Goal: Task Accomplishment & Management: Use online tool/utility

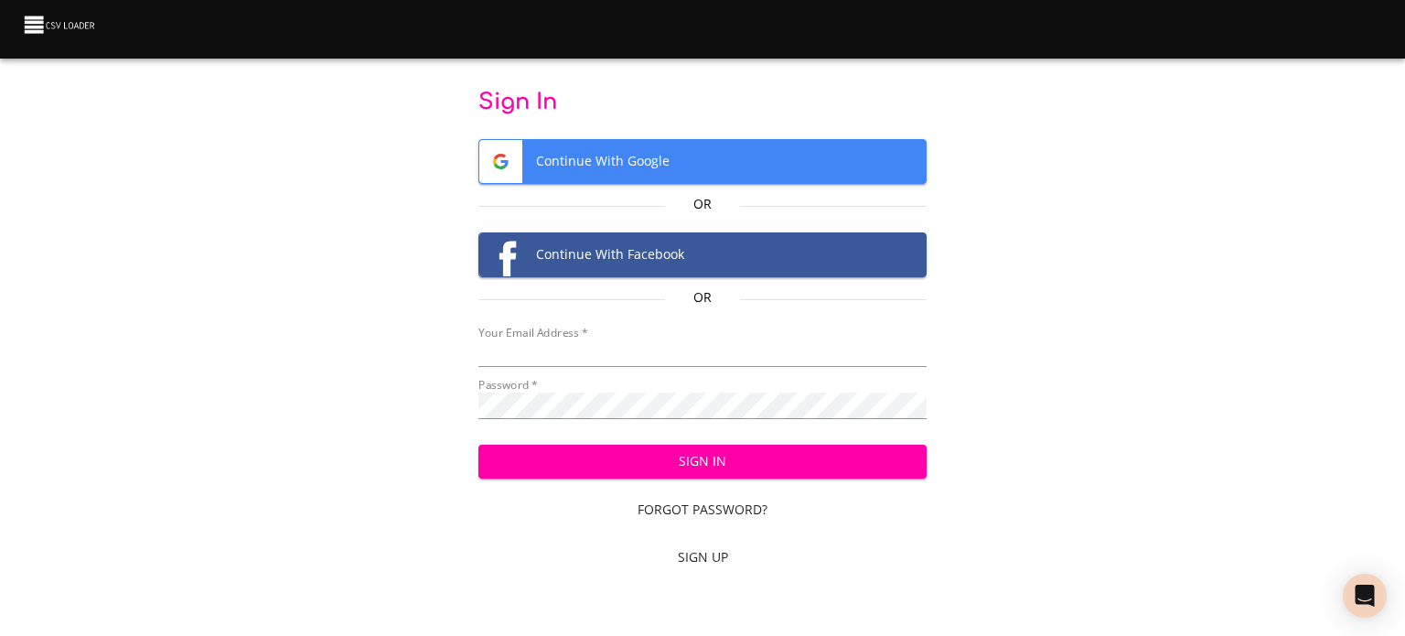
type input "cclaggett@k12.com"
click at [739, 468] on span "Sign In" at bounding box center [703, 461] width 420 height 23
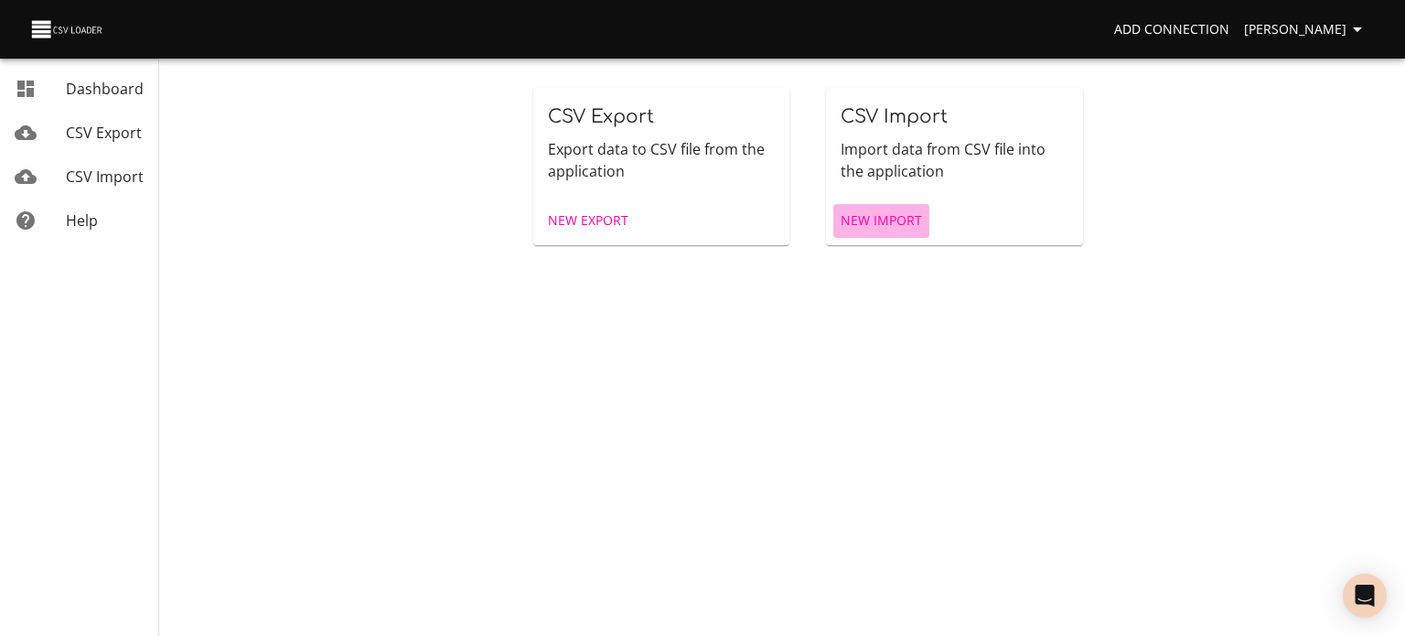
click at [882, 225] on span "New Import" at bounding box center [881, 221] width 81 height 23
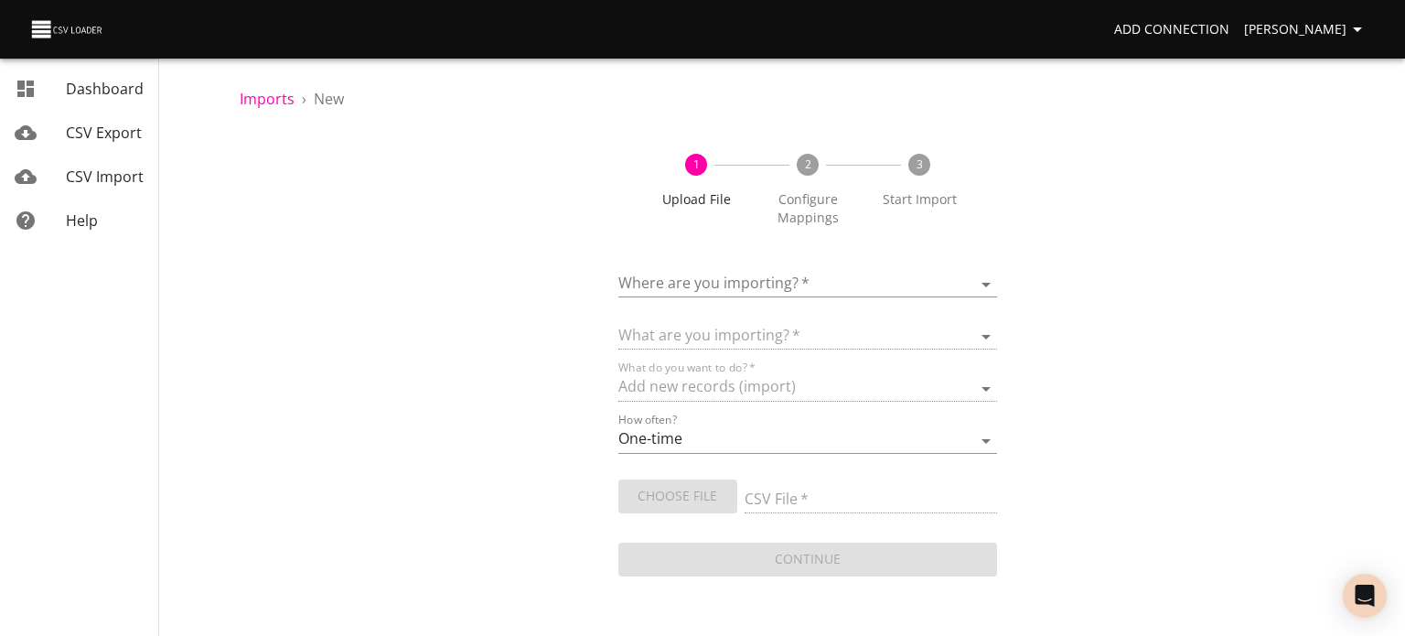
click at [863, 274] on body "Add Connection [PERSON_NAME] Dashboard CSV Export CSV Import Help Imports › New…" at bounding box center [702, 318] width 1405 height 636
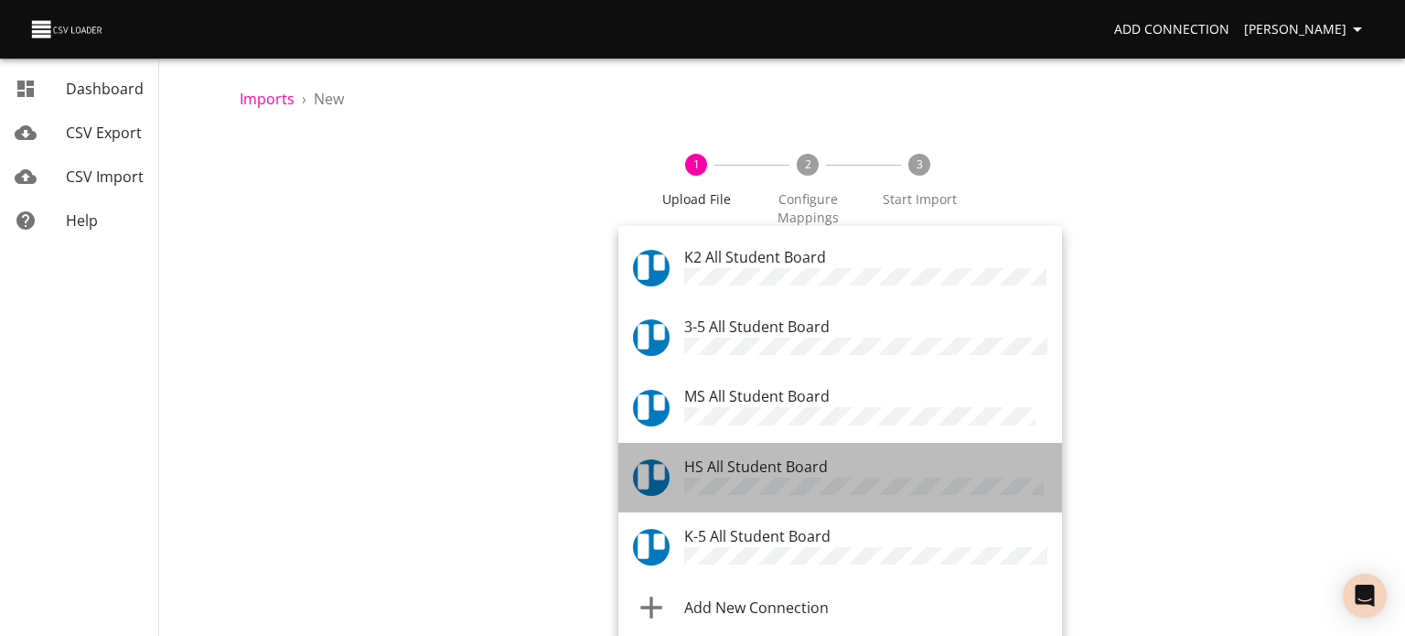
click at [820, 463] on span "HS All Student Board" at bounding box center [756, 467] width 144 height 20
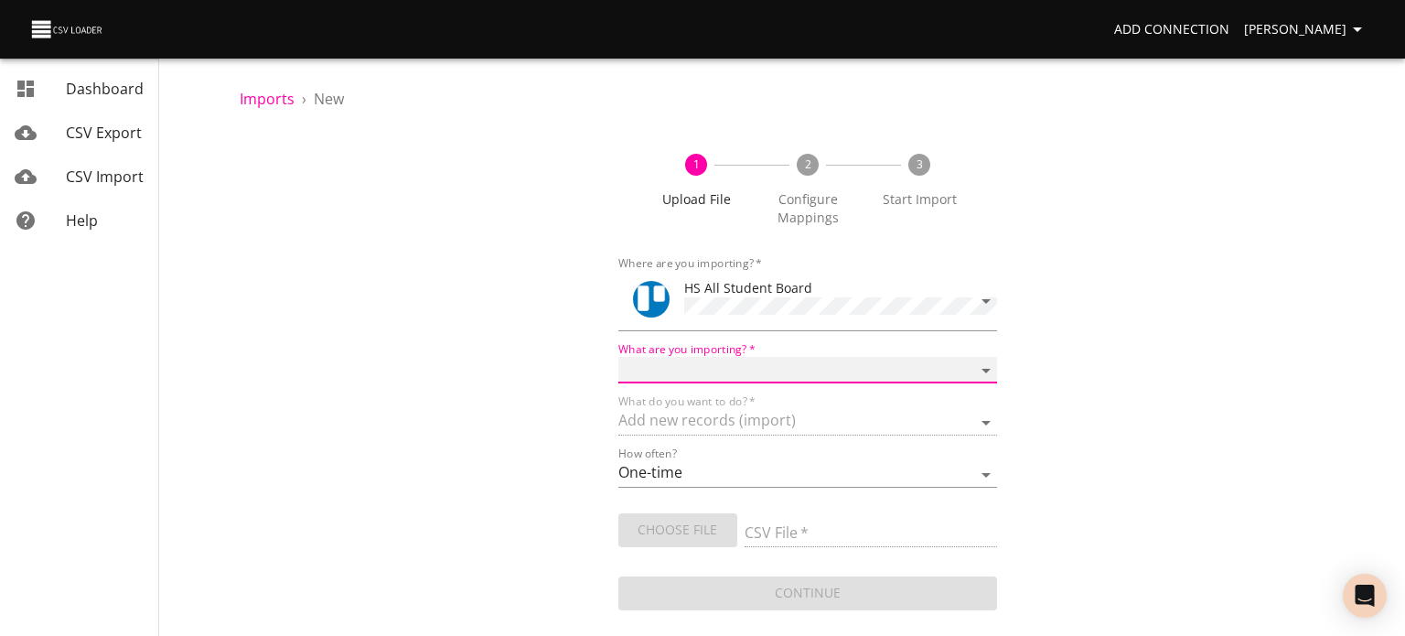
click at [817, 362] on select "Boards Cards Checkitems Checklists" at bounding box center [808, 370] width 379 height 27
select select "cards"
click at [619, 357] on select "Boards Cards Checkitems Checklists" at bounding box center [808, 370] width 379 height 27
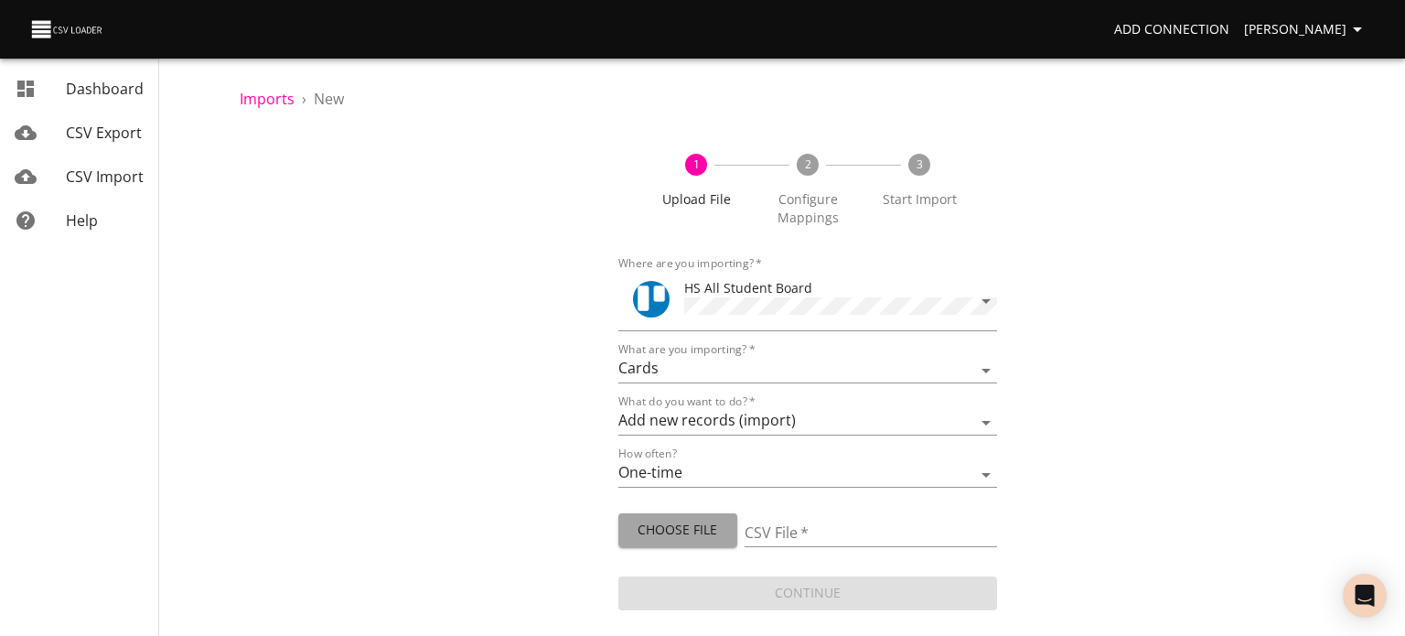
click at [690, 519] on span "Choose File" at bounding box center [678, 530] width 90 height 23
type input "HS 08142025.csv"
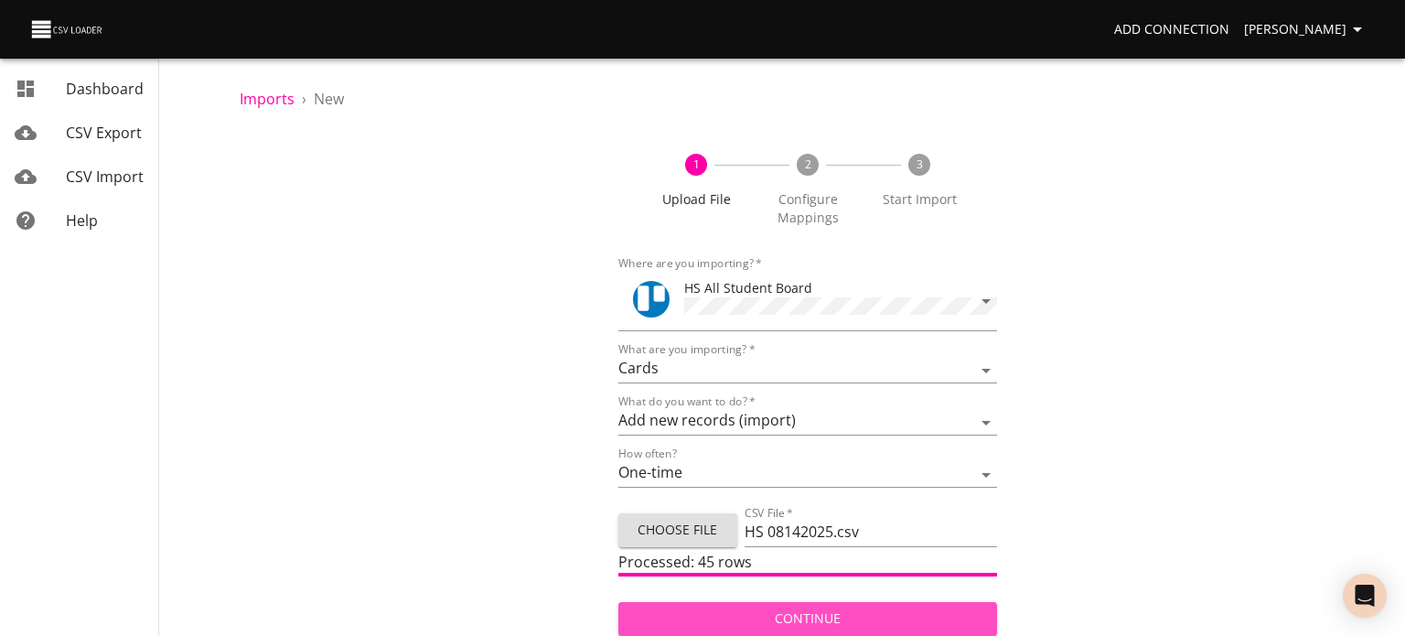
click at [784, 622] on span "Continue" at bounding box center [808, 619] width 350 height 23
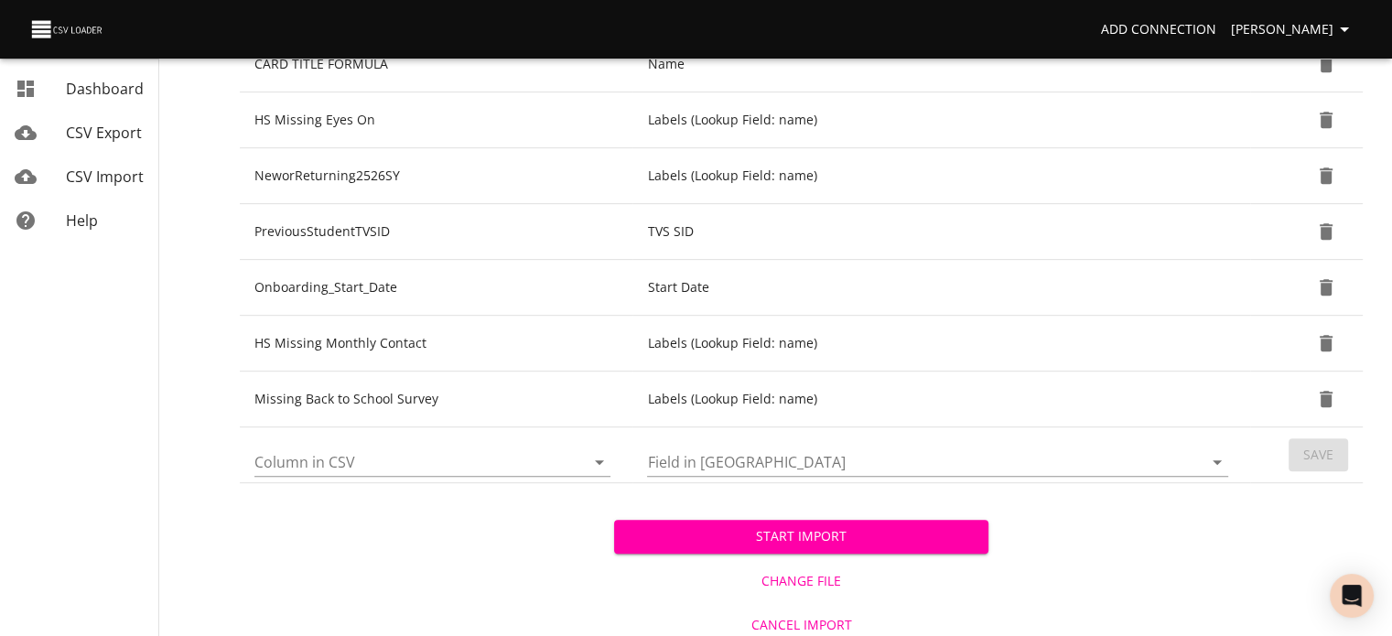
scroll to position [808, 0]
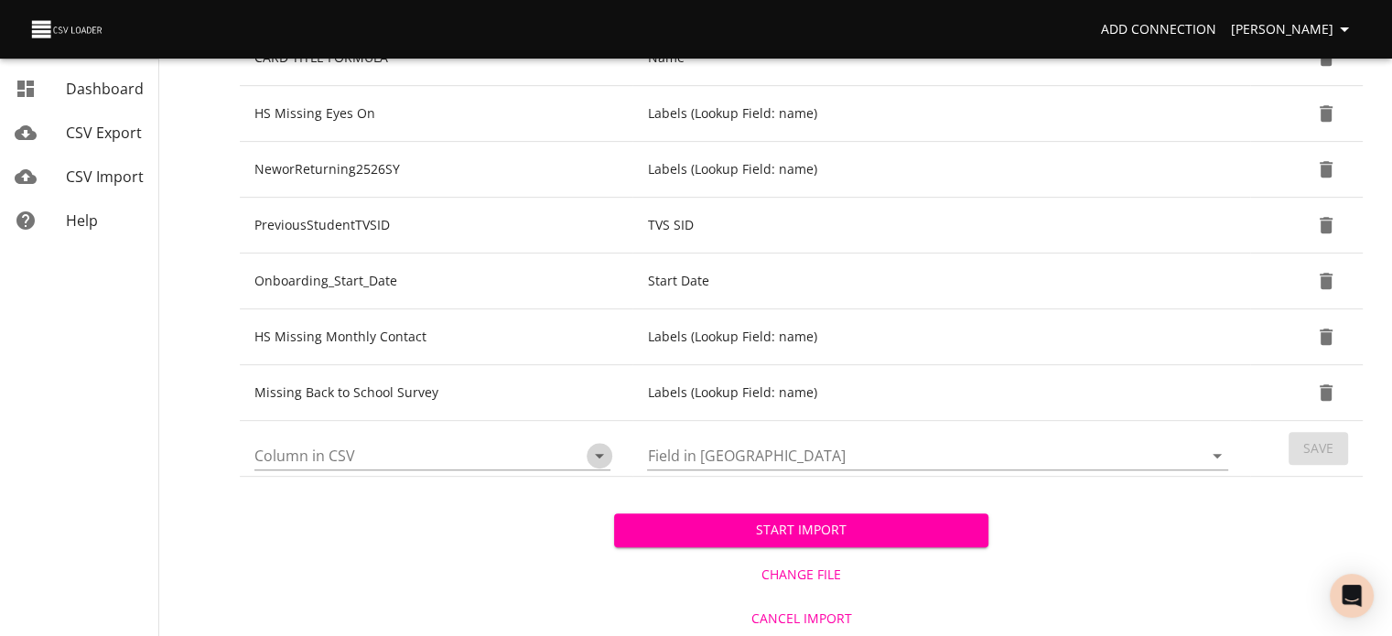
click at [597, 449] on icon "Open" at bounding box center [599, 456] width 22 height 22
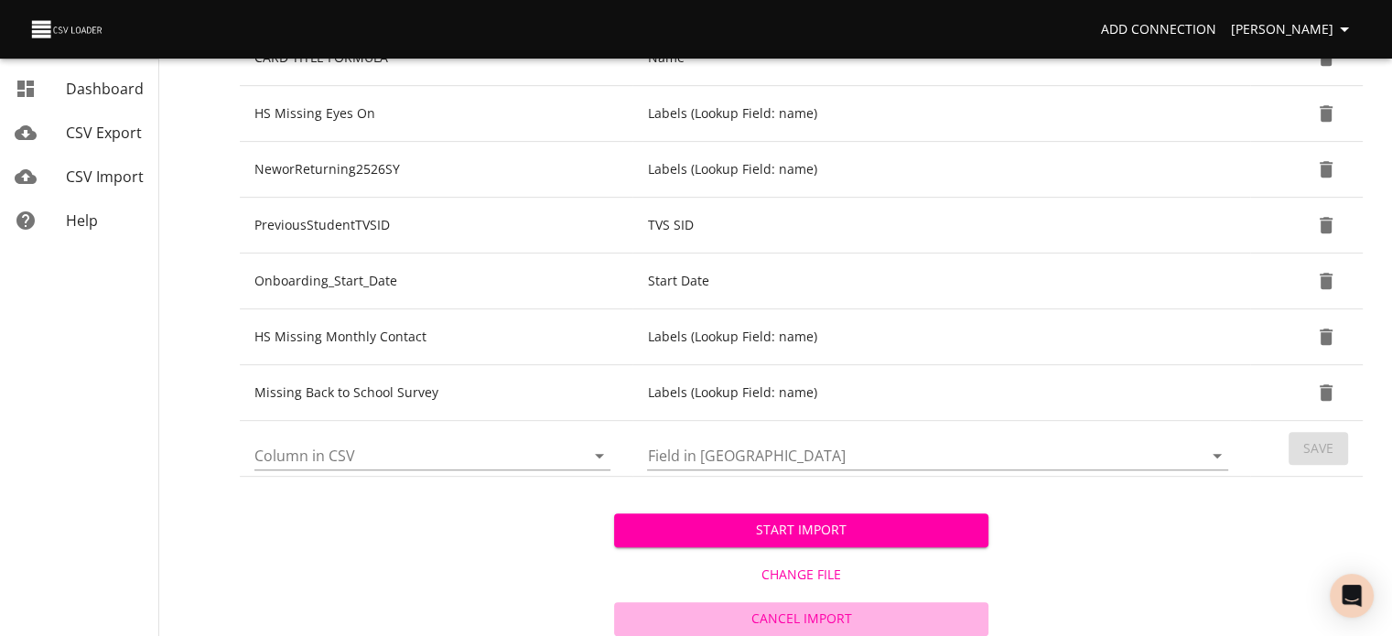
click at [791, 616] on span "Cancel Import" at bounding box center [801, 619] width 360 height 23
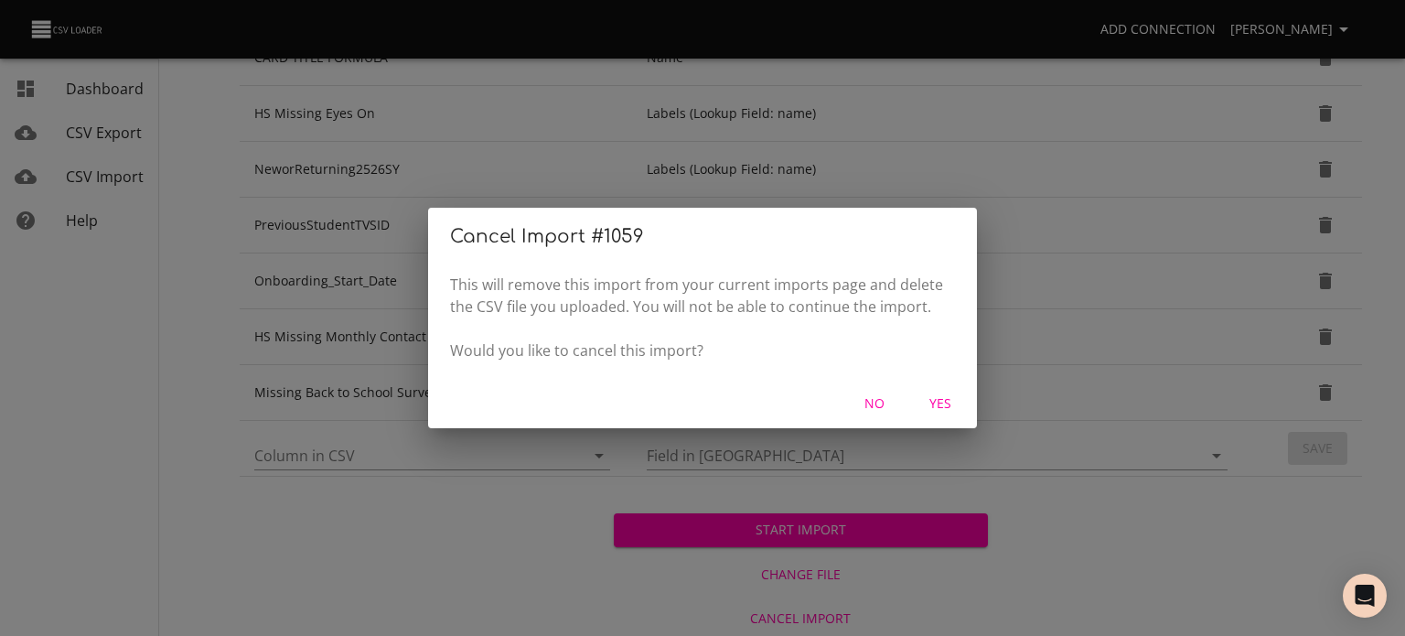
click at [952, 400] on span "Yes" at bounding box center [941, 404] width 44 height 23
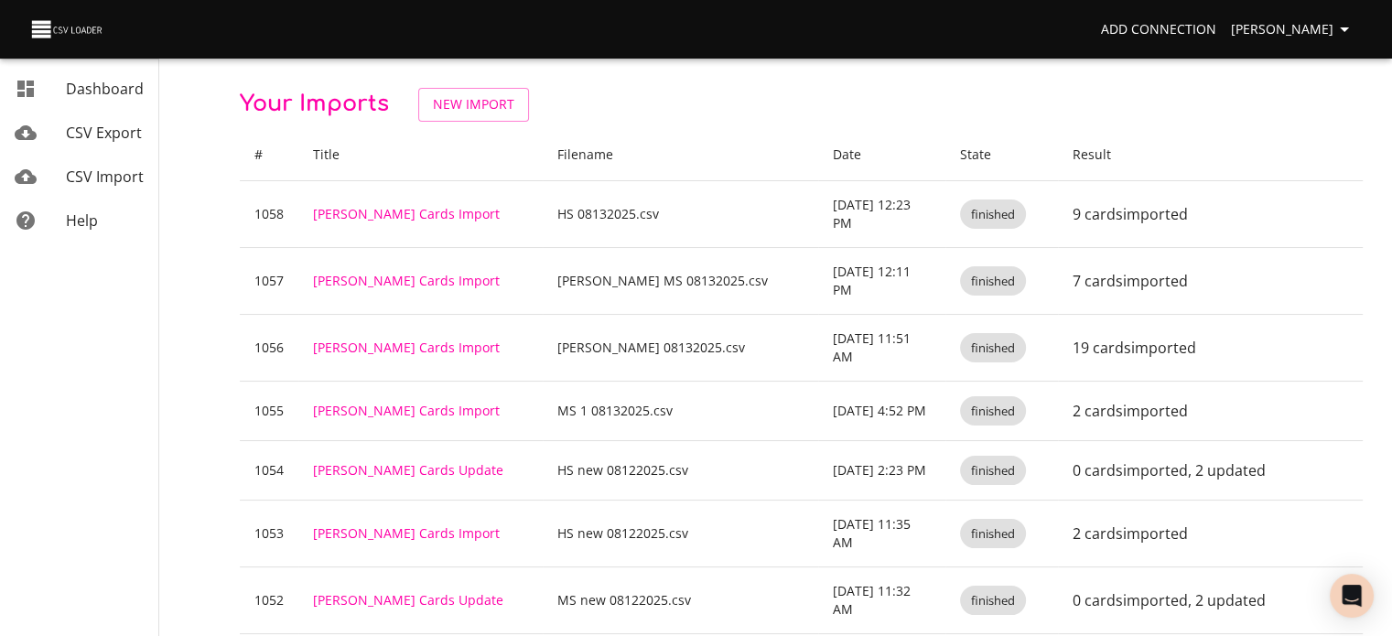
click at [1086, 159] on th "Result" at bounding box center [1210, 155] width 305 height 52
click at [448, 99] on span "New Import" at bounding box center [473, 104] width 81 height 23
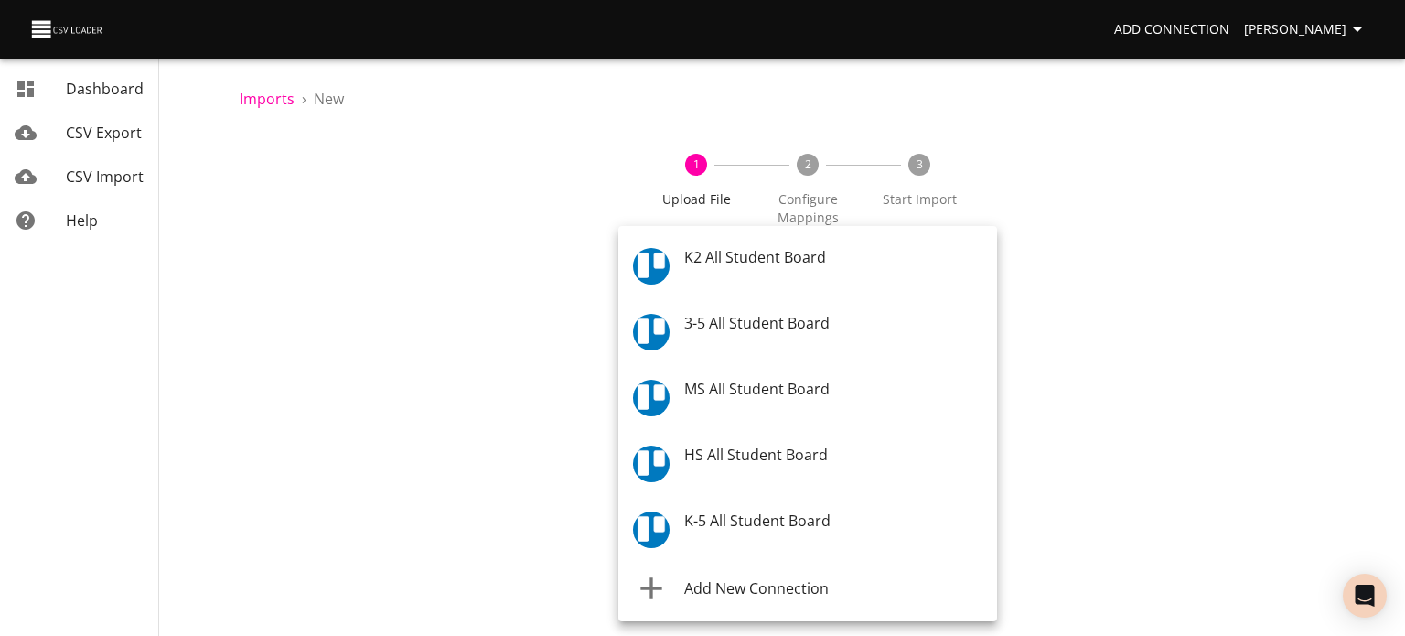
click at [714, 277] on body "Add Connection [PERSON_NAME] Dashboard CSV Export CSV Import Help Imports › New…" at bounding box center [702, 318] width 1405 height 636
click at [737, 451] on span "HS All Student Board" at bounding box center [756, 456] width 144 height 20
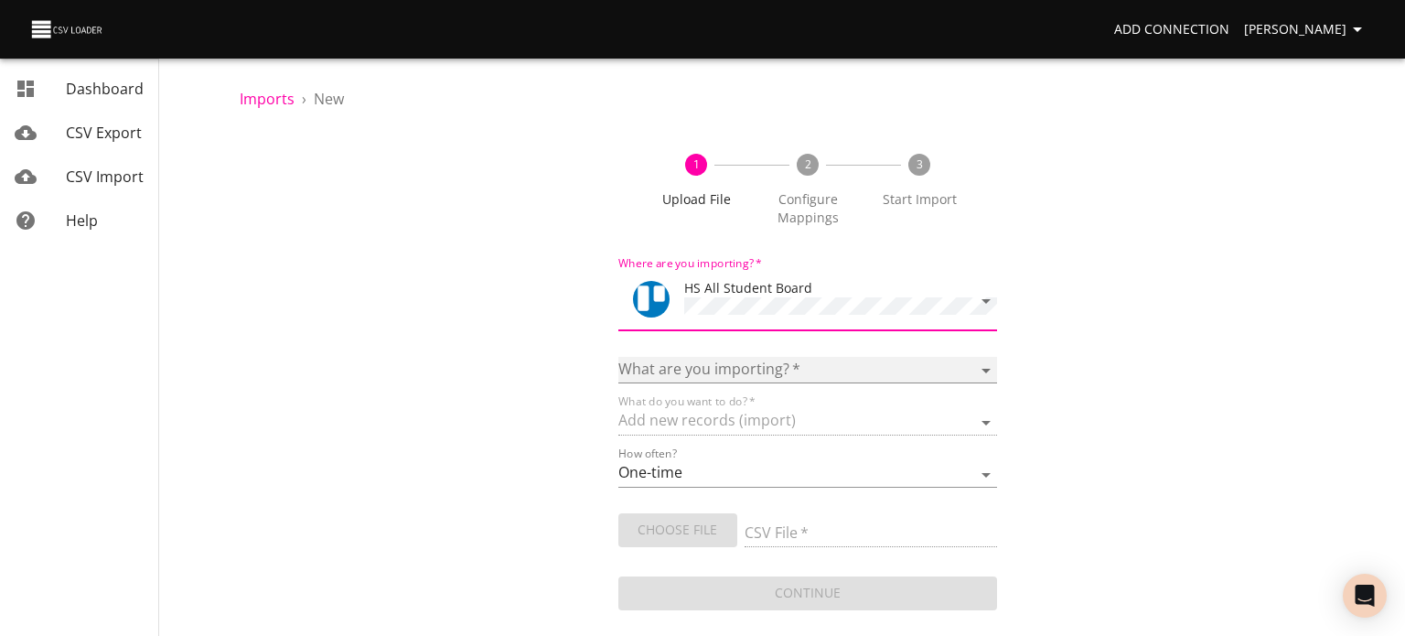
click at [737, 368] on select "Boards Cards Checkitems Checklists" at bounding box center [808, 370] width 379 height 27
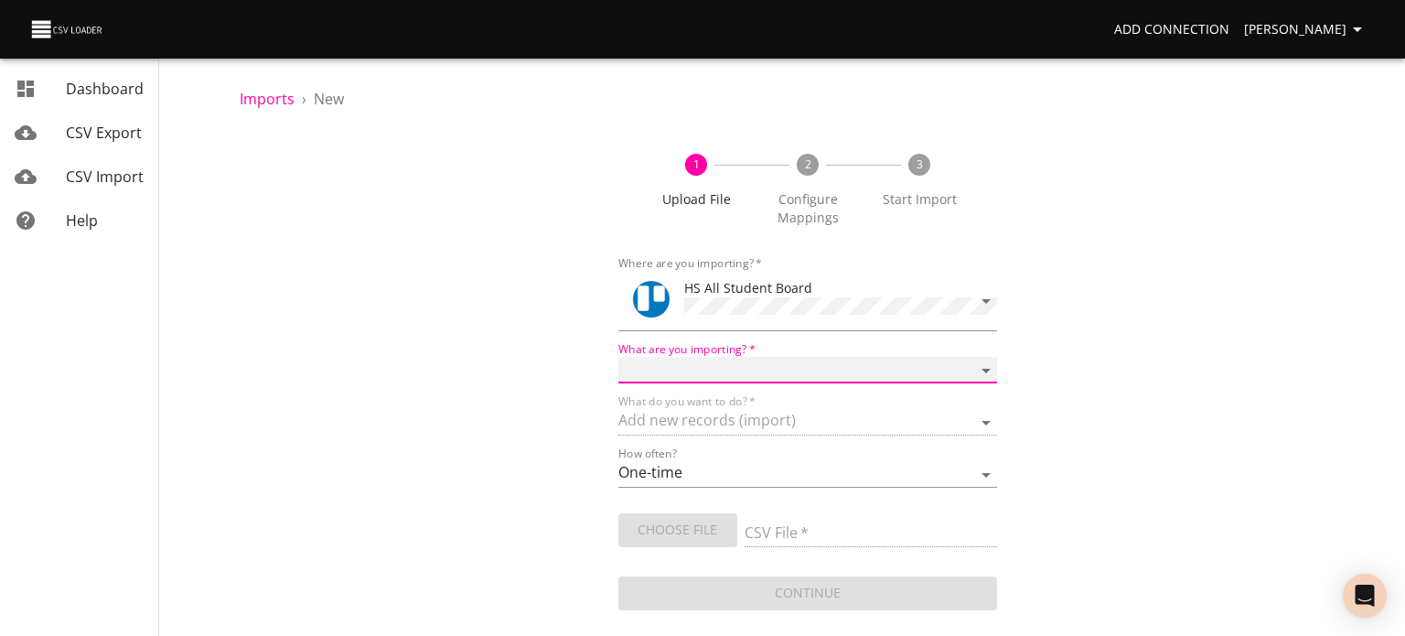
select select "cards"
click at [619, 357] on select "Boards Cards Checkitems Checklists" at bounding box center [808, 370] width 379 height 27
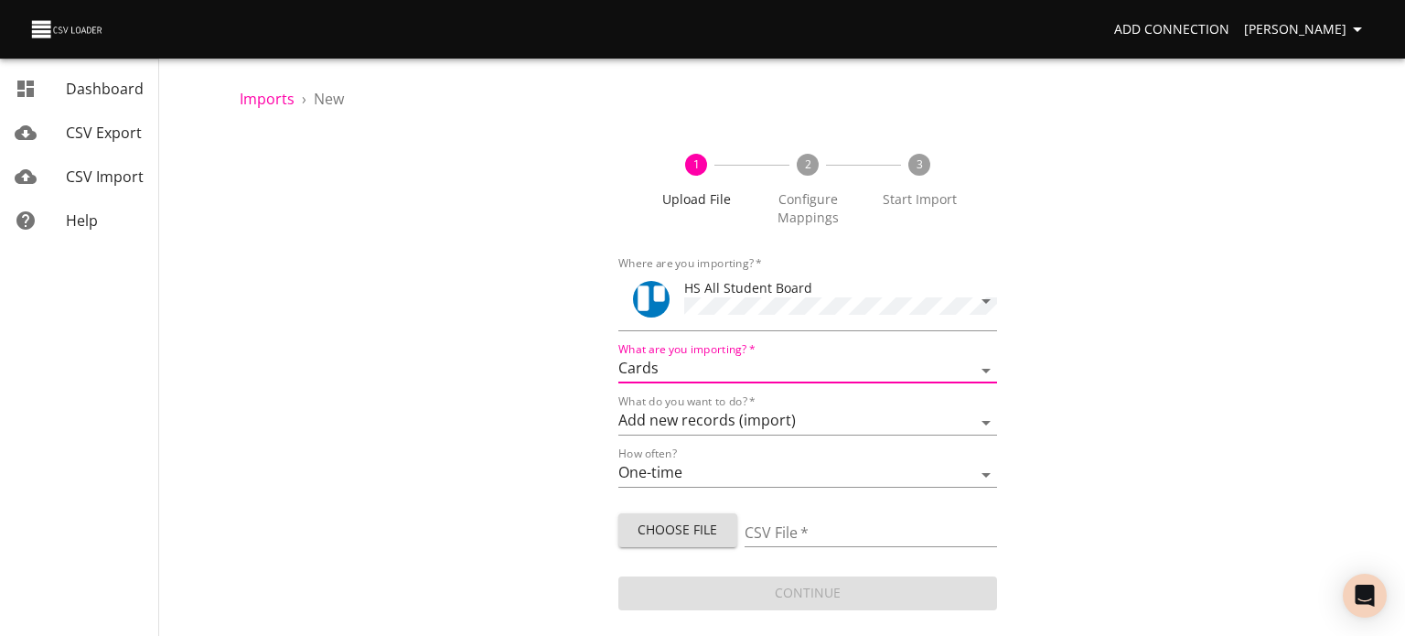
click at [684, 513] on button "Choose File" at bounding box center [678, 530] width 119 height 34
type input "HS 08142025.csv"
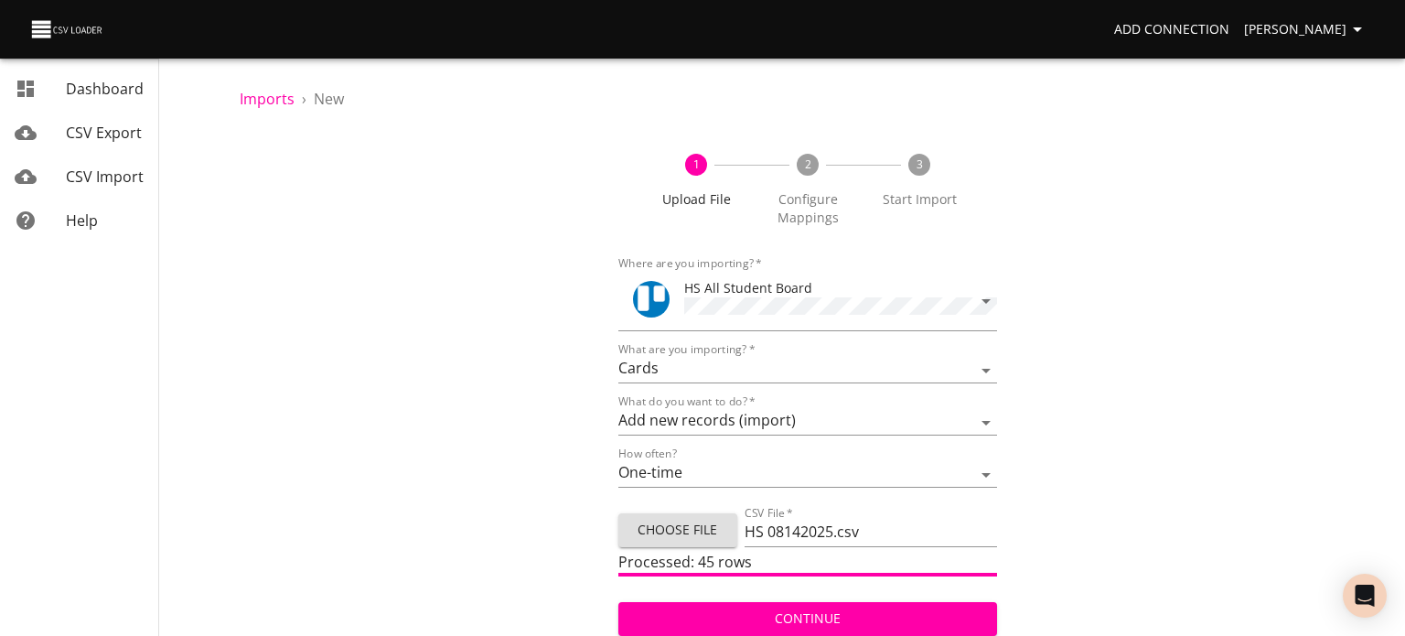
click at [764, 608] on span "Continue" at bounding box center [808, 619] width 350 height 23
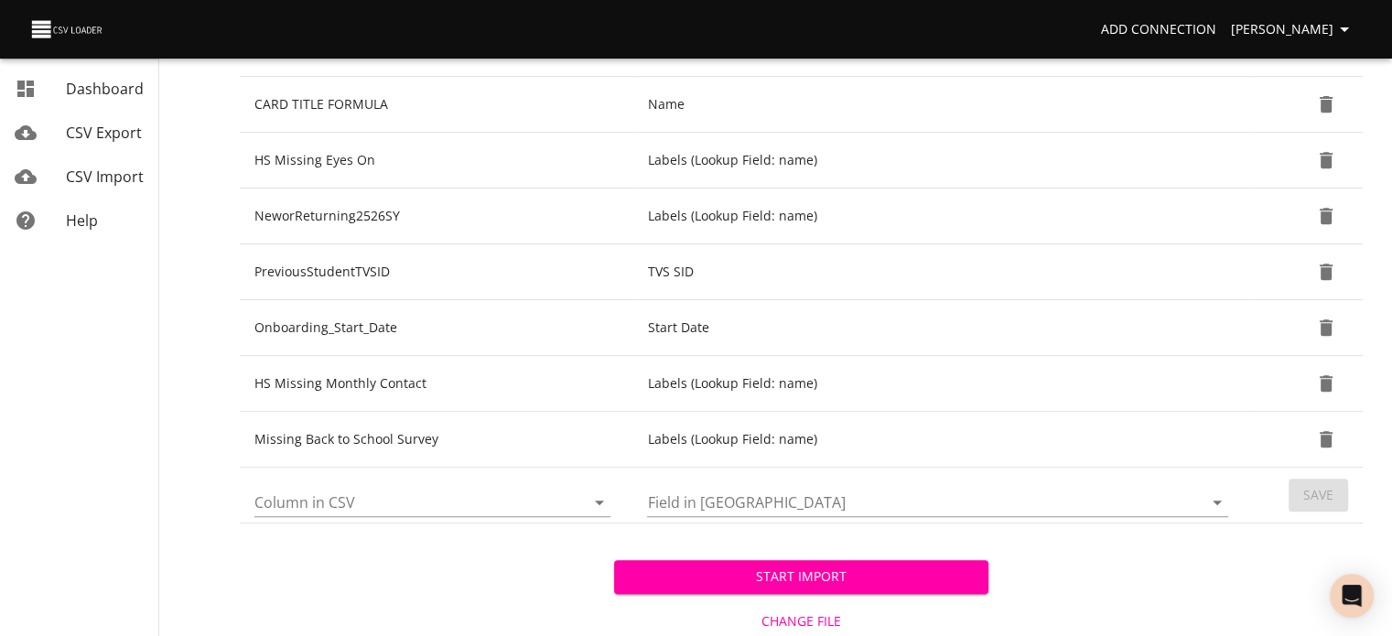
scroll to position [783, 0]
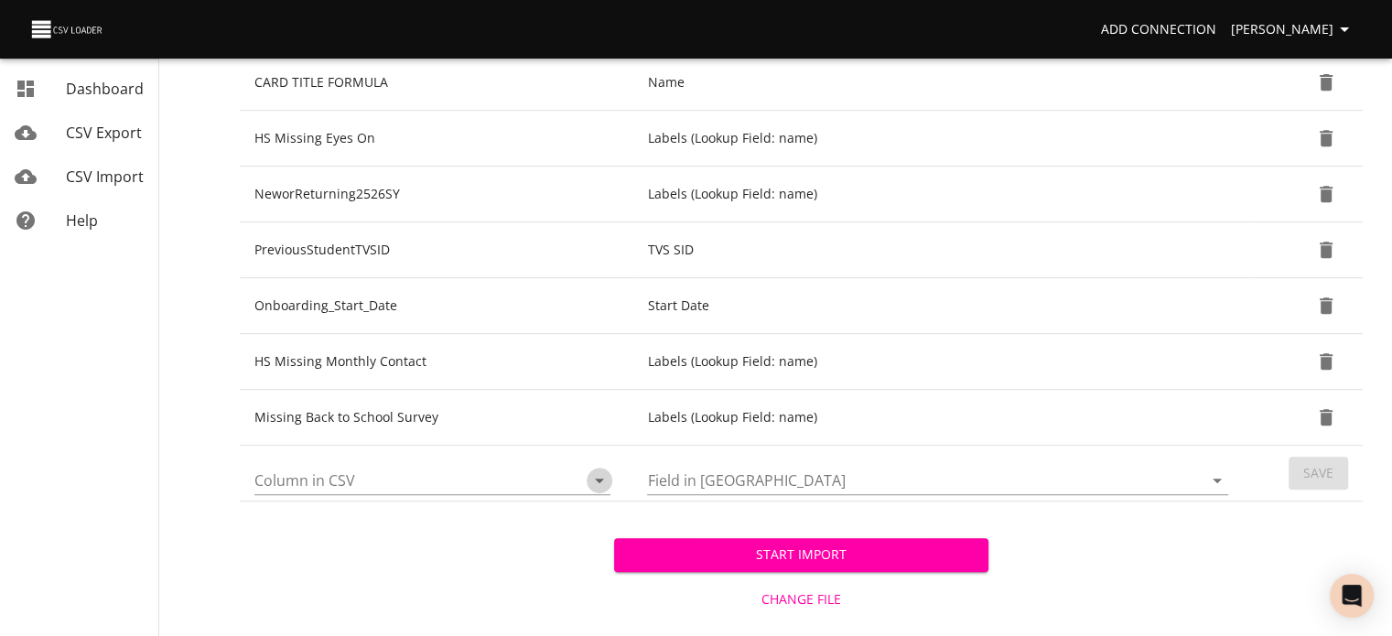
click at [606, 482] on icon "Open" at bounding box center [599, 480] width 22 height 22
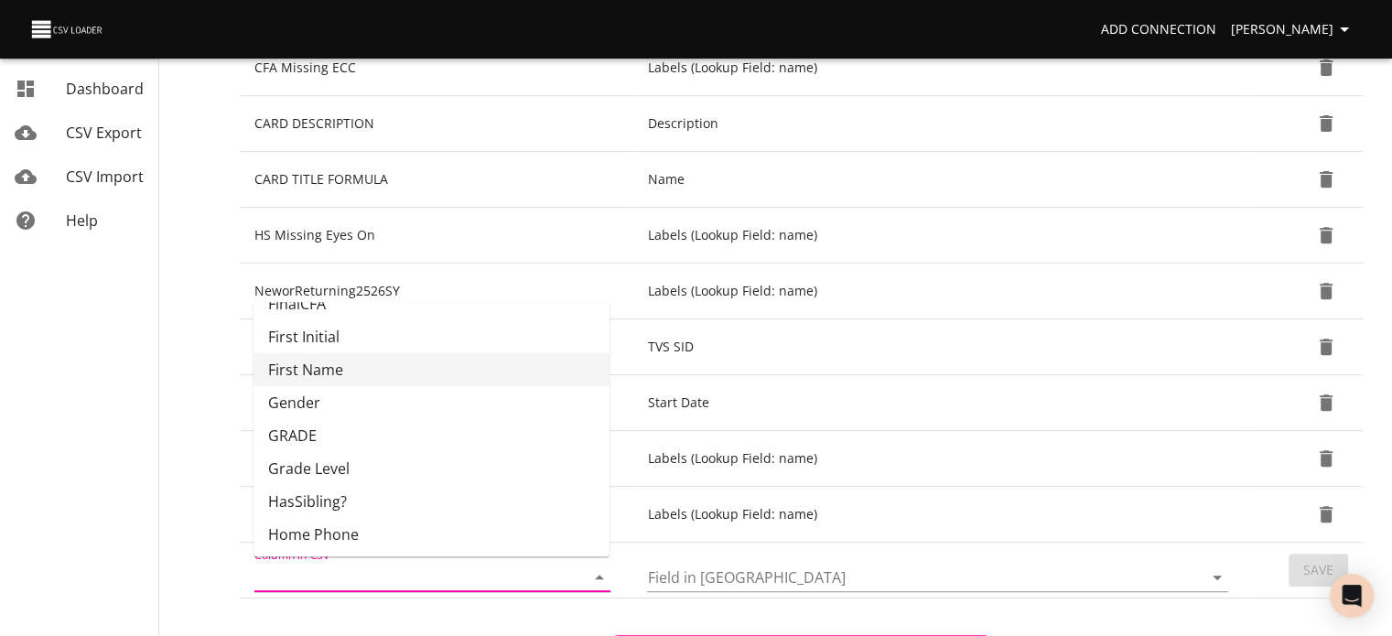
scroll to position [222, 0]
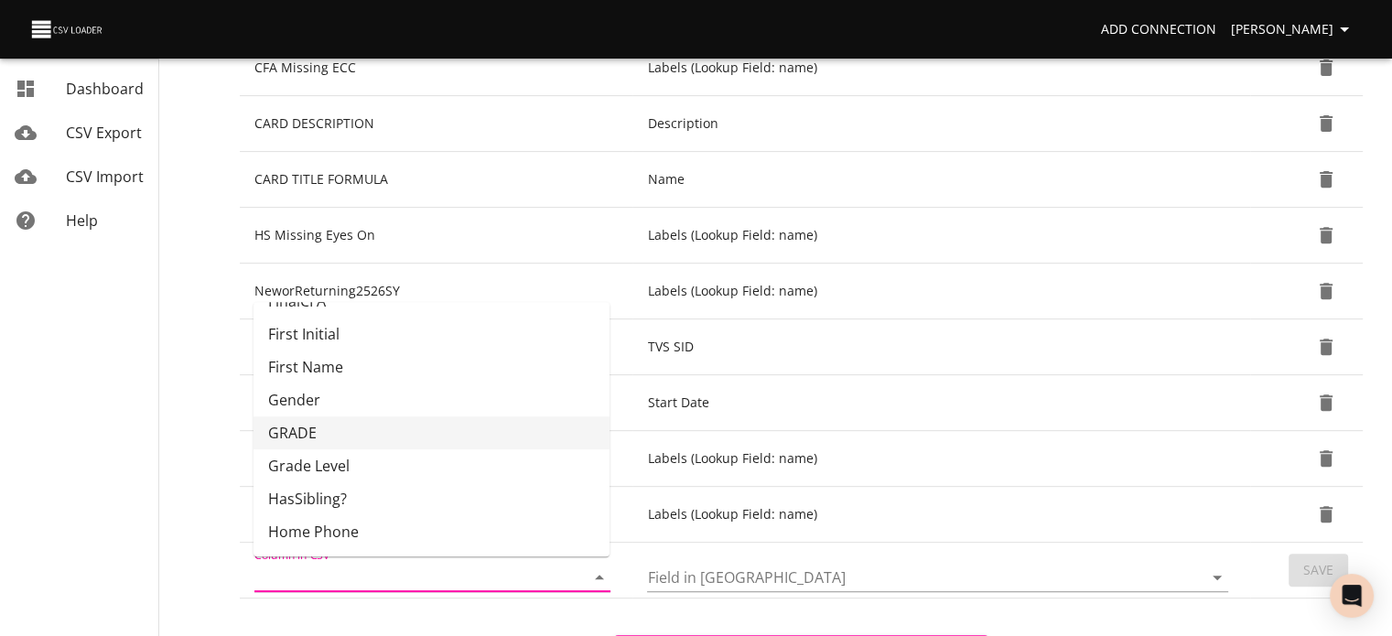
click at [461, 428] on li "GRADE" at bounding box center [431, 432] width 356 height 33
type input "GRADE"
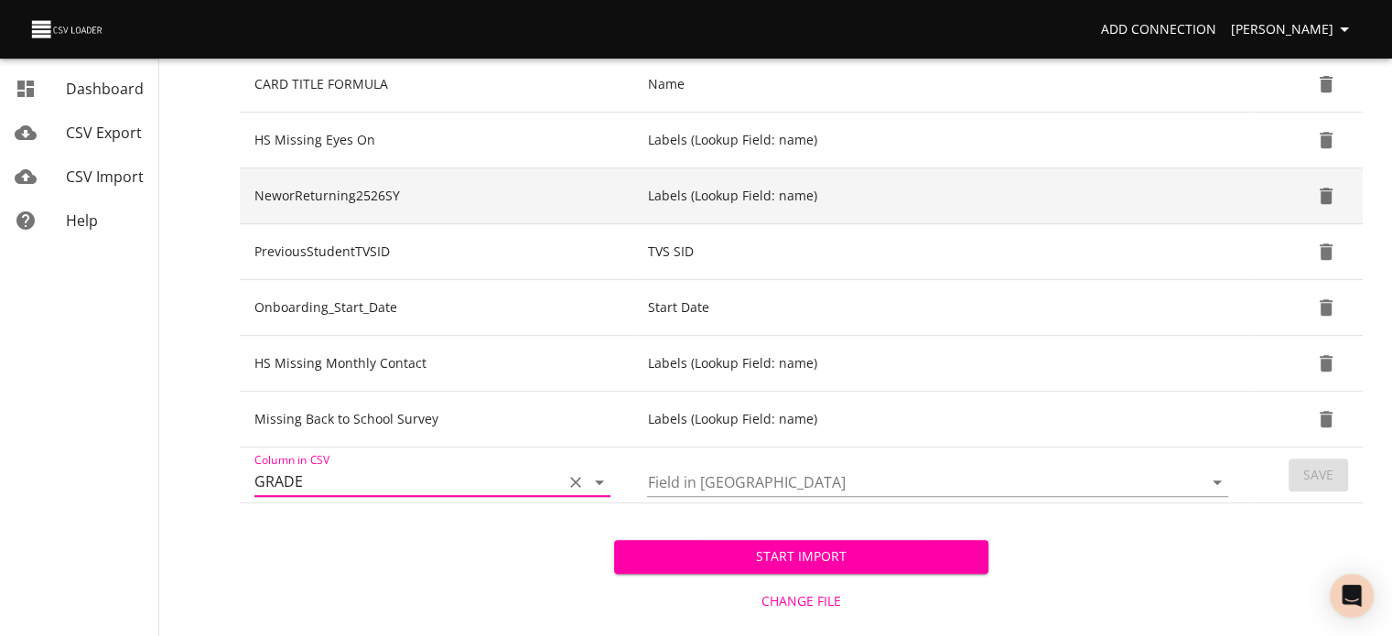
scroll to position [783, 0]
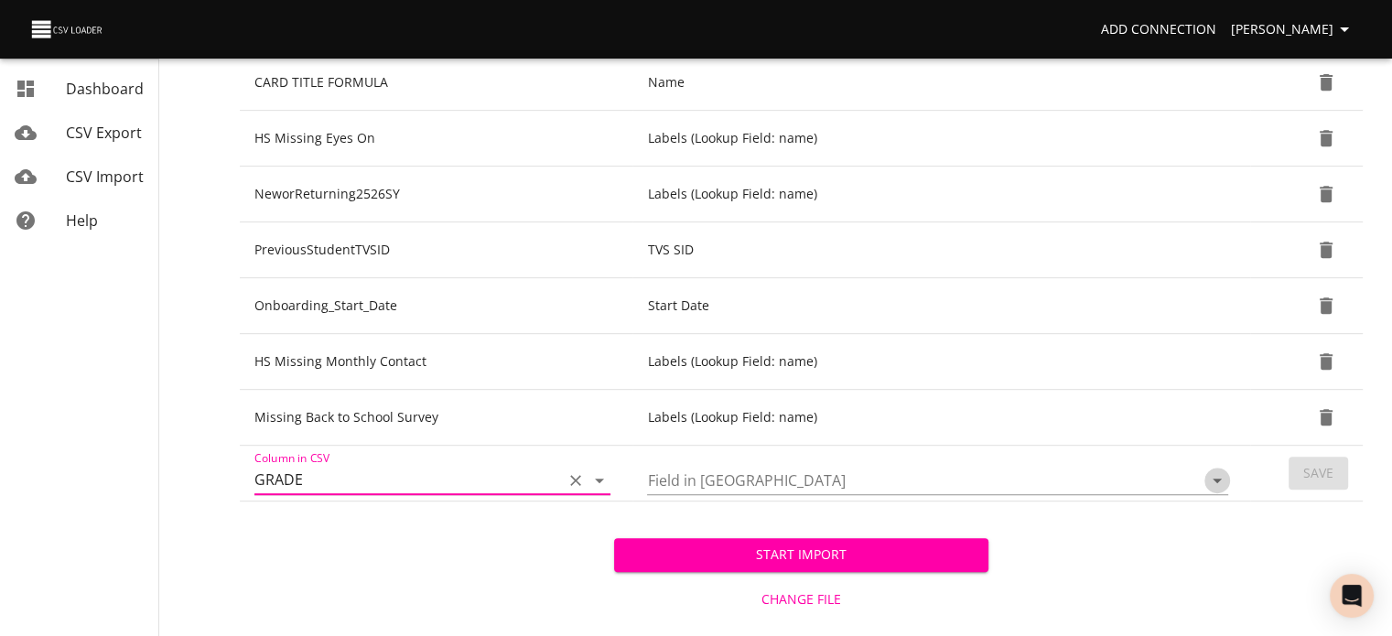
click at [1221, 476] on icon "Open" at bounding box center [1217, 480] width 22 height 22
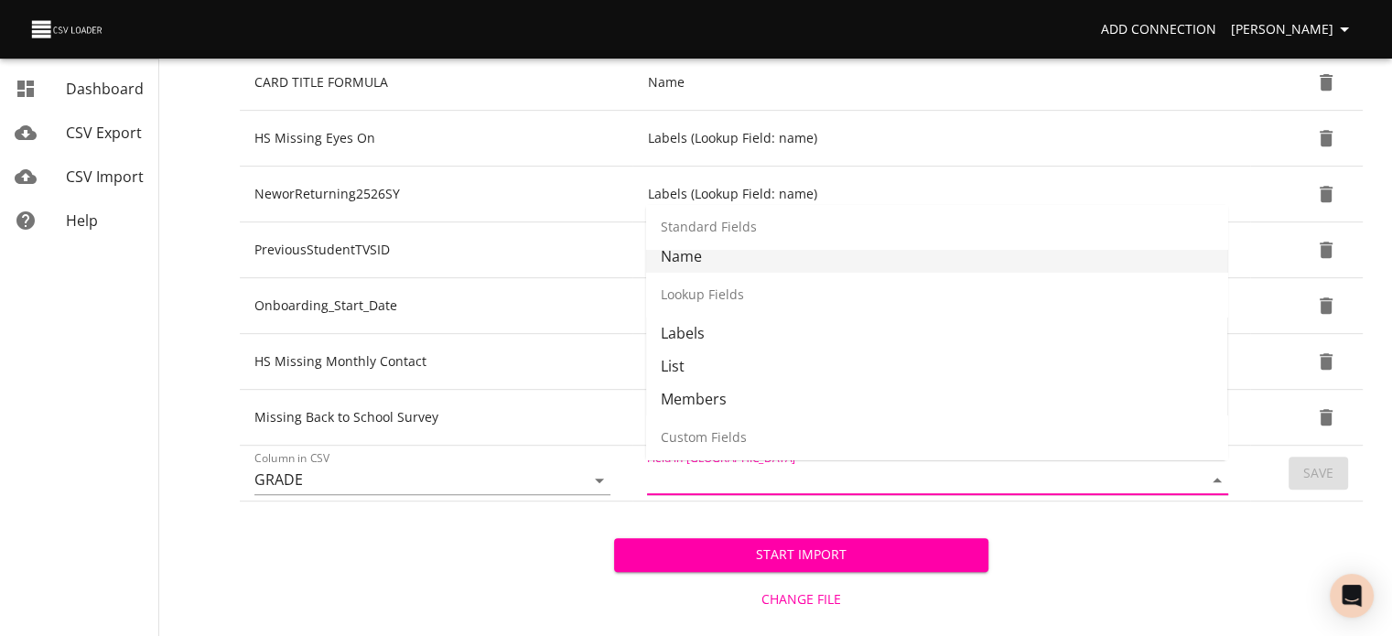
scroll to position [220, 0]
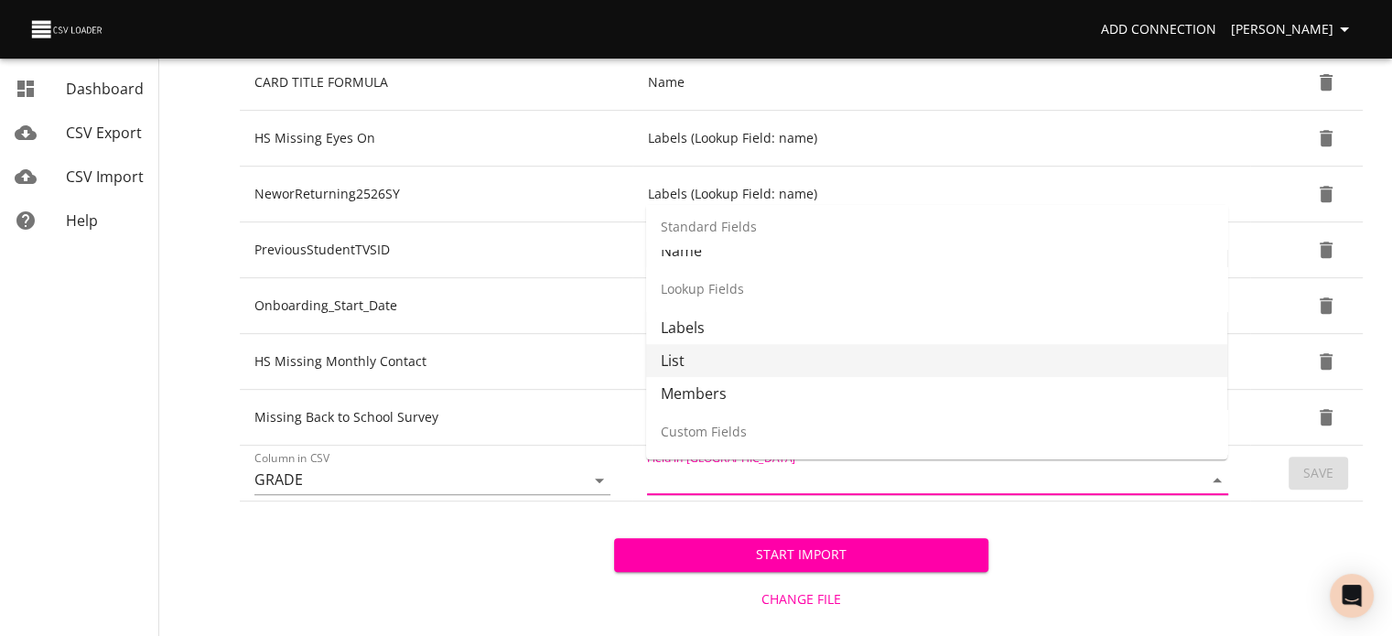
click at [957, 344] on li "List" at bounding box center [936, 360] width 581 height 33
type input "List"
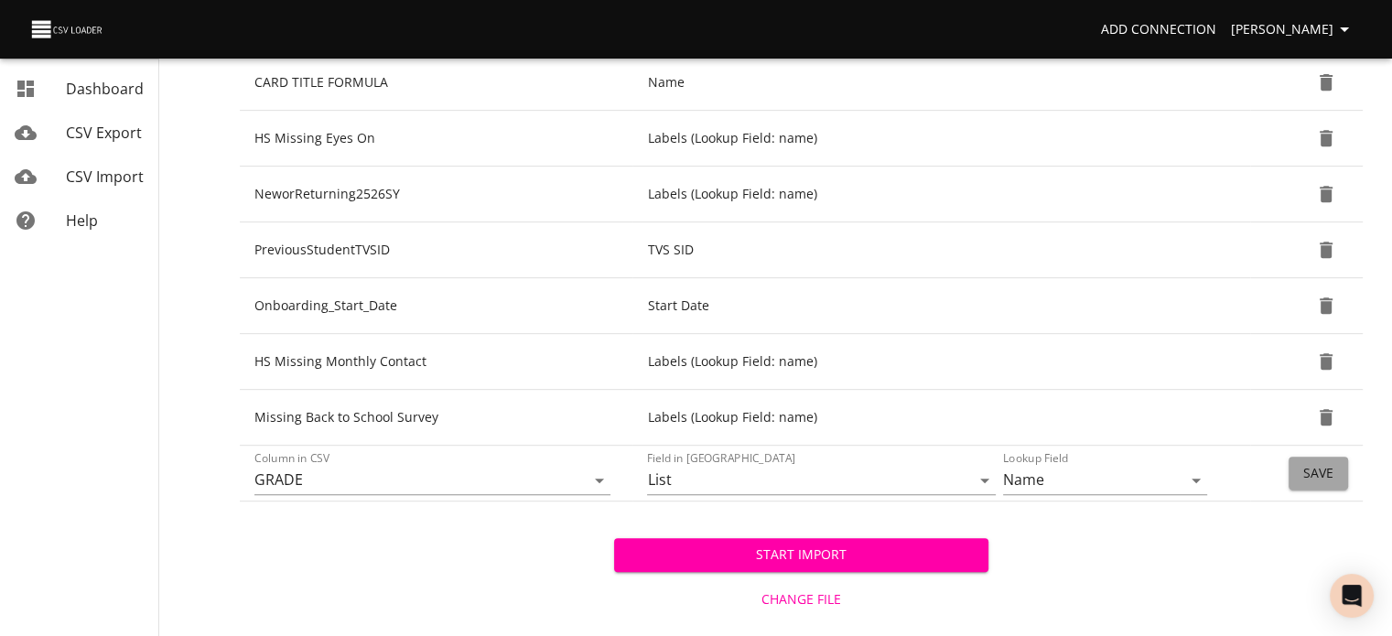
click at [1322, 477] on span "Save" at bounding box center [1318, 473] width 30 height 23
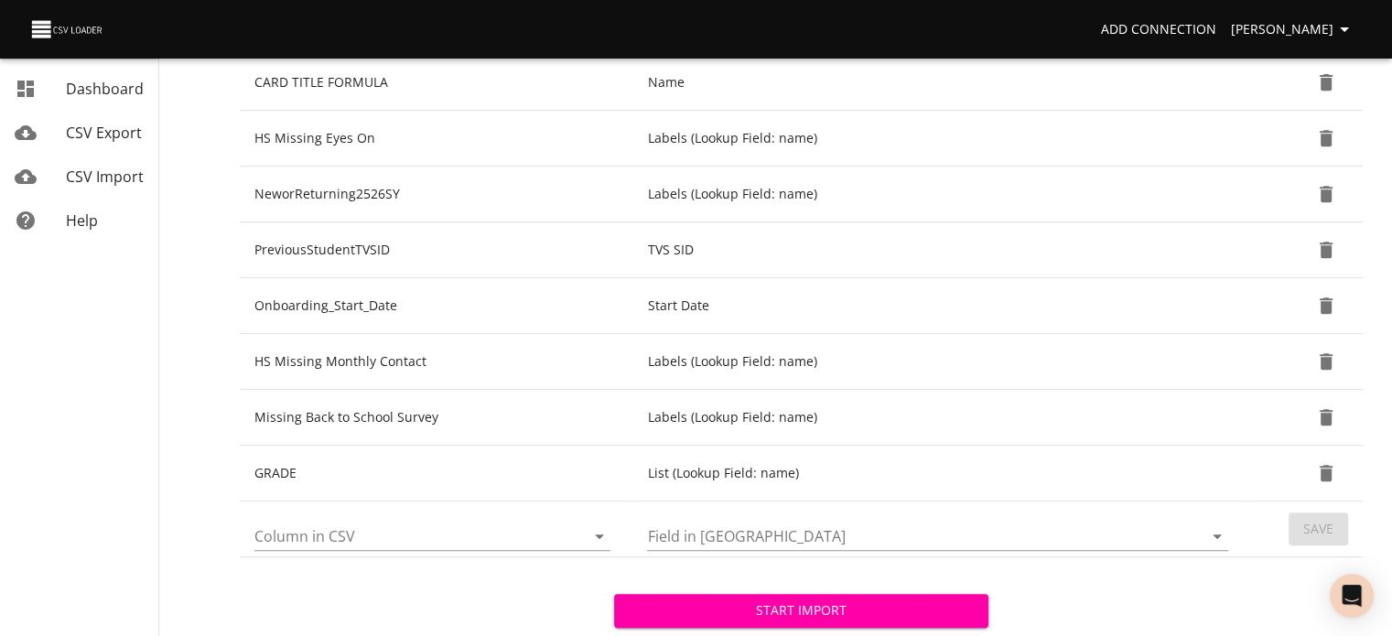
click at [595, 532] on icon "Open" at bounding box center [599, 536] width 22 height 22
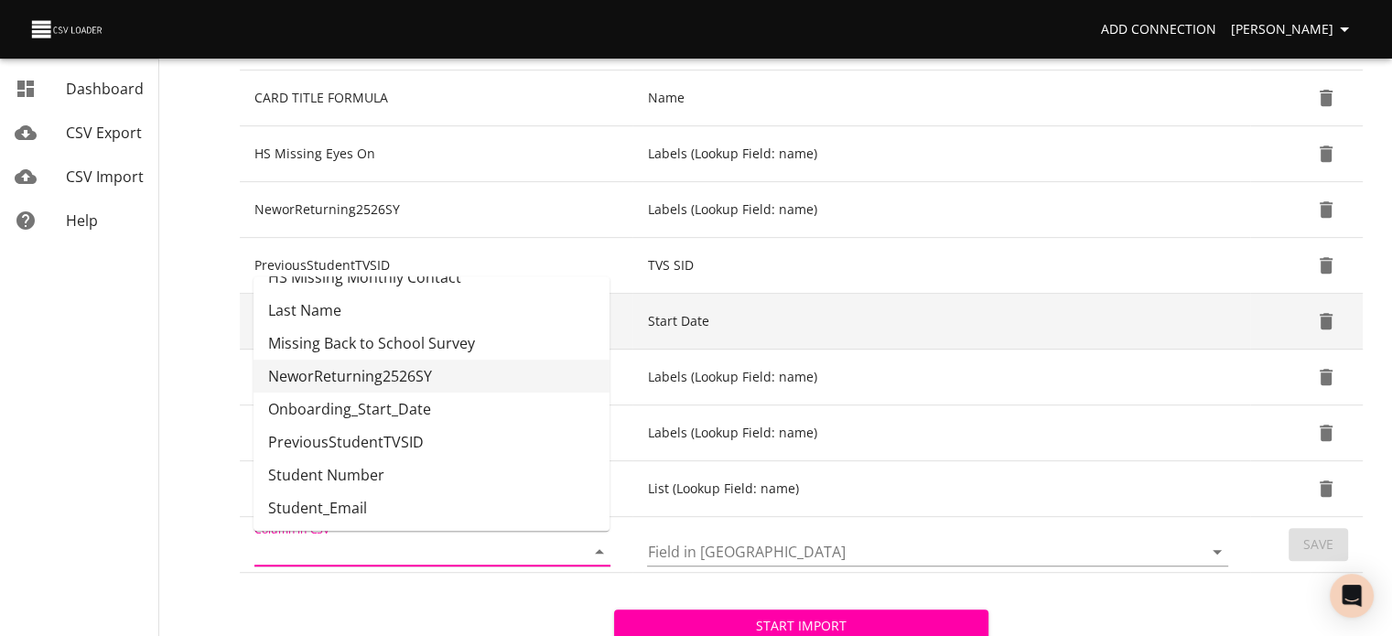
scroll to position [772, 0]
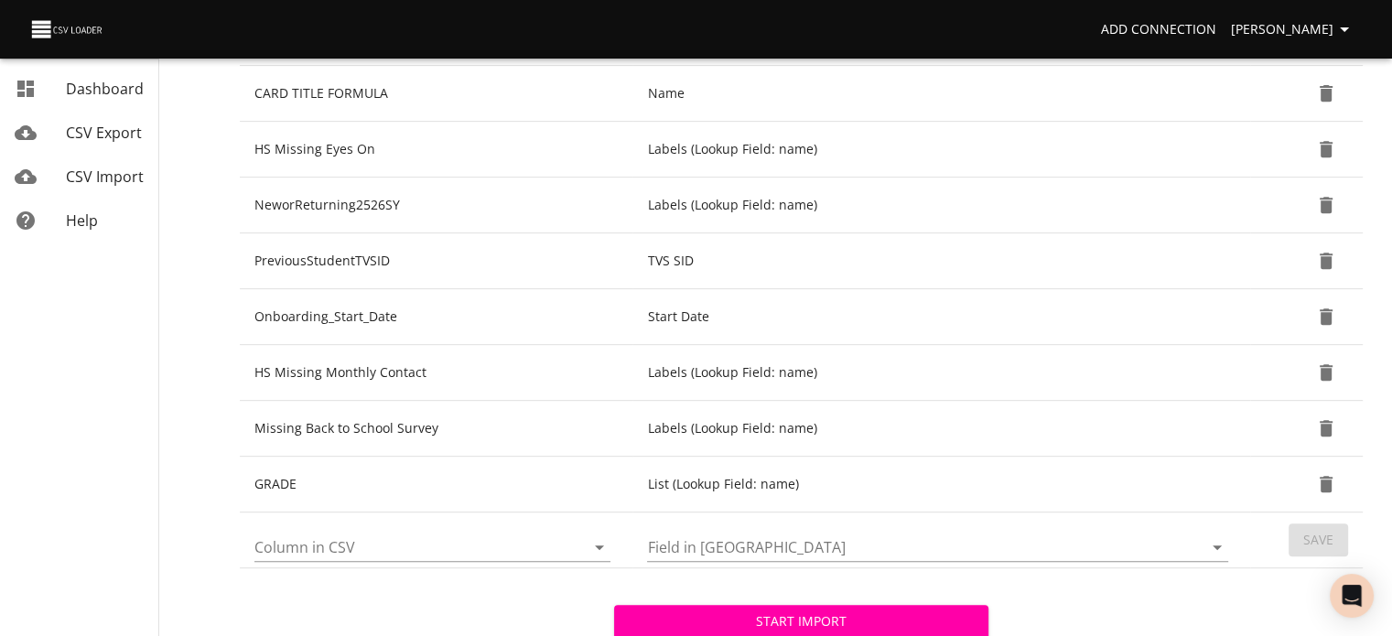
click at [732, 610] on span "Start Import" at bounding box center [801, 621] width 345 height 23
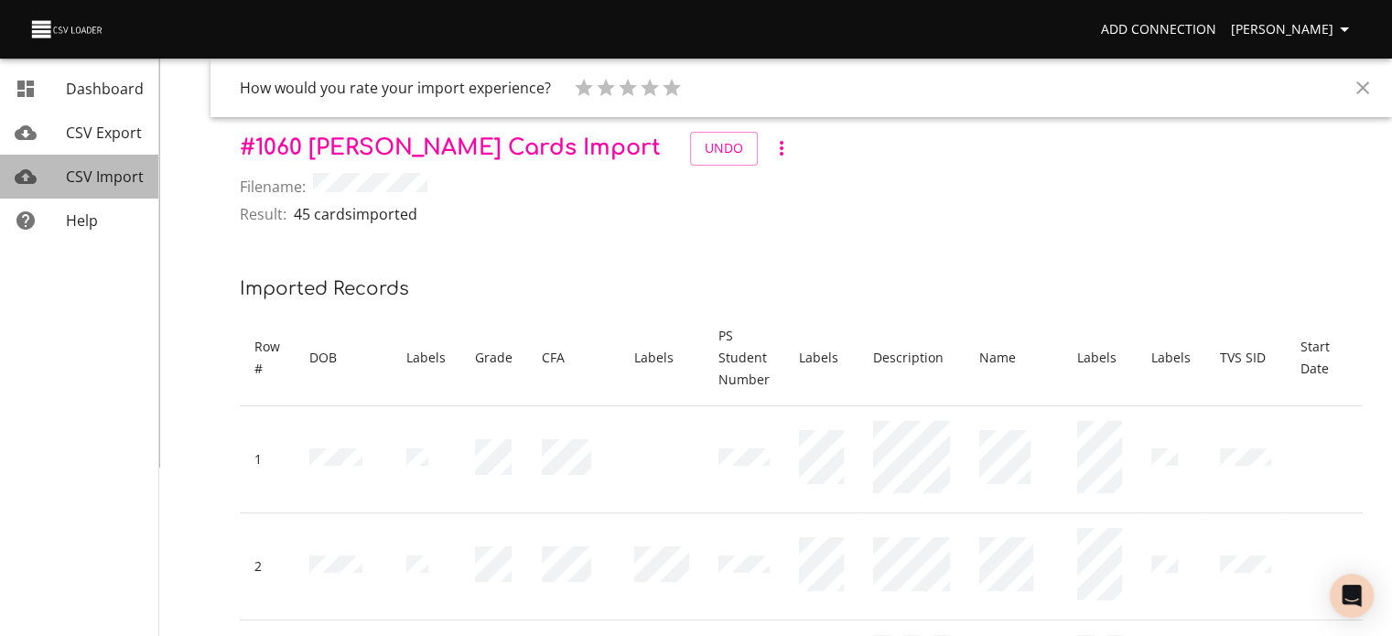
click at [119, 179] on span "CSV Import" at bounding box center [105, 177] width 78 height 20
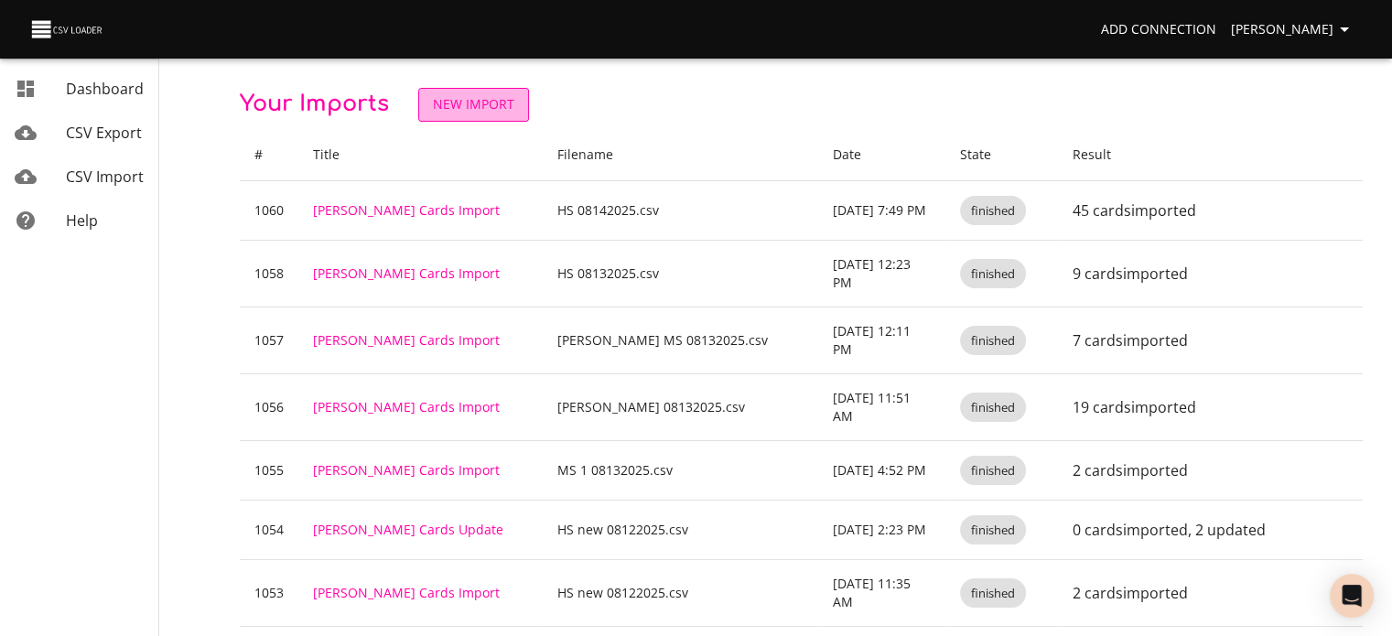
click at [485, 109] on span "New Import" at bounding box center [473, 104] width 81 height 23
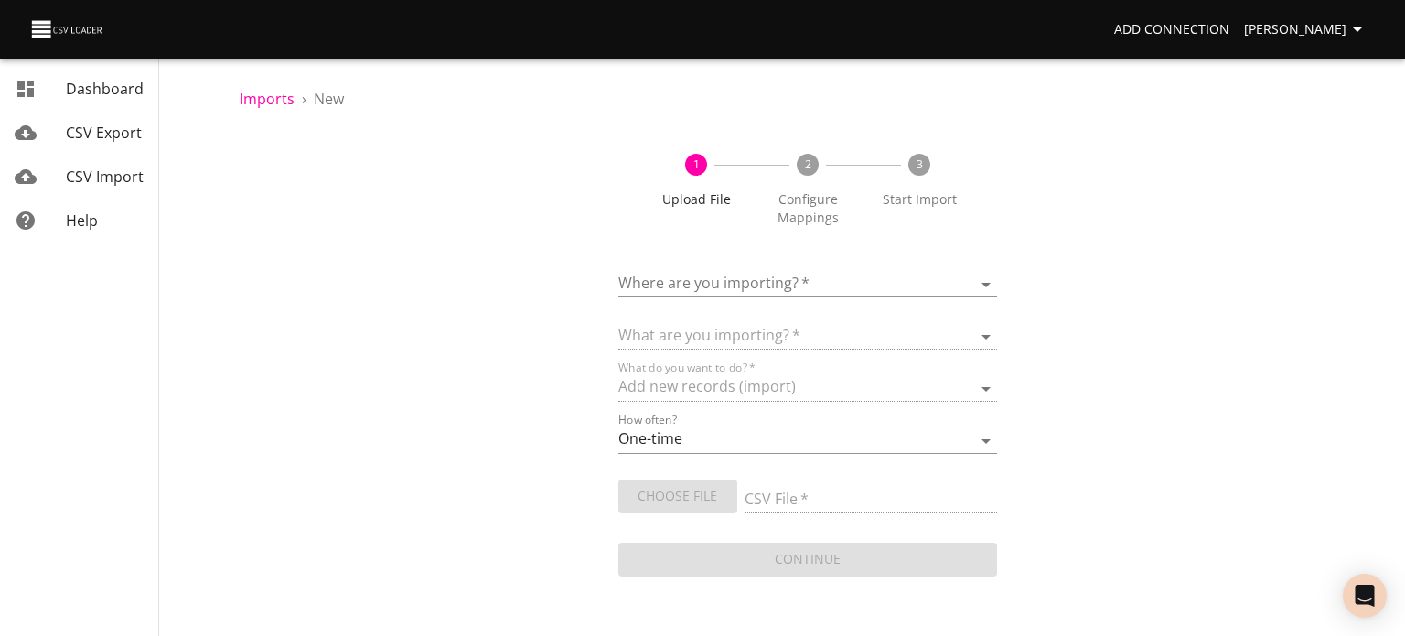
click at [725, 277] on body "Add Connection [PERSON_NAME] Dashboard CSV Export CSV Import Help Imports › New…" at bounding box center [702, 318] width 1405 height 636
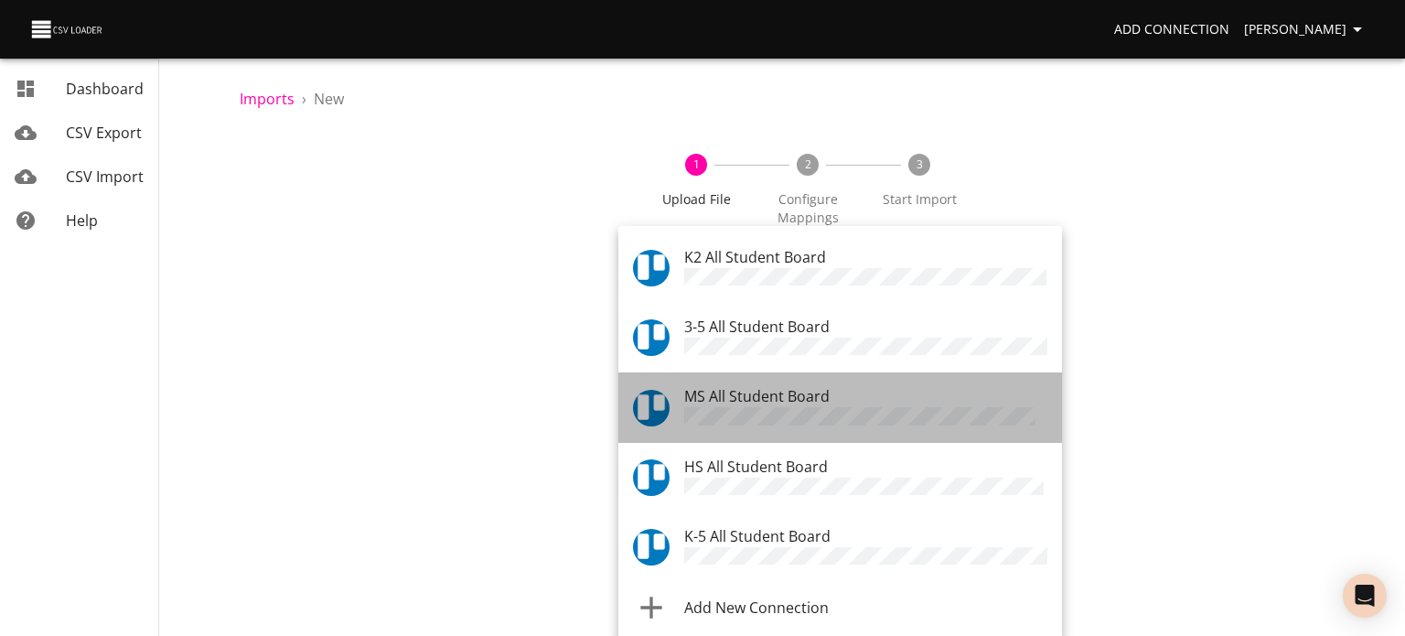
click at [743, 386] on span "MS All Student Board" at bounding box center [756, 396] width 145 height 20
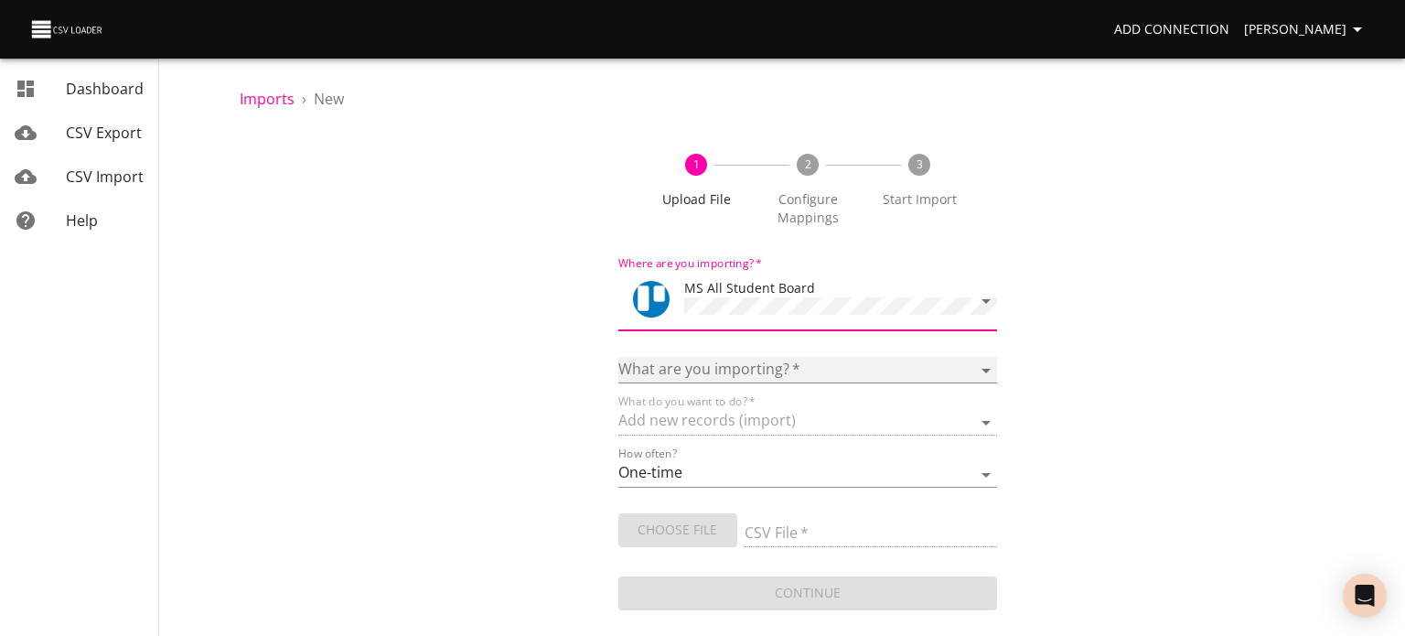
click at [747, 365] on select "Boards Cards Checkitems Checklists" at bounding box center [808, 370] width 379 height 27
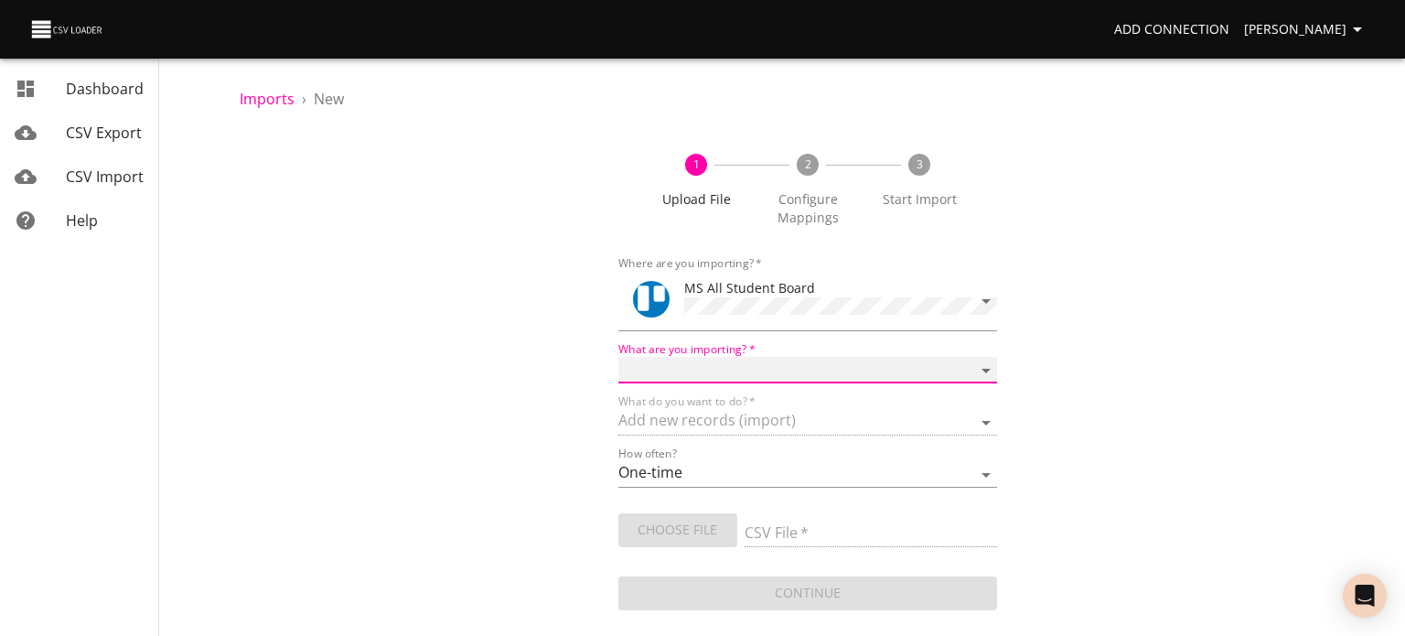
select select "cards"
click at [619, 357] on select "Boards Cards Checkitems Checklists" at bounding box center [808, 370] width 379 height 27
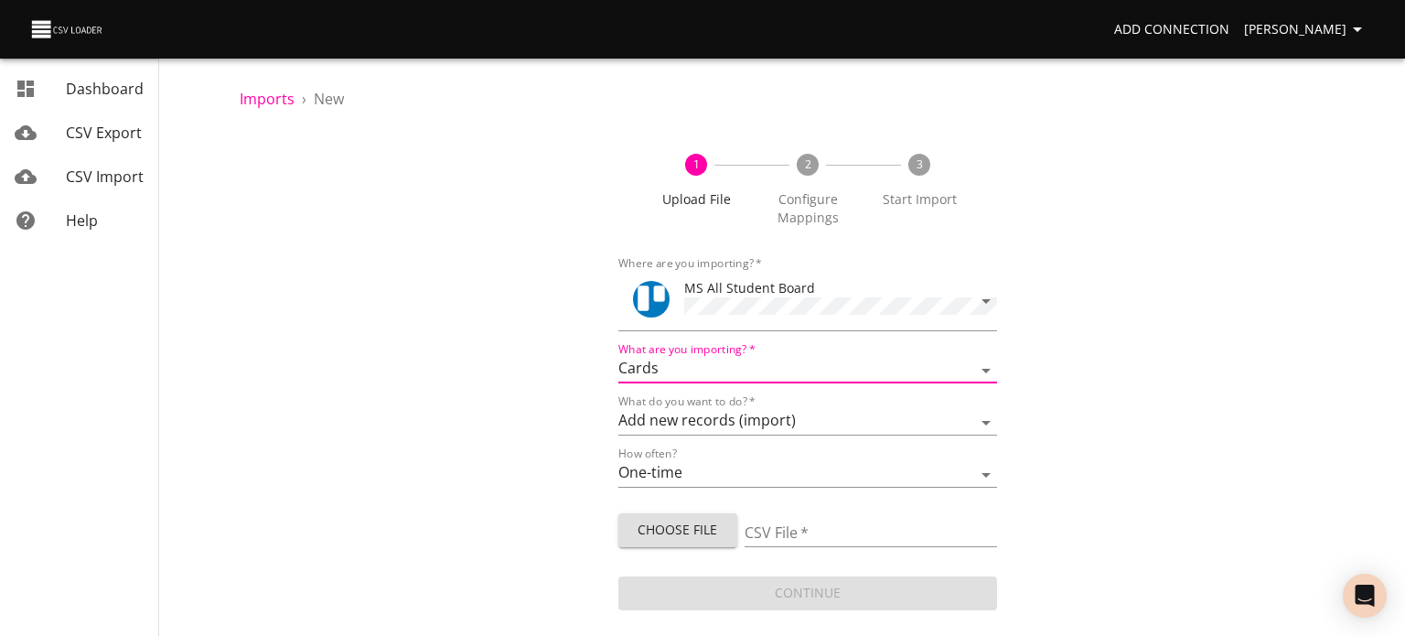
click at [662, 528] on span "Choose File" at bounding box center [678, 530] width 90 height 23
type input "MS 08142025.csv"
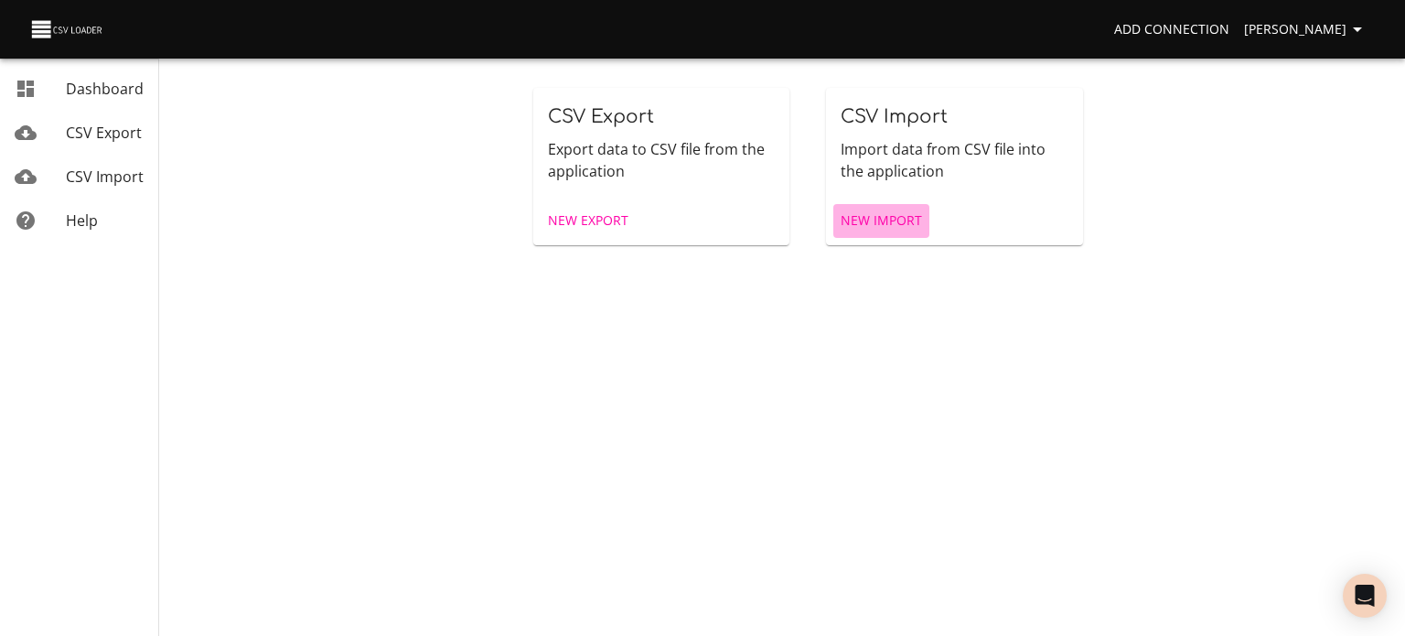
click at [889, 236] on link "New Import" at bounding box center [882, 221] width 96 height 34
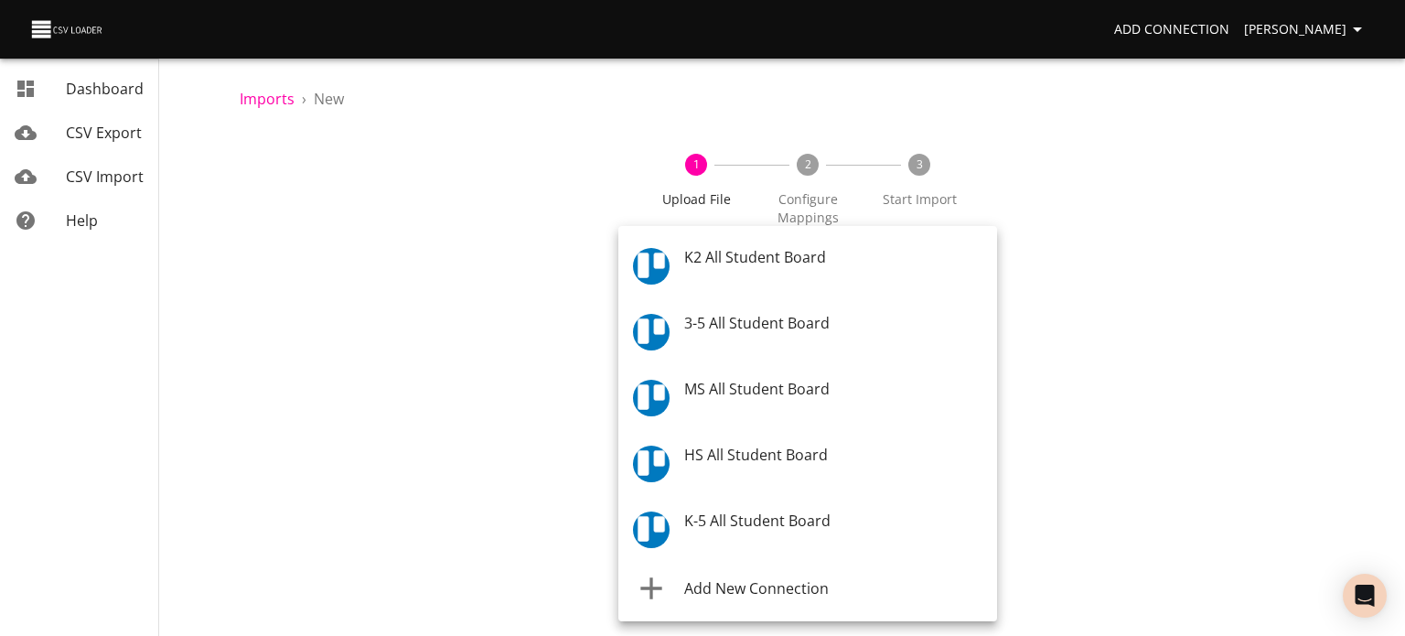
click at [882, 274] on body "Add Connection [PERSON_NAME] Dashboard CSV Export CSV Import Help Imports › New…" at bounding box center [702, 318] width 1405 height 636
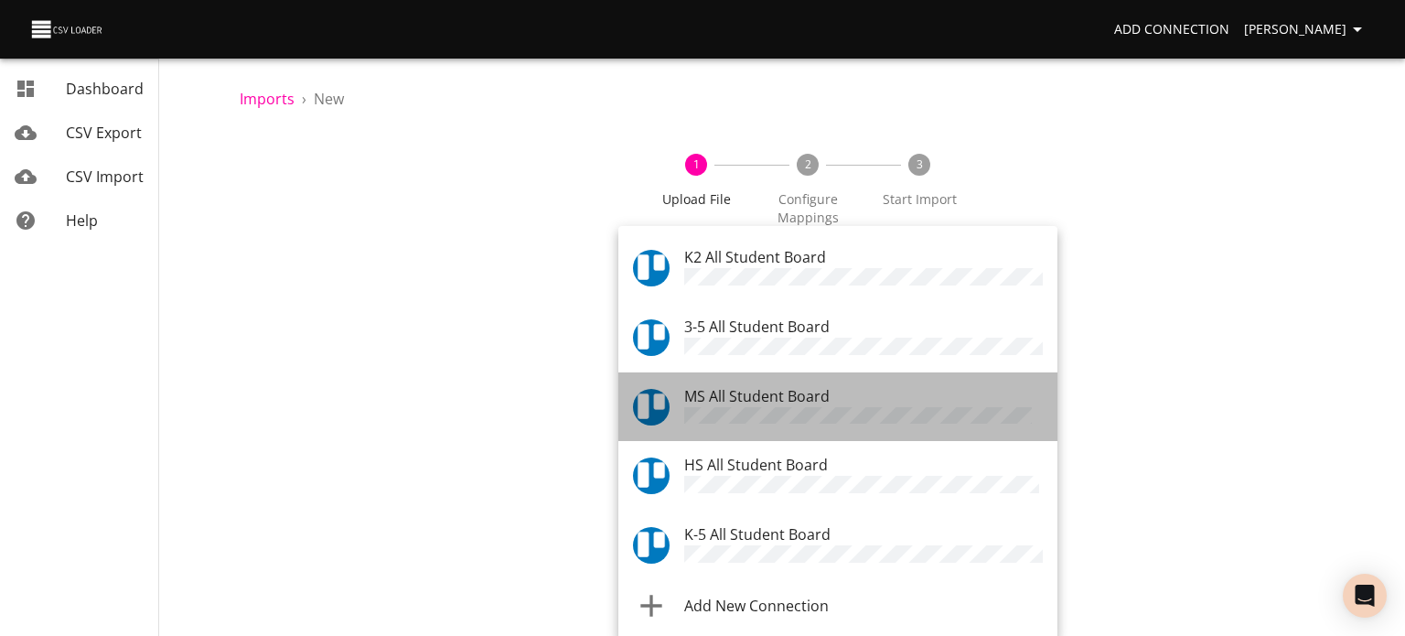
click at [844, 385] on div "MS All Student Board" at bounding box center [863, 407] width 359 height 44
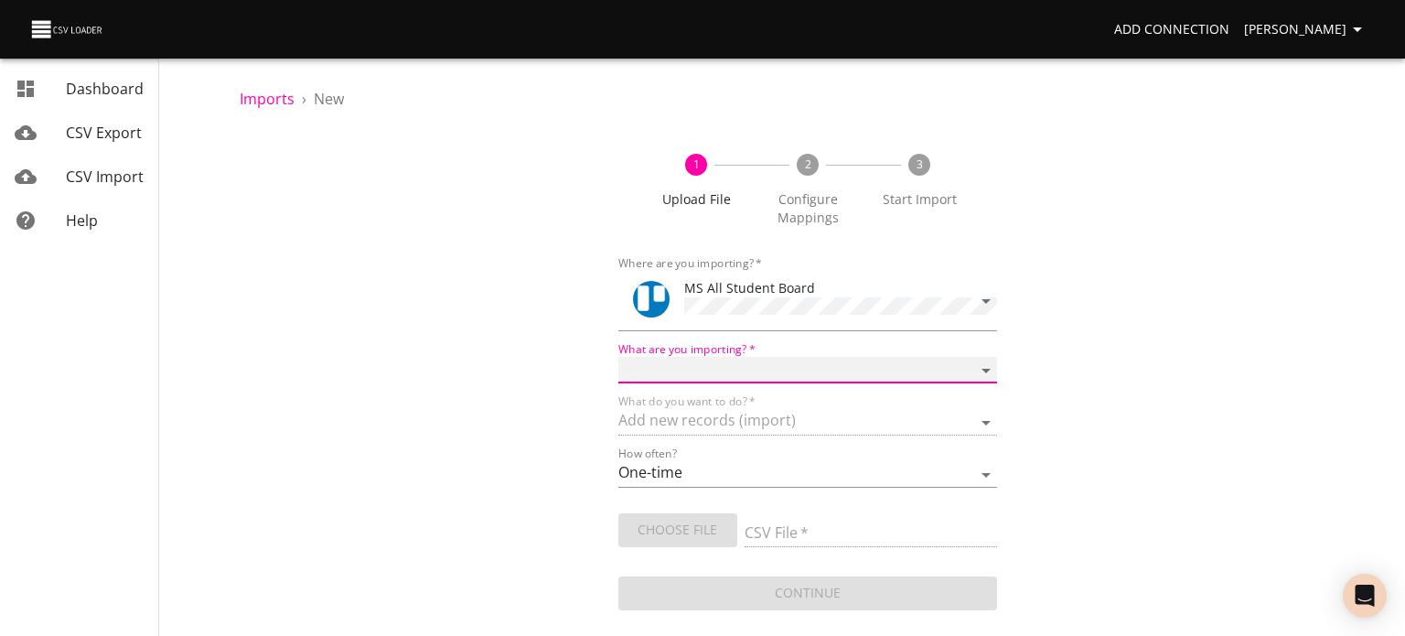
click at [840, 371] on select "Boards Cards Checkitems Checklists" at bounding box center [808, 370] width 379 height 27
select select "cards"
click at [619, 357] on select "Boards Cards Checkitems Checklists" at bounding box center [808, 370] width 379 height 27
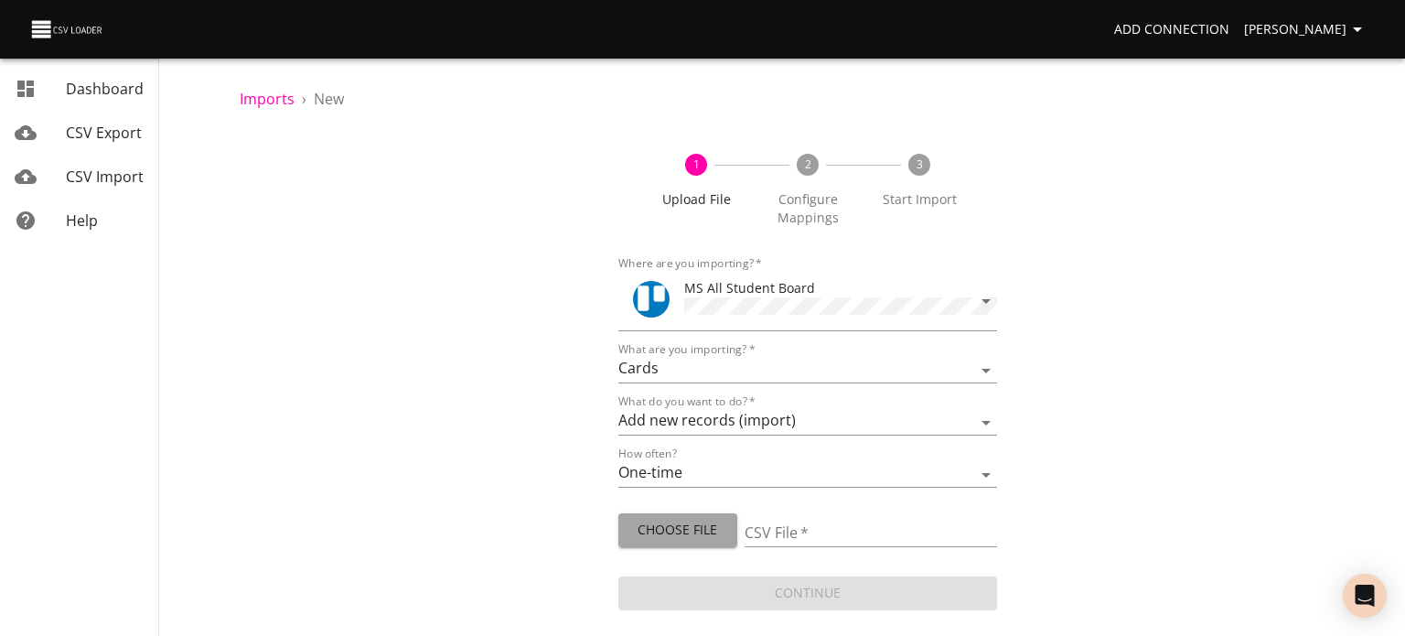
click at [686, 529] on span "Choose File" at bounding box center [678, 530] width 90 height 23
type input "MS 08142025.csv"
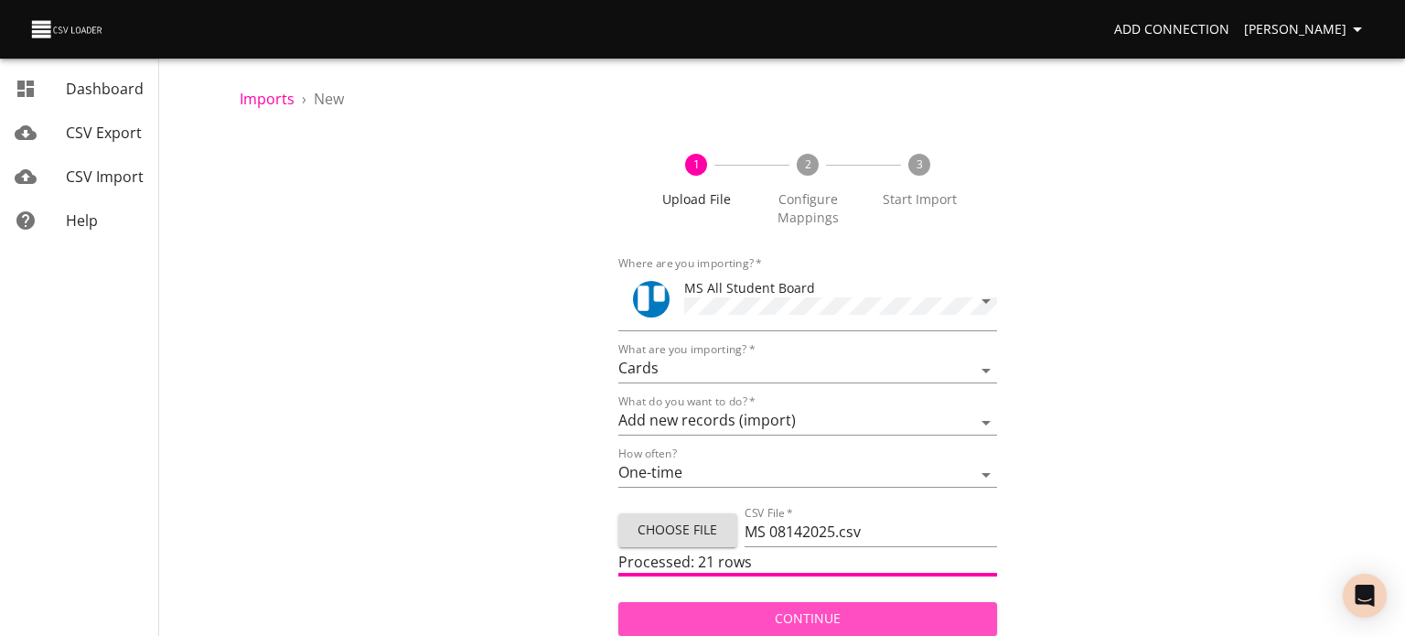
click at [809, 610] on span "Continue" at bounding box center [808, 619] width 350 height 23
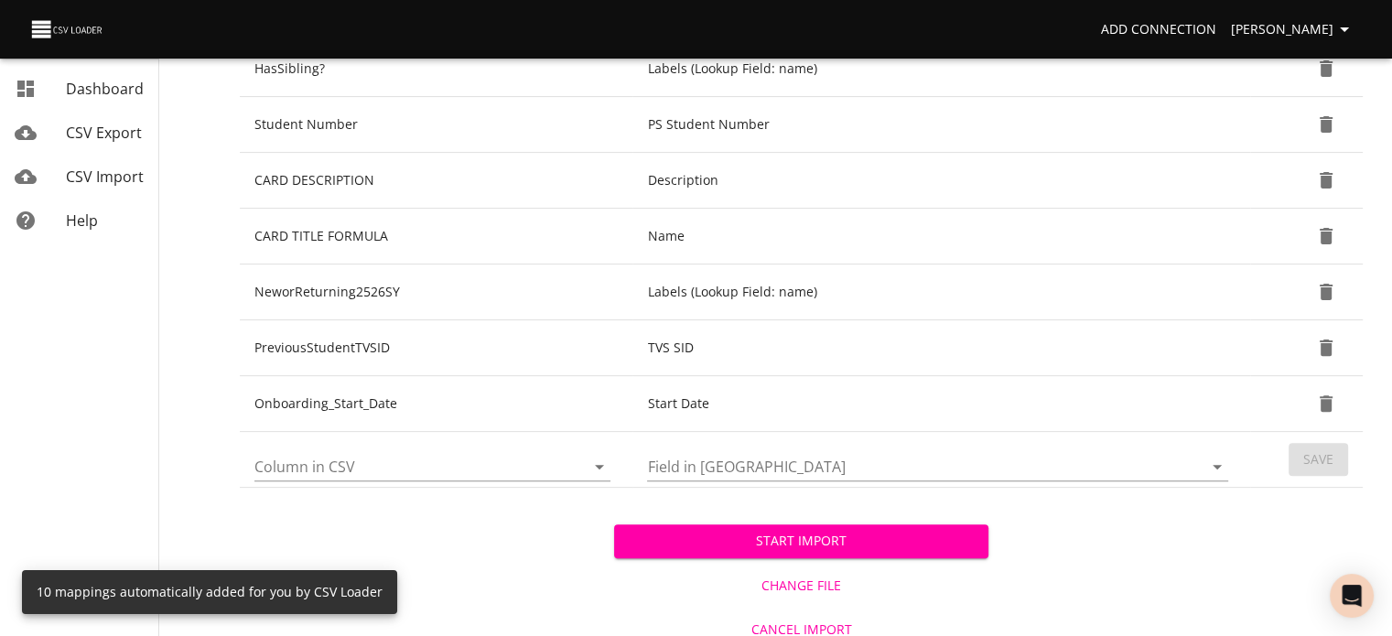
scroll to position [519, 0]
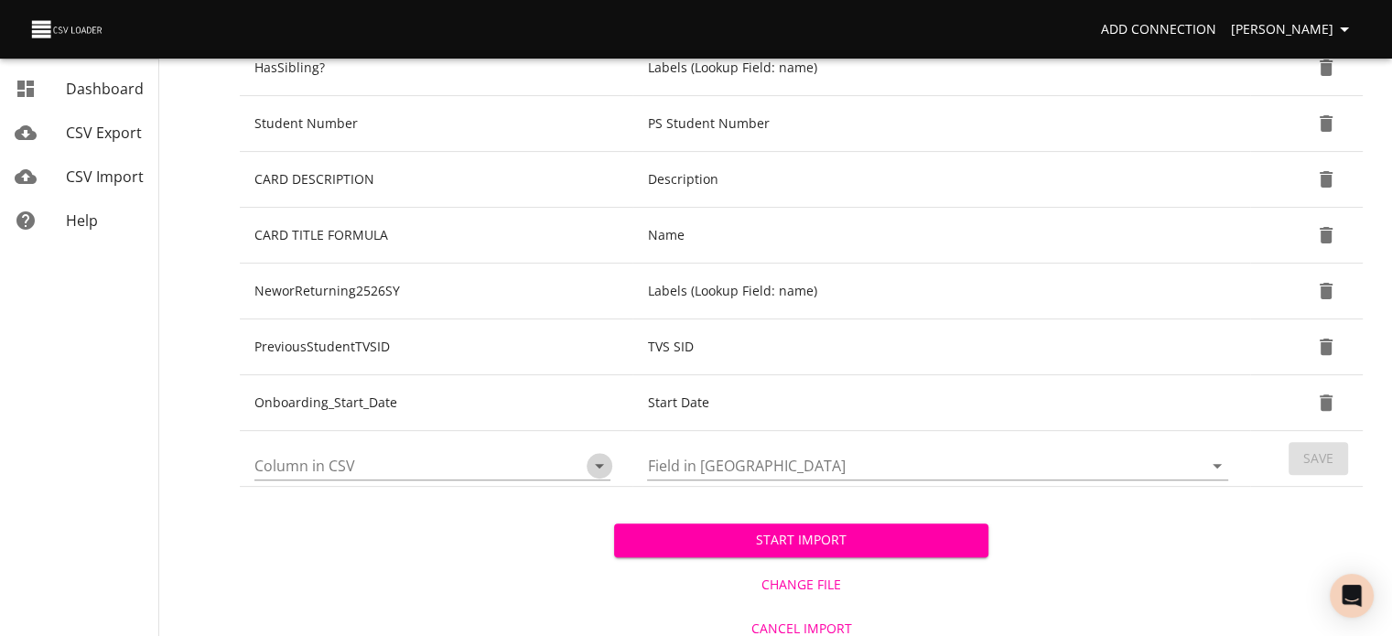
click at [592, 459] on icon "Open" at bounding box center [599, 466] width 22 height 22
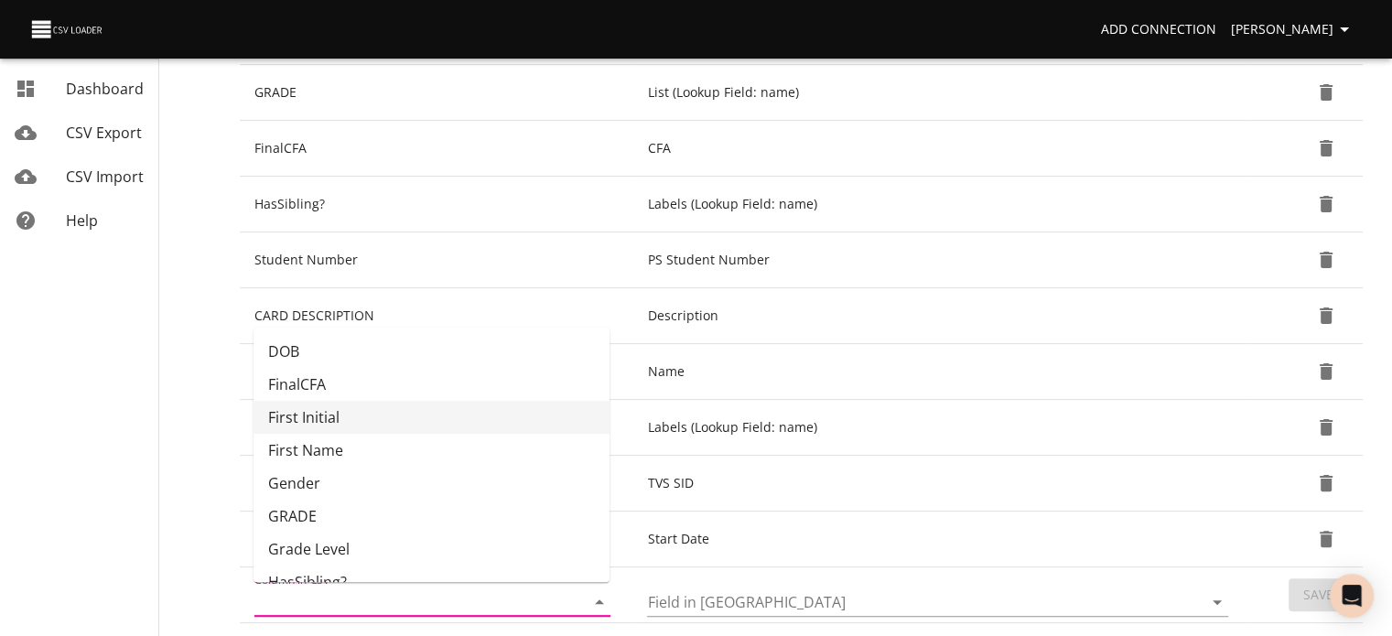
scroll to position [102, 0]
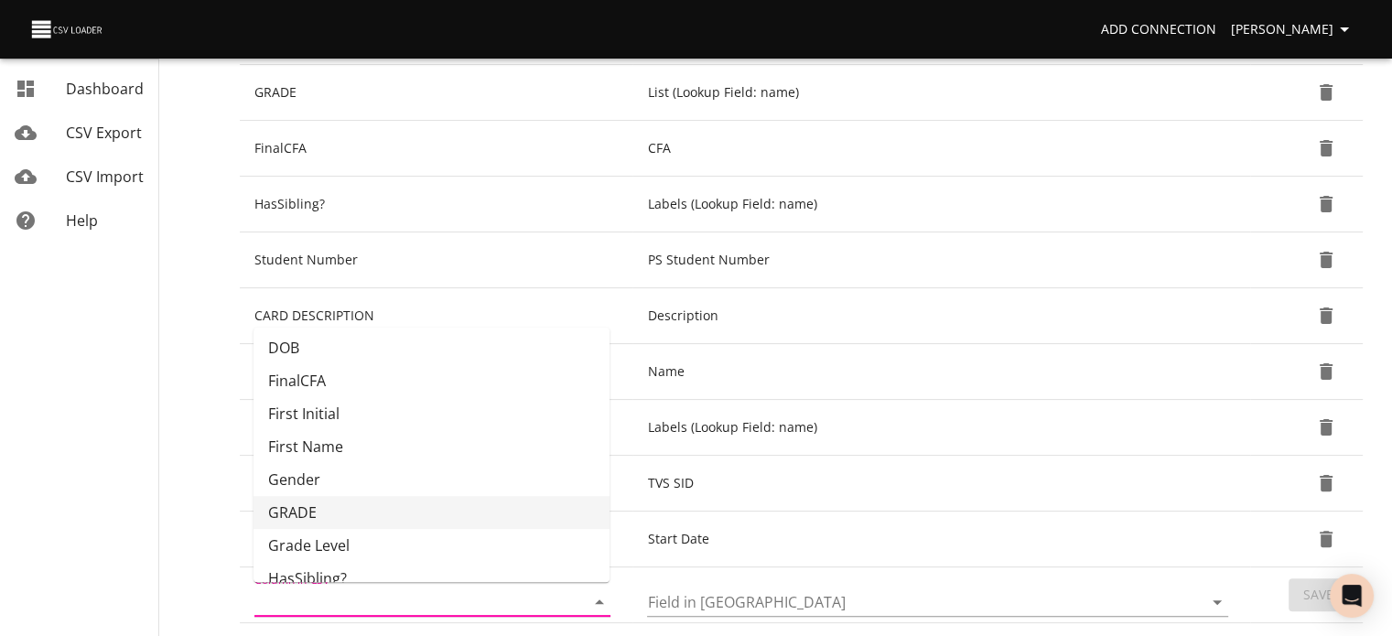
click at [466, 514] on li "GRADE" at bounding box center [431, 512] width 356 height 33
type input "GRADE"
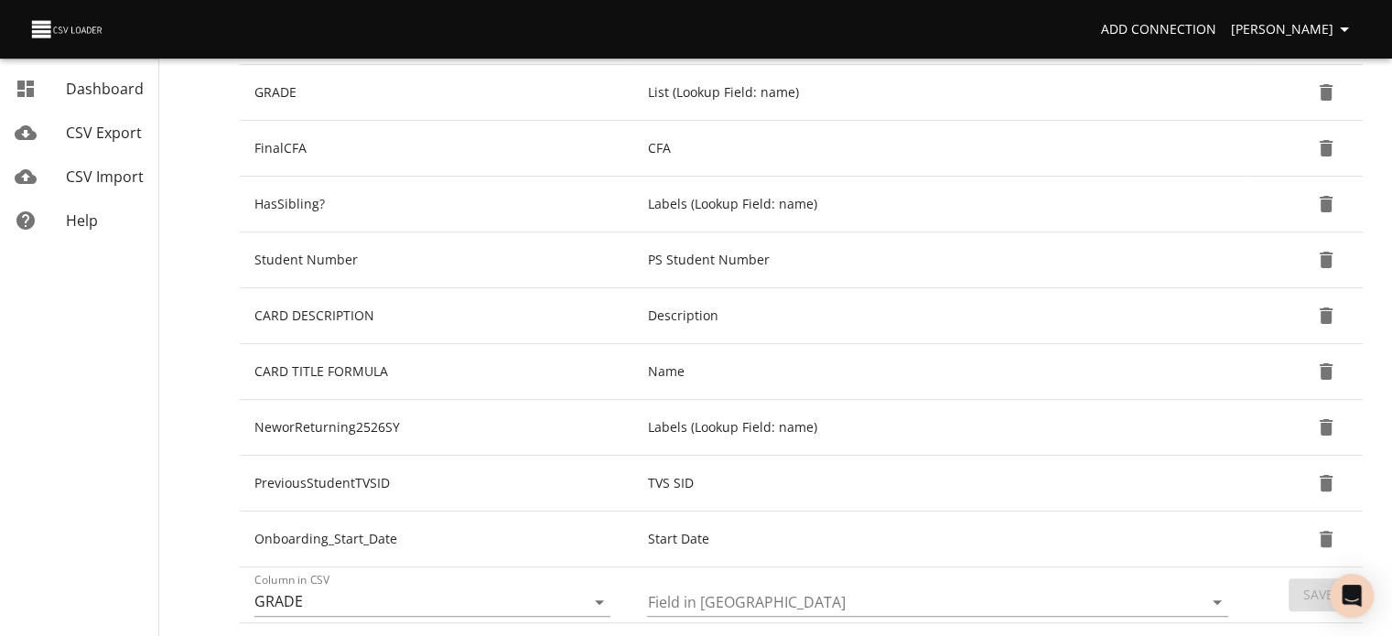
click at [466, 514] on td "Onboarding_Start_Date" at bounding box center [436, 539] width 393 height 56
click at [1221, 598] on icon "Open" at bounding box center [1217, 602] width 22 height 22
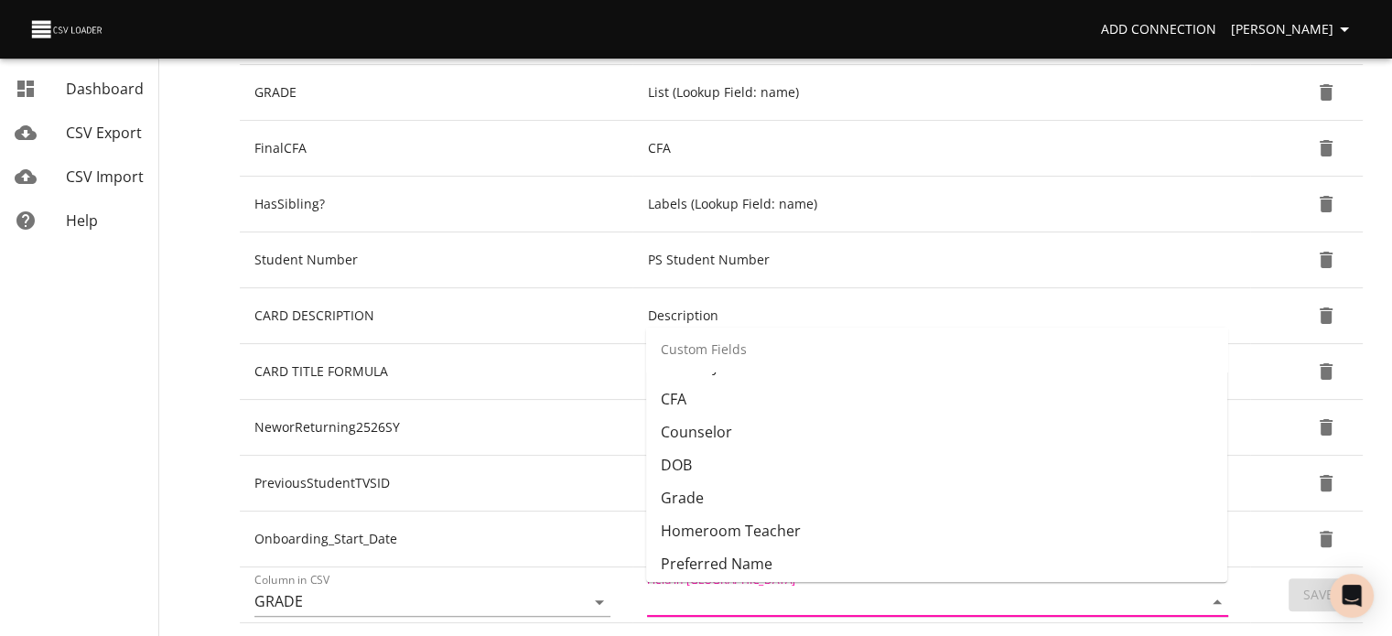
scroll to position [457, 0]
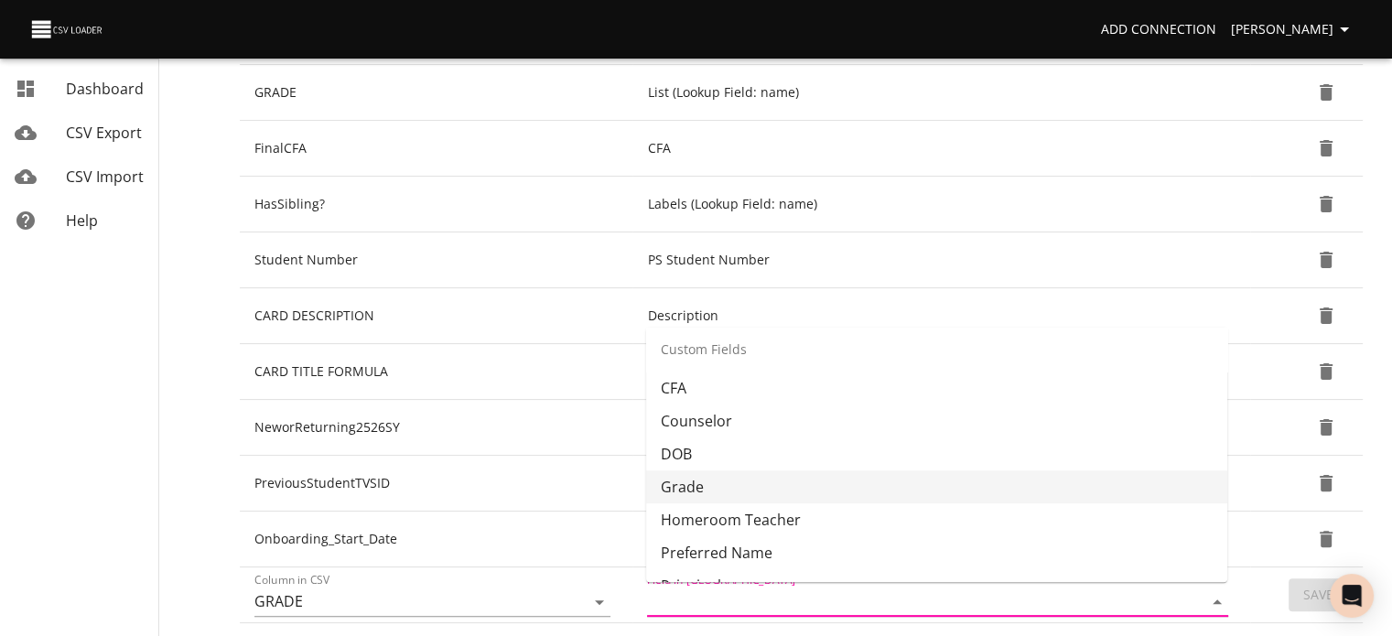
click at [1092, 471] on li "Grade" at bounding box center [936, 486] width 581 height 33
type input "Grade"
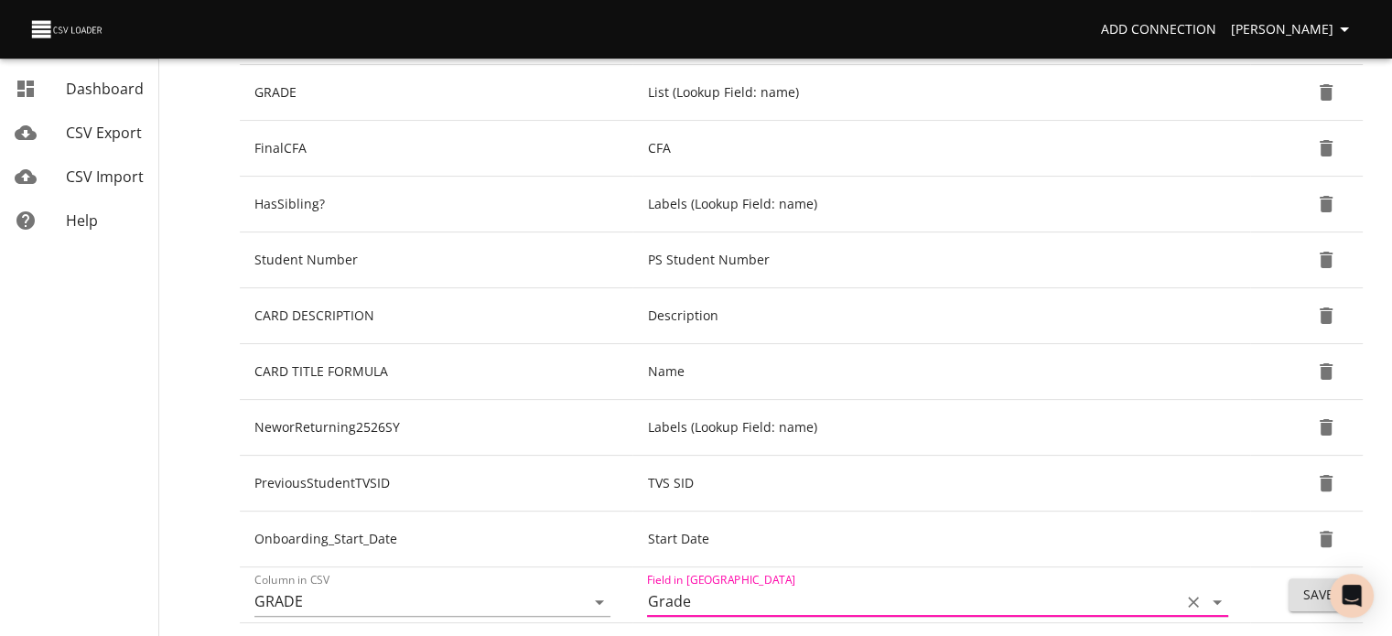
click at [1295, 592] on button "Save" at bounding box center [1317, 595] width 59 height 34
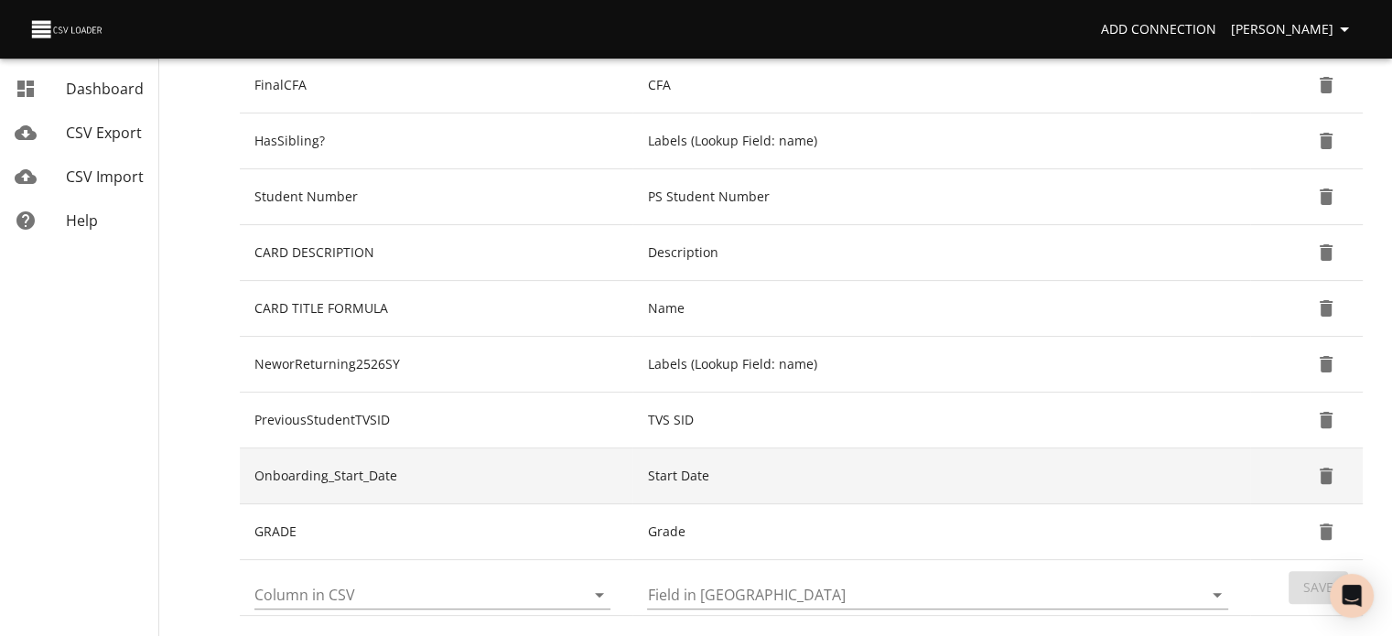
scroll to position [452, 0]
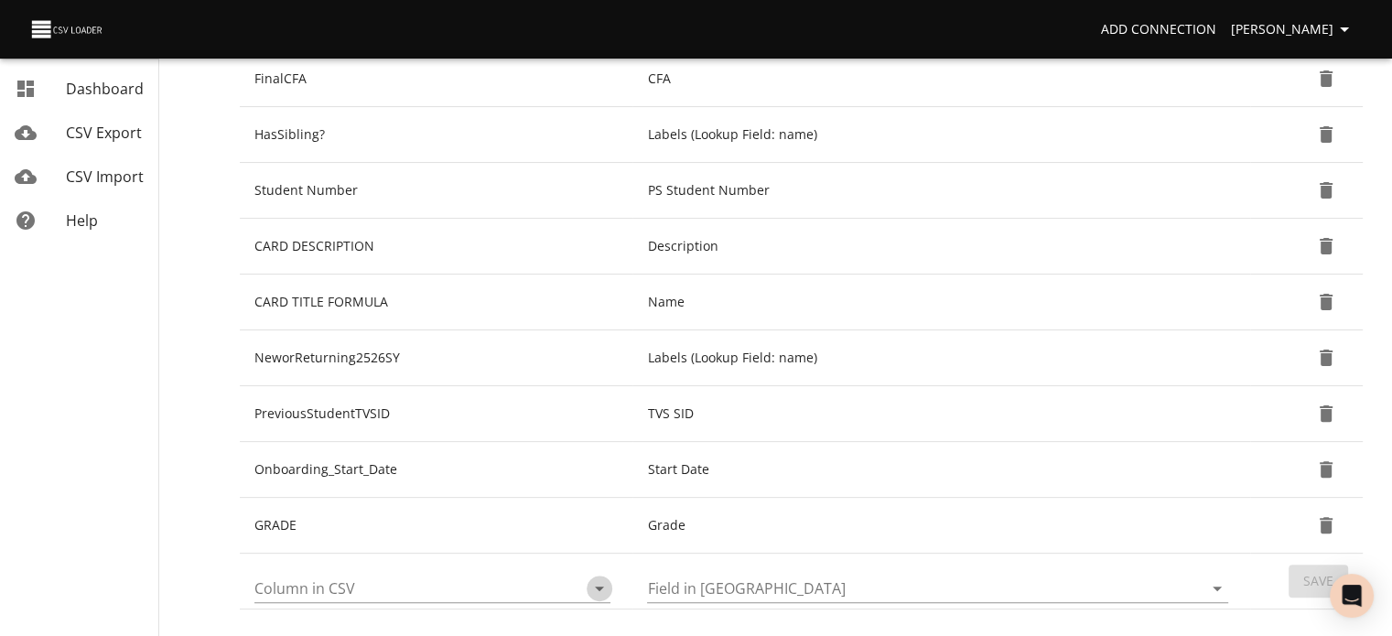
click at [588, 581] on icon "Open" at bounding box center [599, 588] width 22 height 22
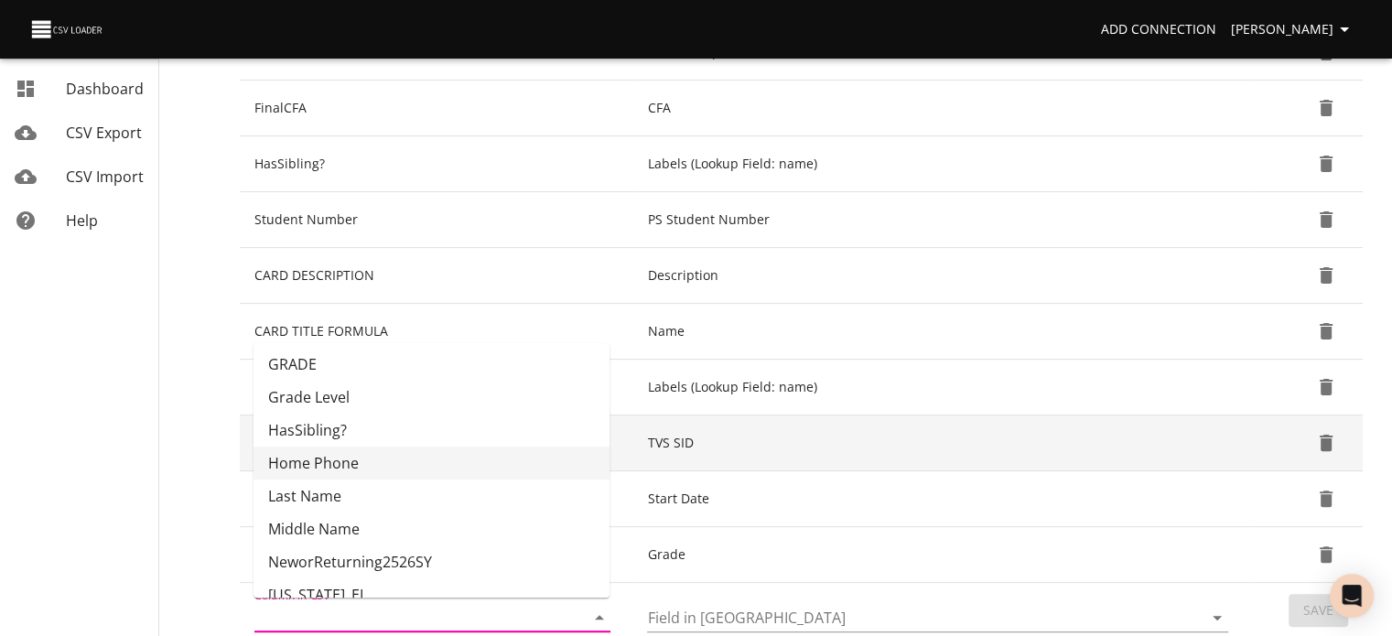
scroll to position [424, 0]
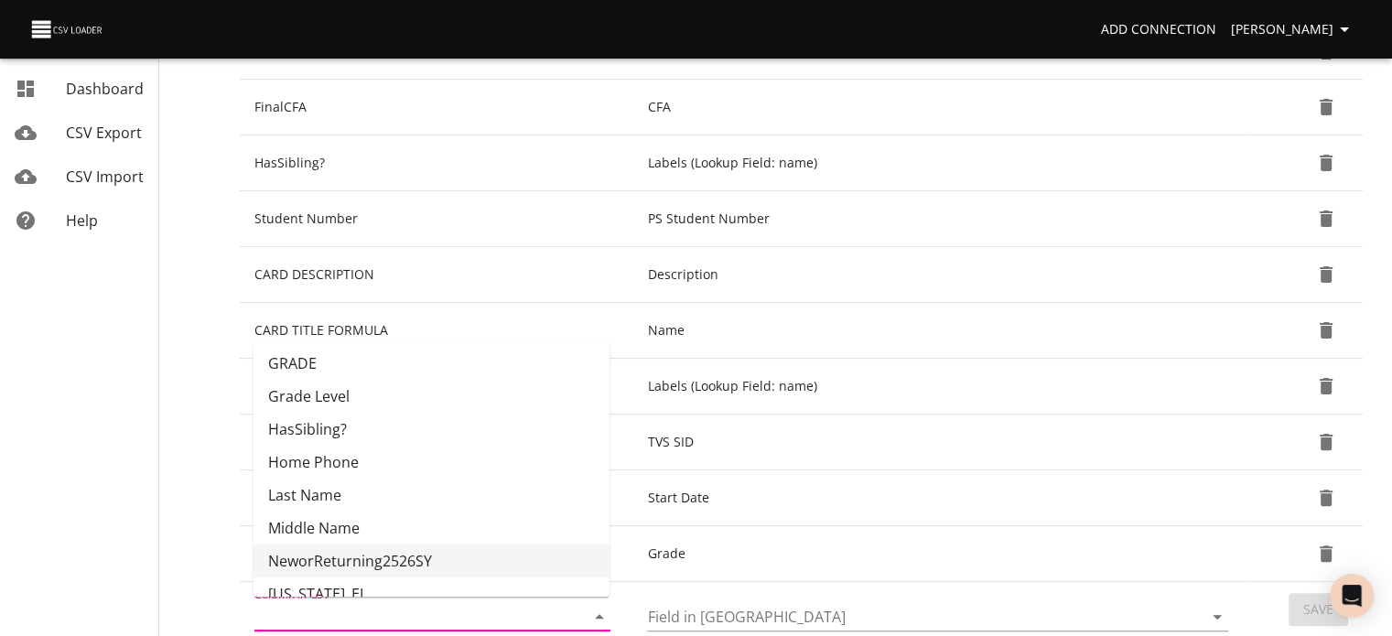
click at [553, 570] on li "NeworReturning2526SY" at bounding box center [431, 560] width 356 height 33
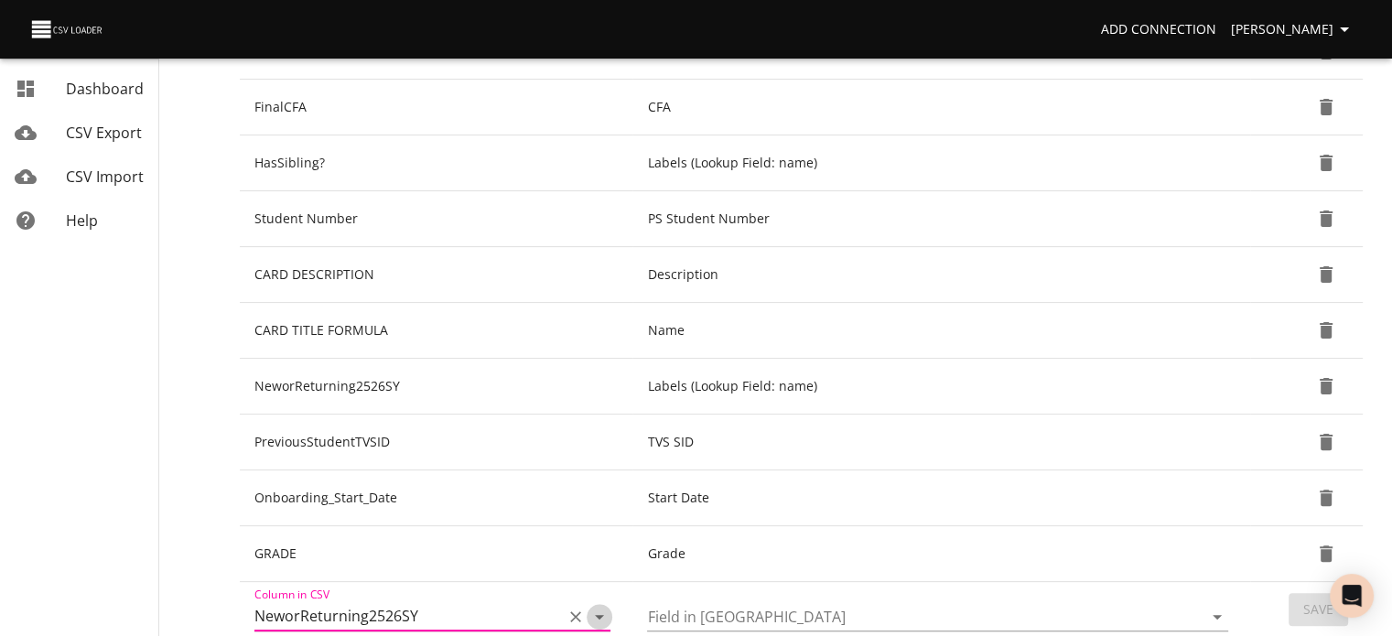
click at [598, 616] on icon "Open" at bounding box center [599, 617] width 9 height 5
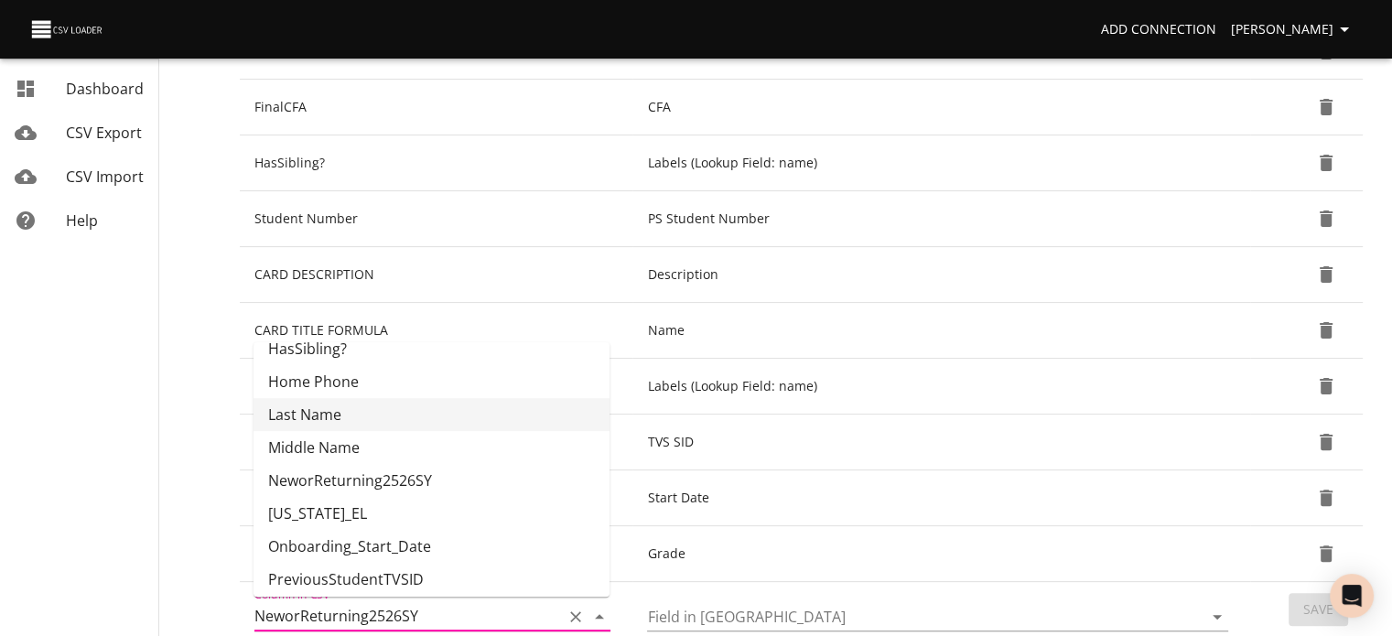
scroll to position [352, 0]
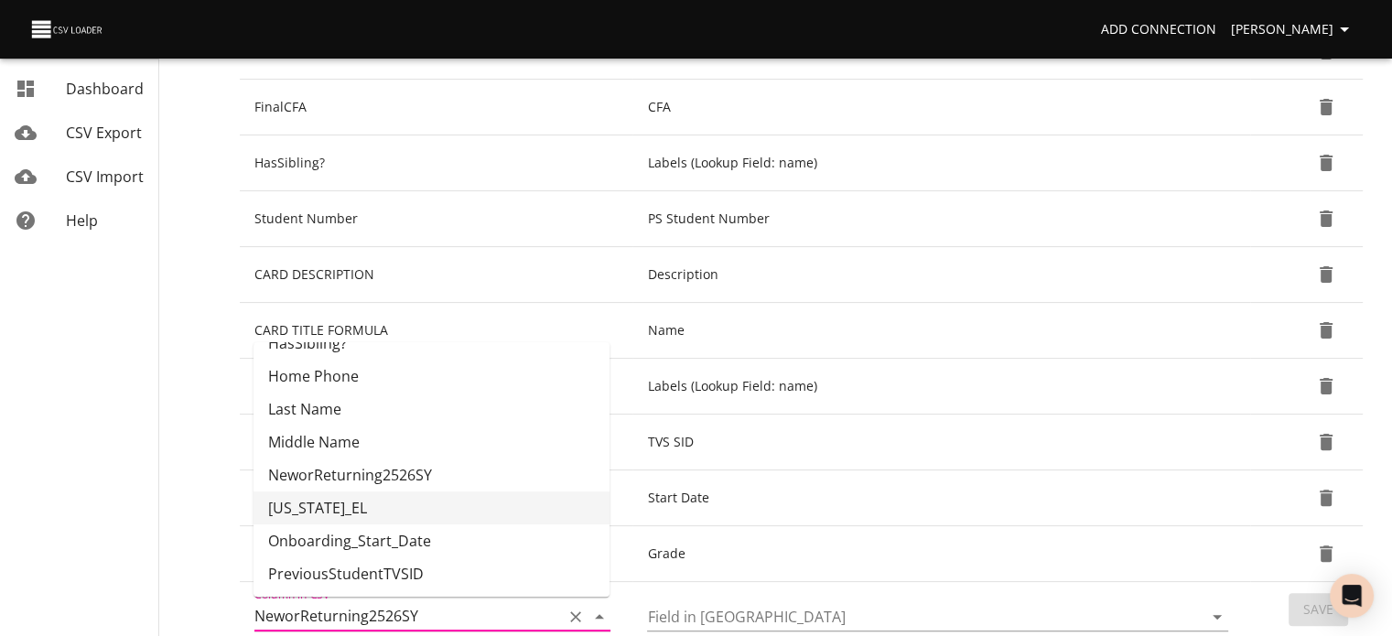
click at [538, 507] on li "[US_STATE]_EL" at bounding box center [431, 507] width 356 height 33
type input "[US_STATE]_EL"
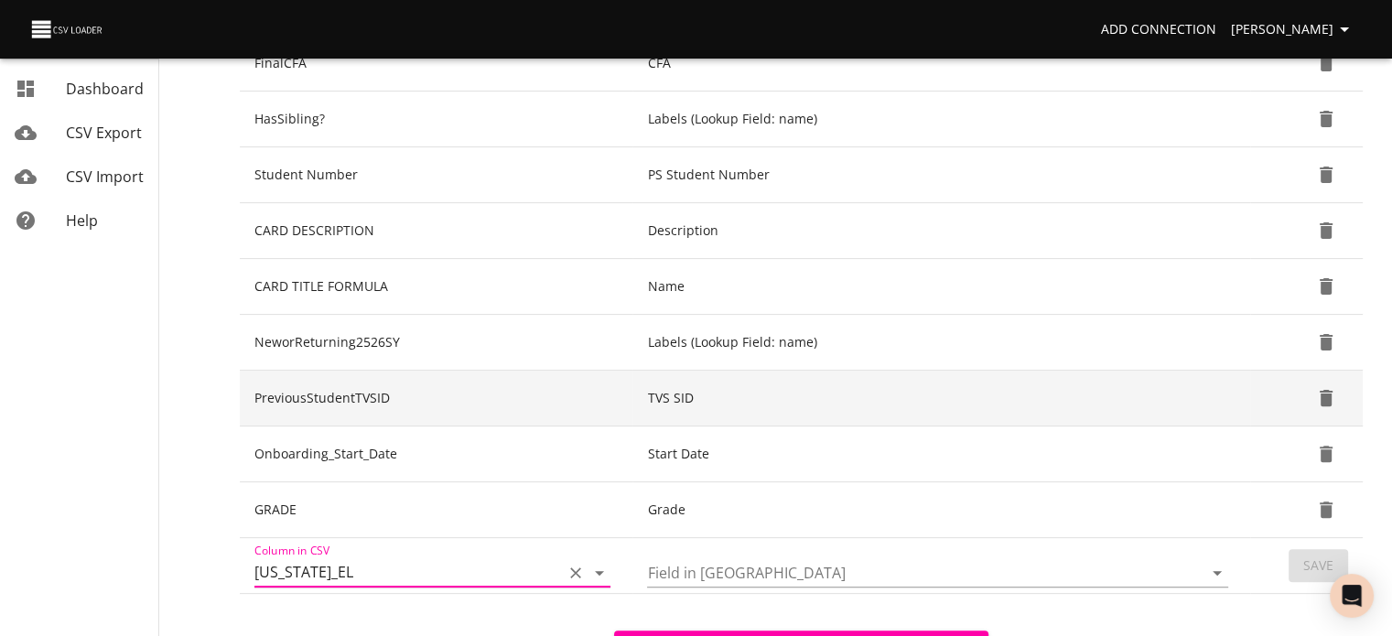
scroll to position [468, 0]
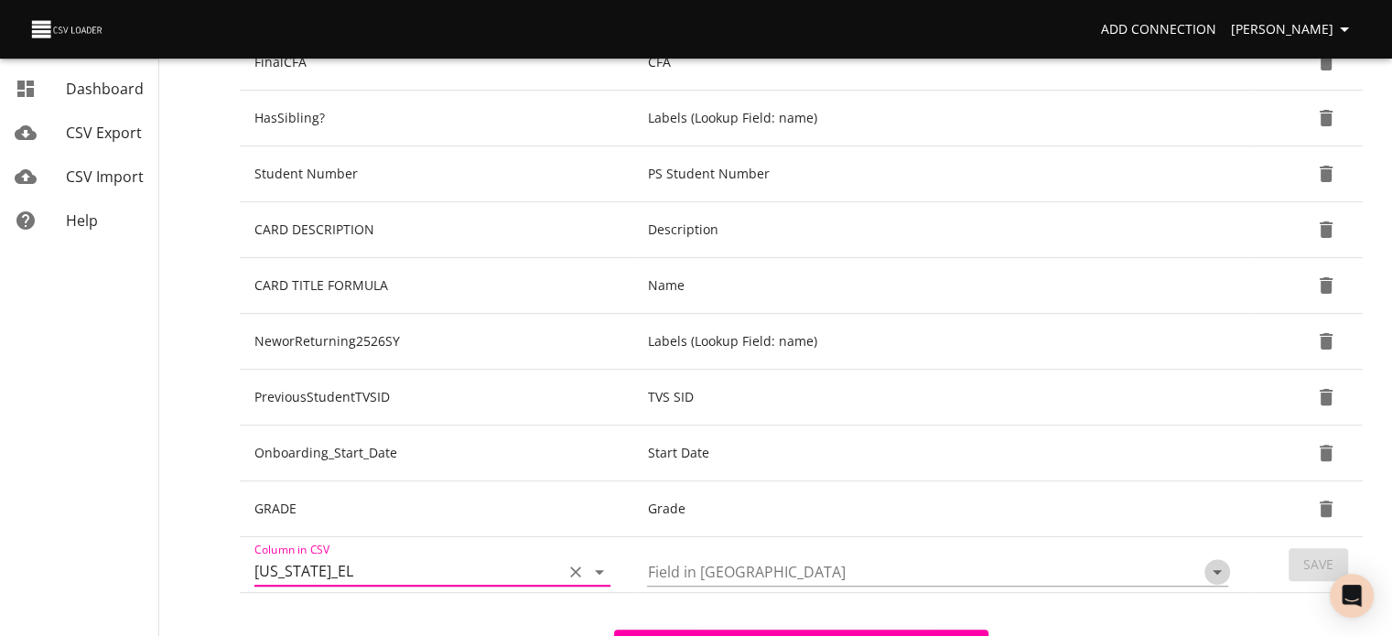
click at [1219, 566] on icon "Open" at bounding box center [1217, 572] width 22 height 22
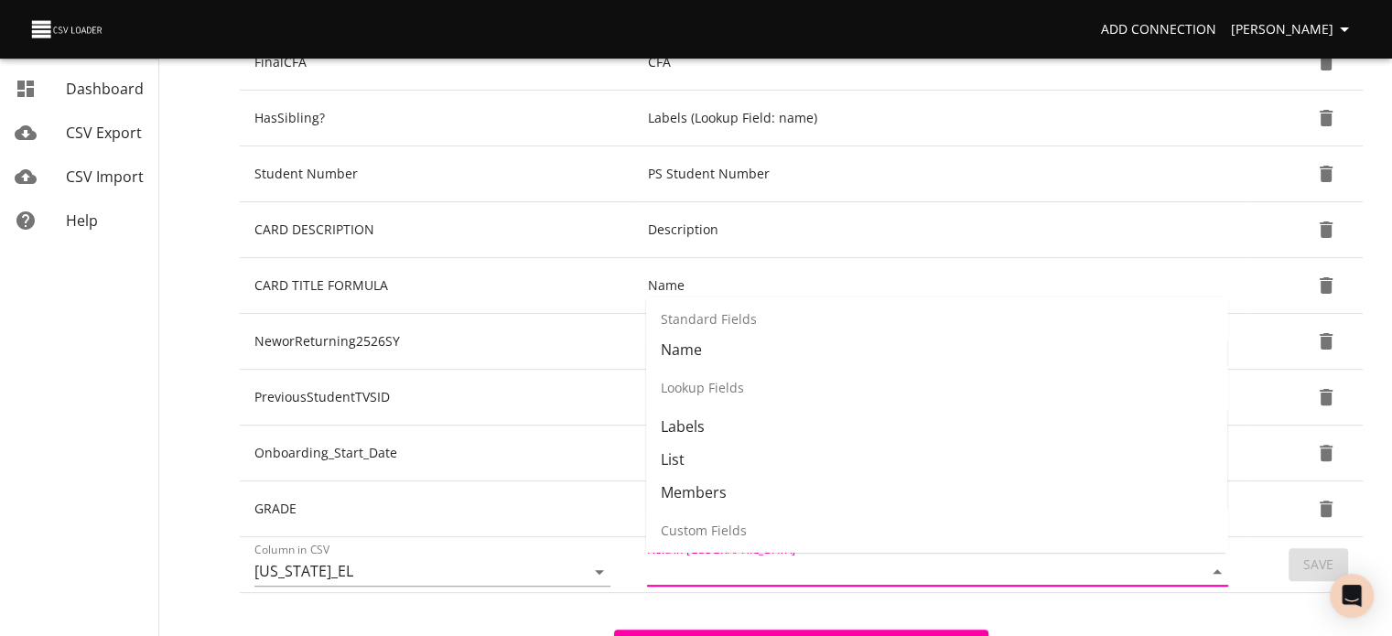
scroll to position [199, 0]
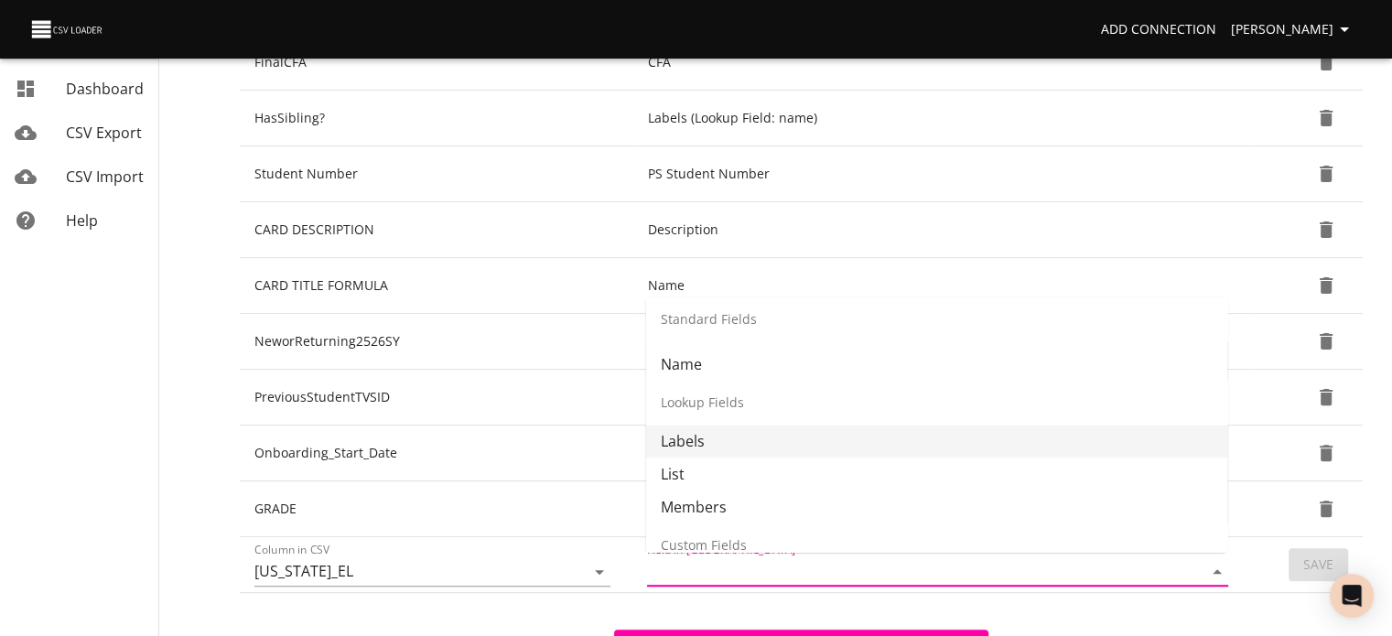
click at [1066, 446] on li "Labels" at bounding box center [936, 441] width 581 height 33
type input "Labels"
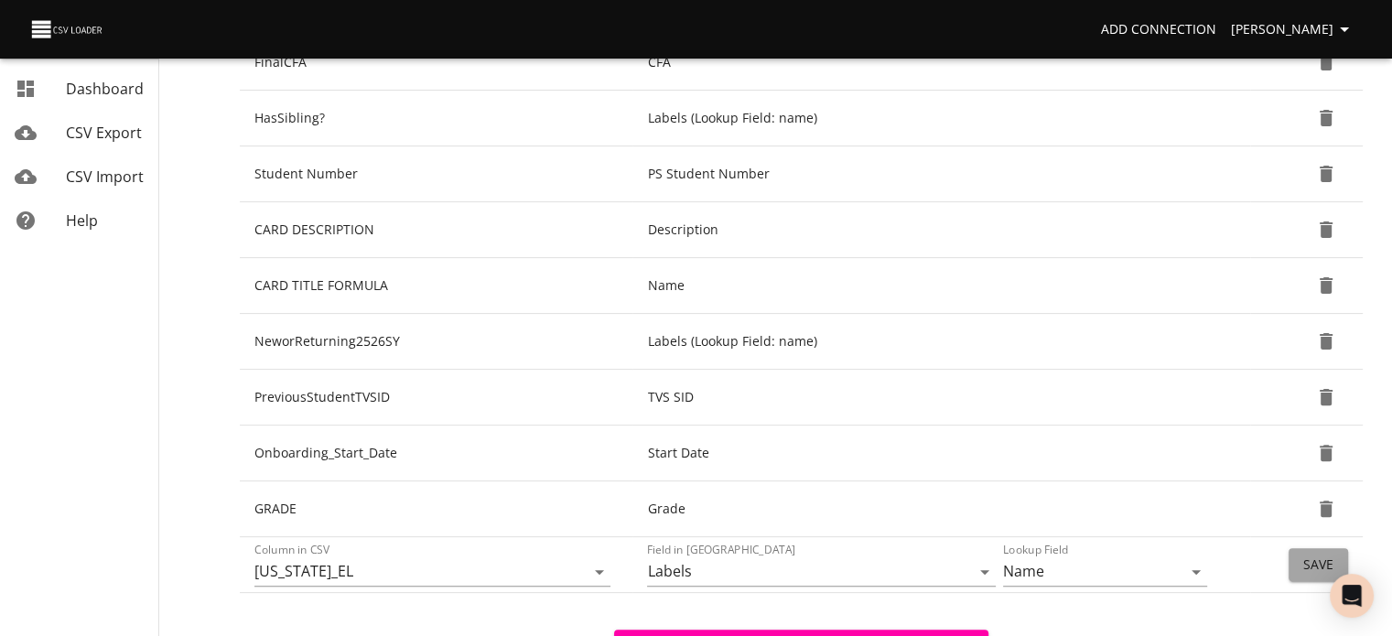
click at [1296, 558] on button "Save" at bounding box center [1317, 565] width 59 height 34
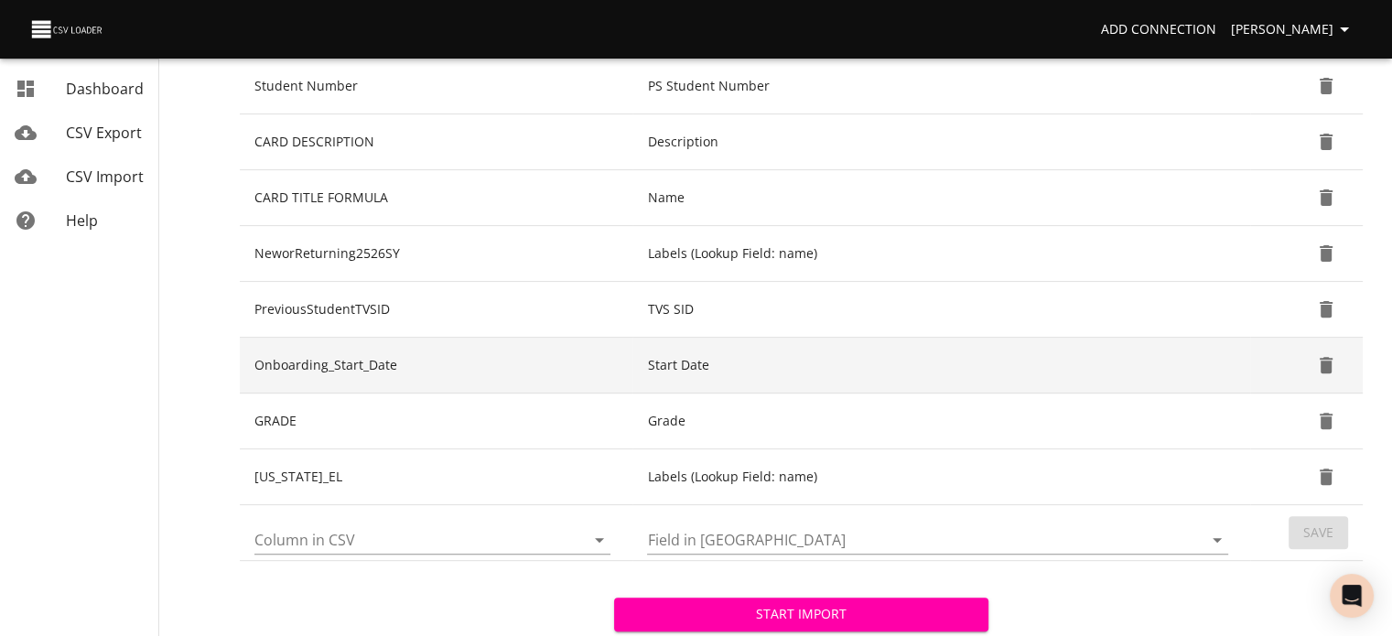
scroll to position [558, 0]
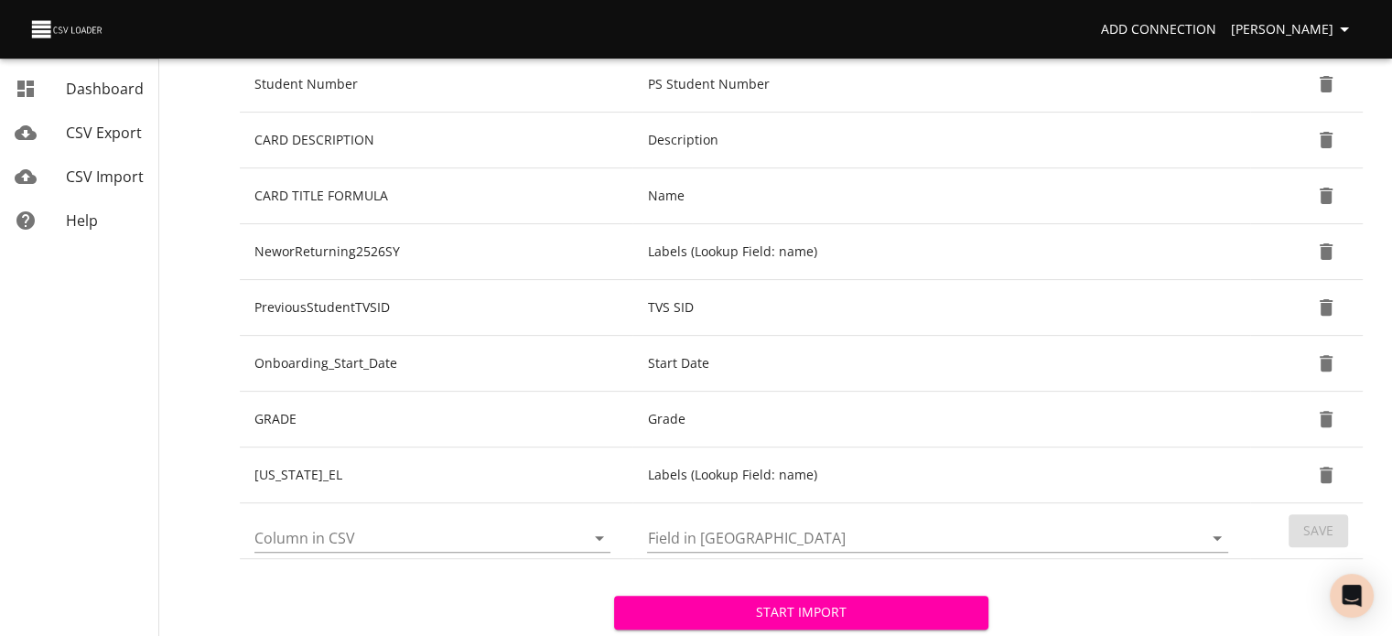
click at [594, 535] on icon "Open" at bounding box center [599, 538] width 22 height 22
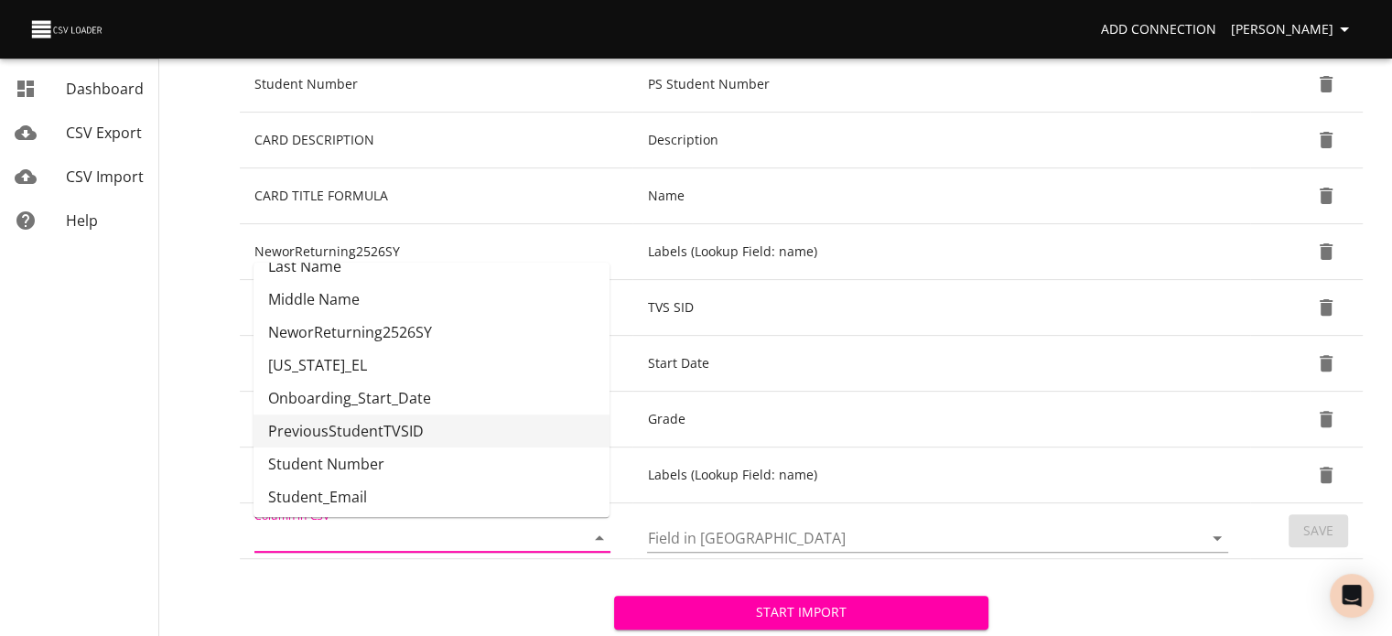
scroll to position [418, 0]
click at [501, 438] on li "PreviousStudentTVSID" at bounding box center [431, 428] width 356 height 33
type input "PreviousStudentTVSID"
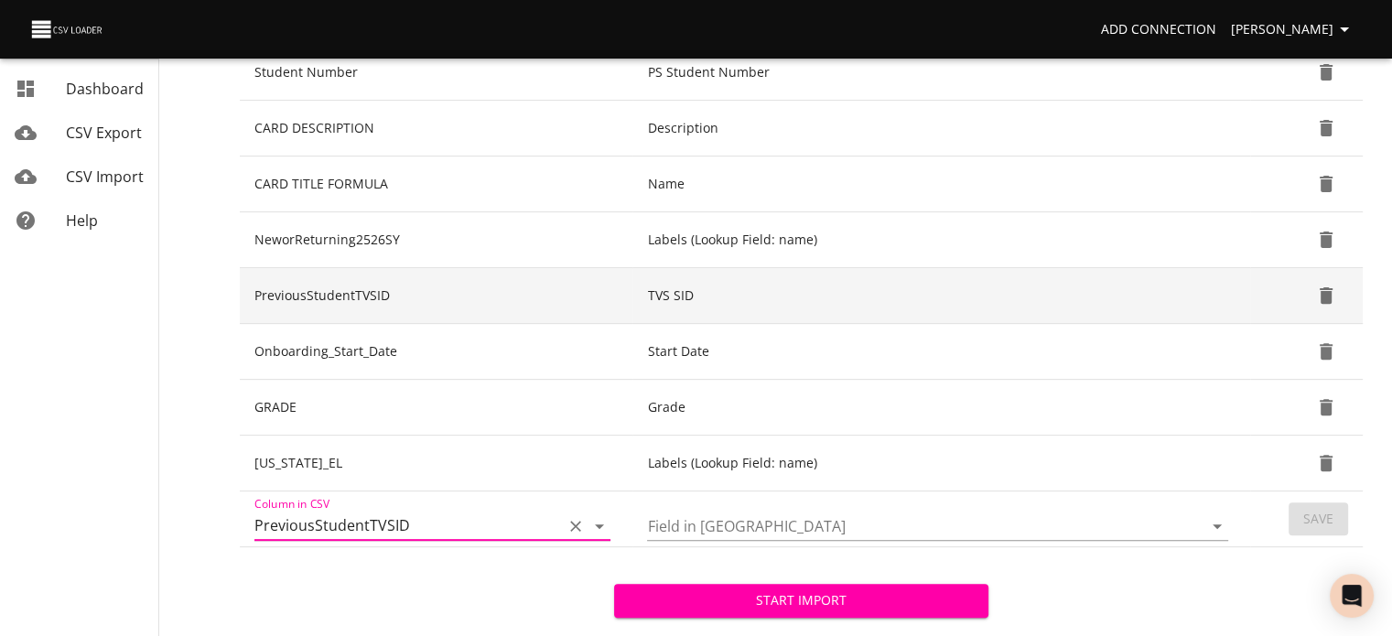
scroll to position [580, 0]
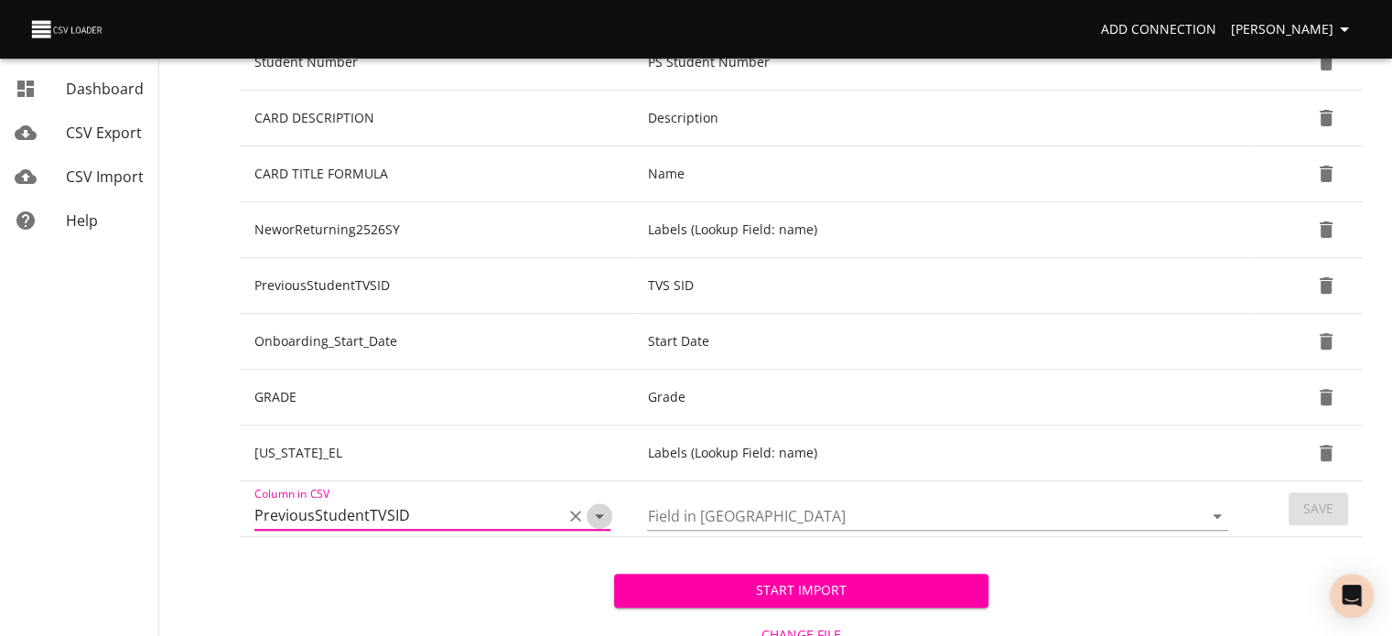
click at [597, 509] on icon "Open" at bounding box center [599, 516] width 22 height 22
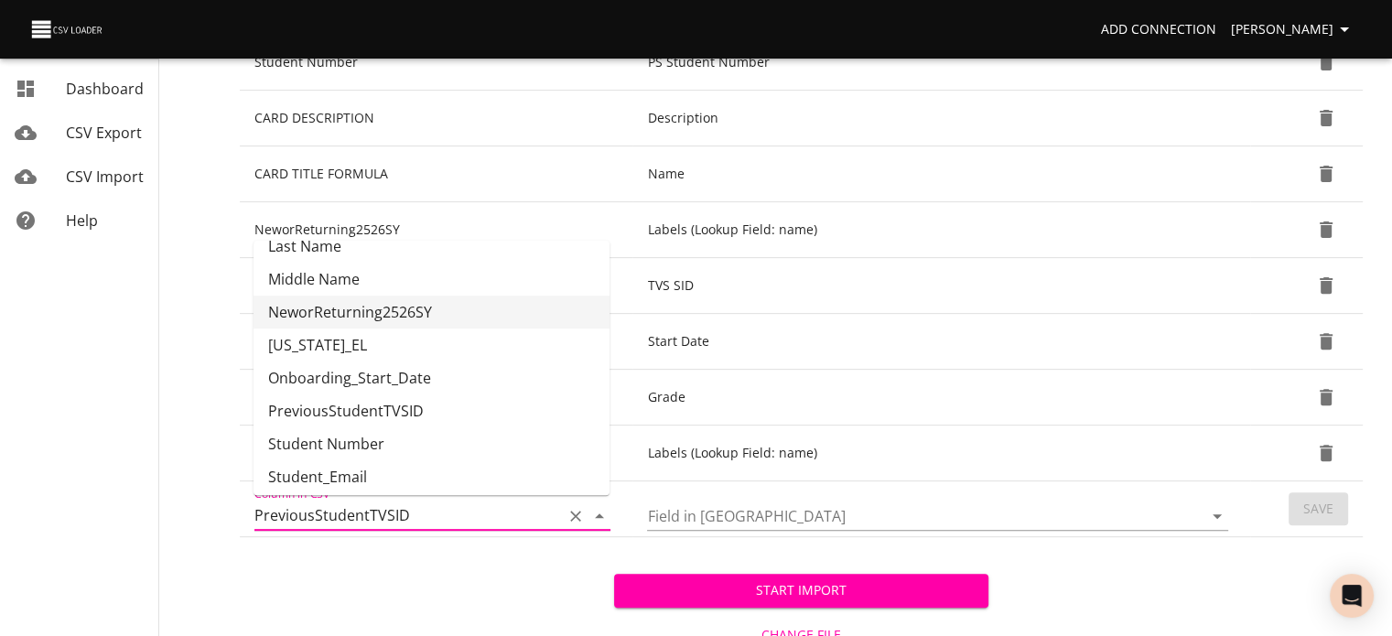
scroll to position [418, 0]
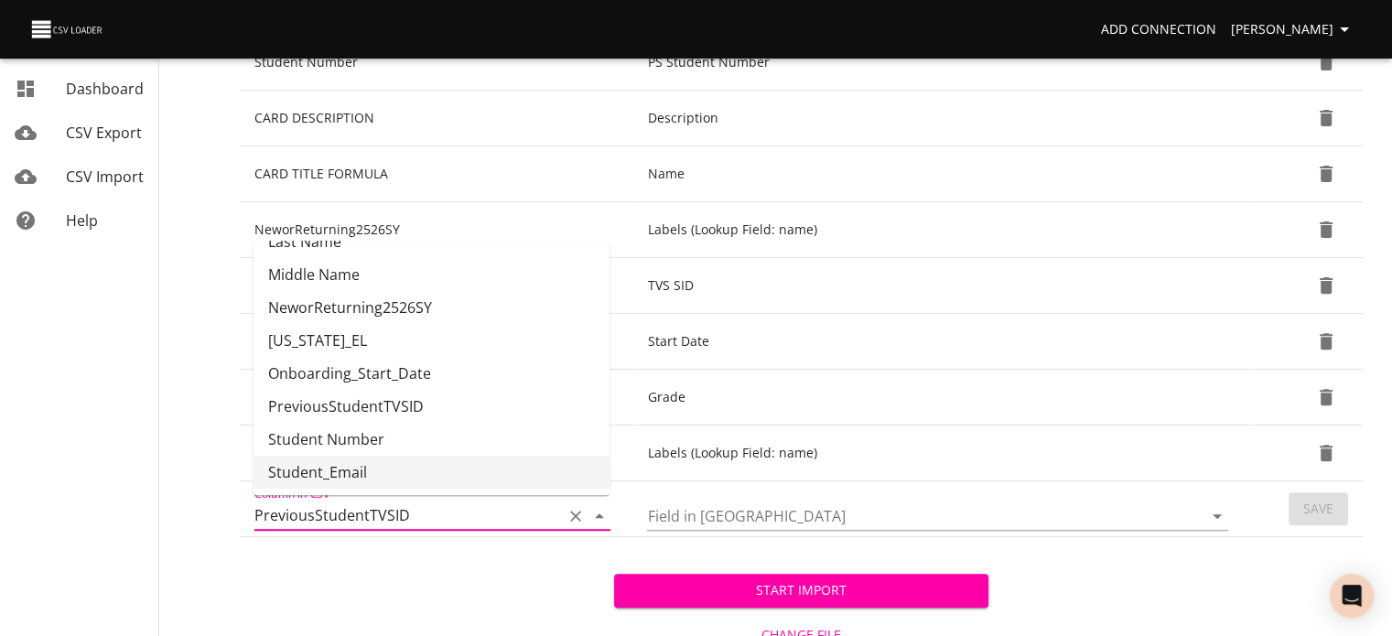
click at [572, 515] on icon "Clear" at bounding box center [576, 516] width 11 height 11
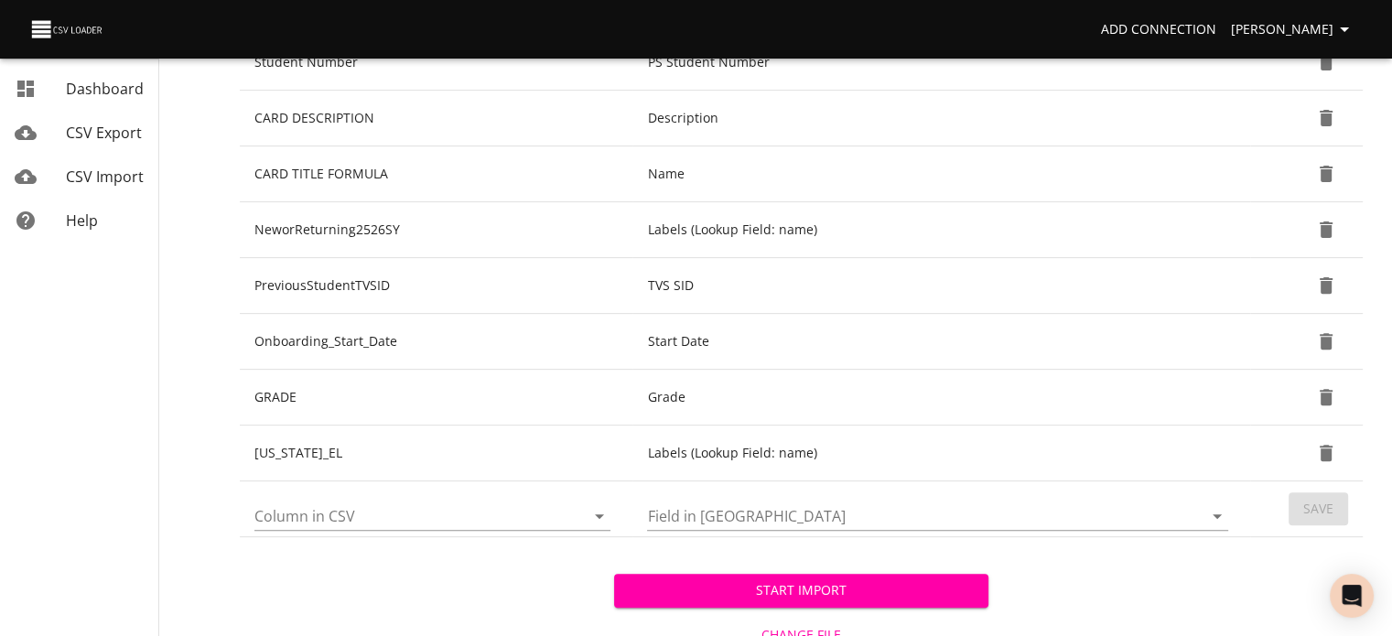
click at [494, 606] on div "Start Import Change File Cancel Import" at bounding box center [801, 618] width 1123 height 163
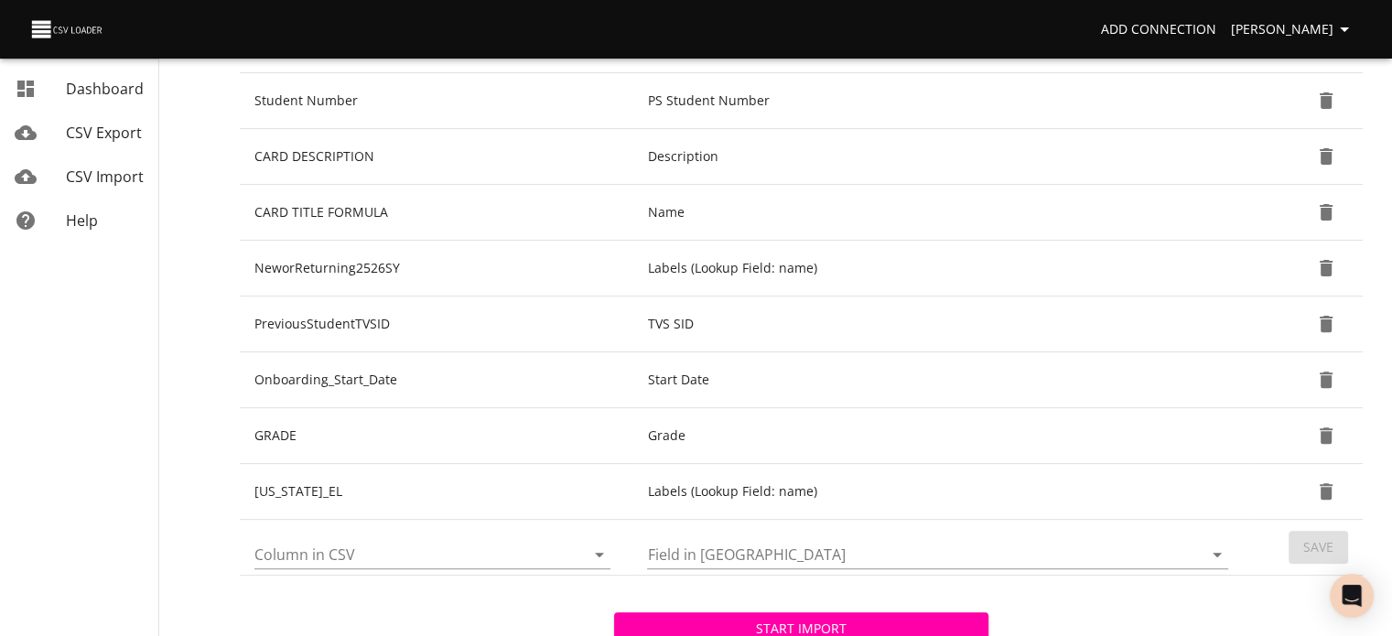
scroll to position [547, 0]
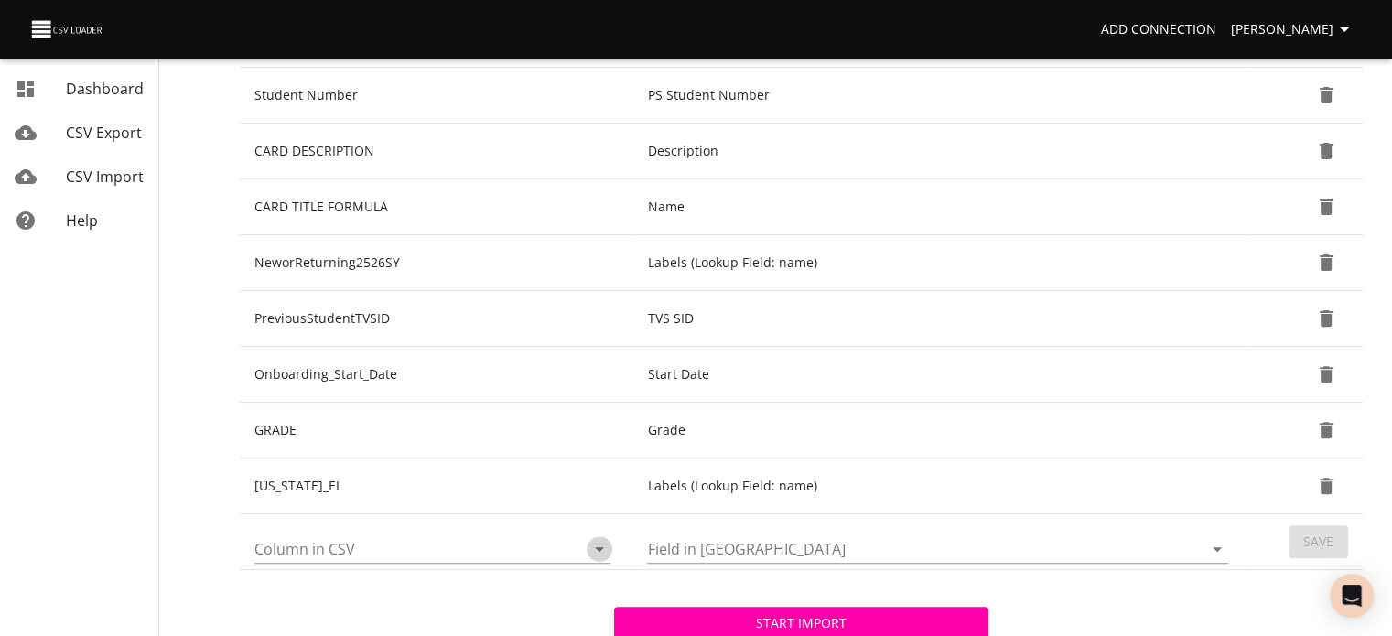
click at [601, 547] on icon "Open" at bounding box center [599, 549] width 9 height 5
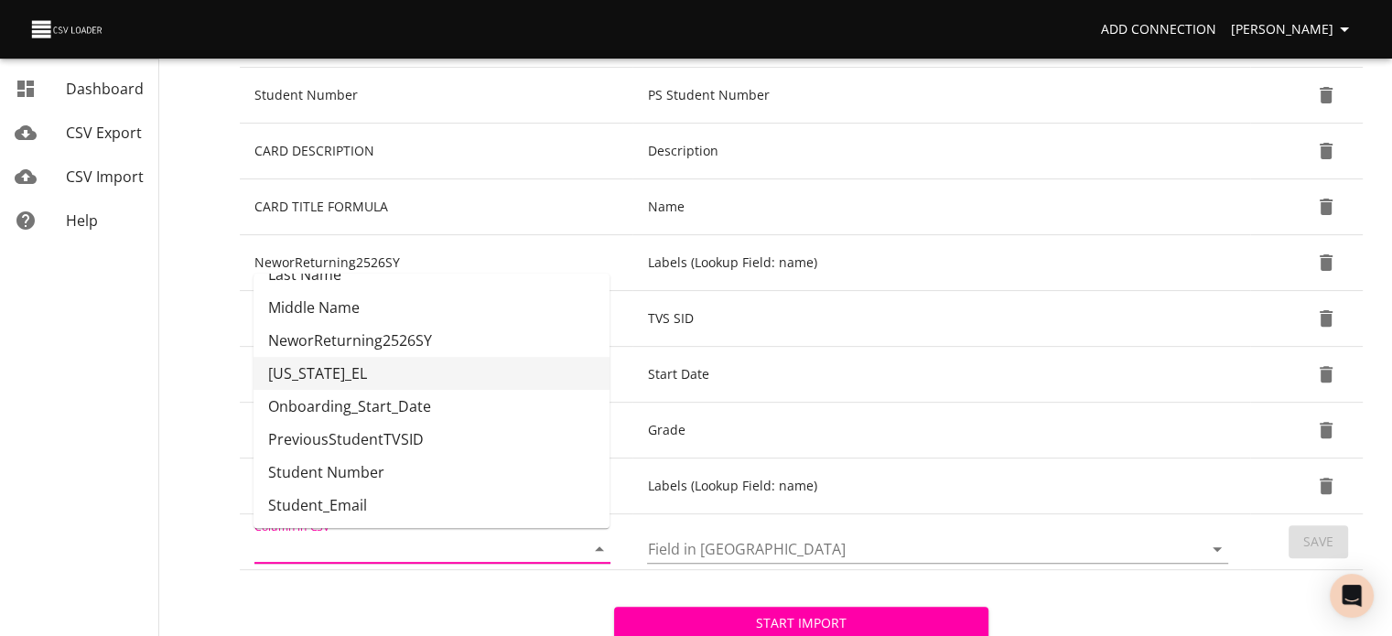
scroll to position [0, 0]
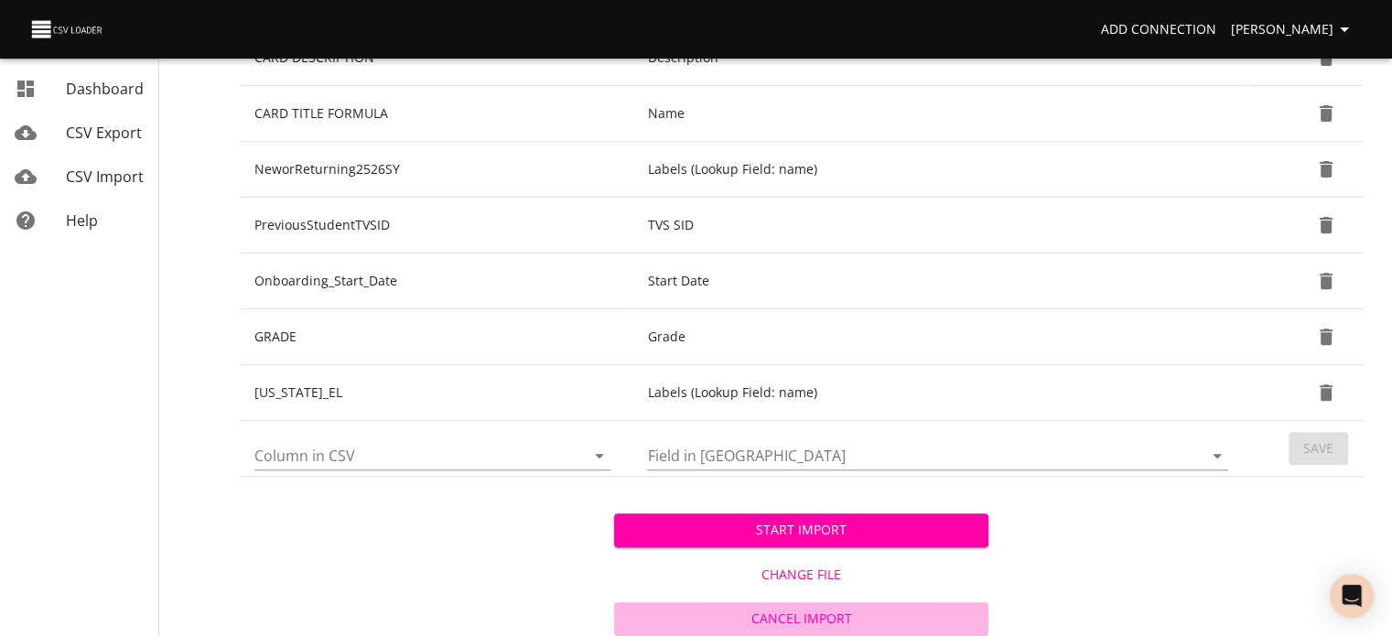
click at [762, 608] on span "Cancel Import" at bounding box center [801, 619] width 360 height 23
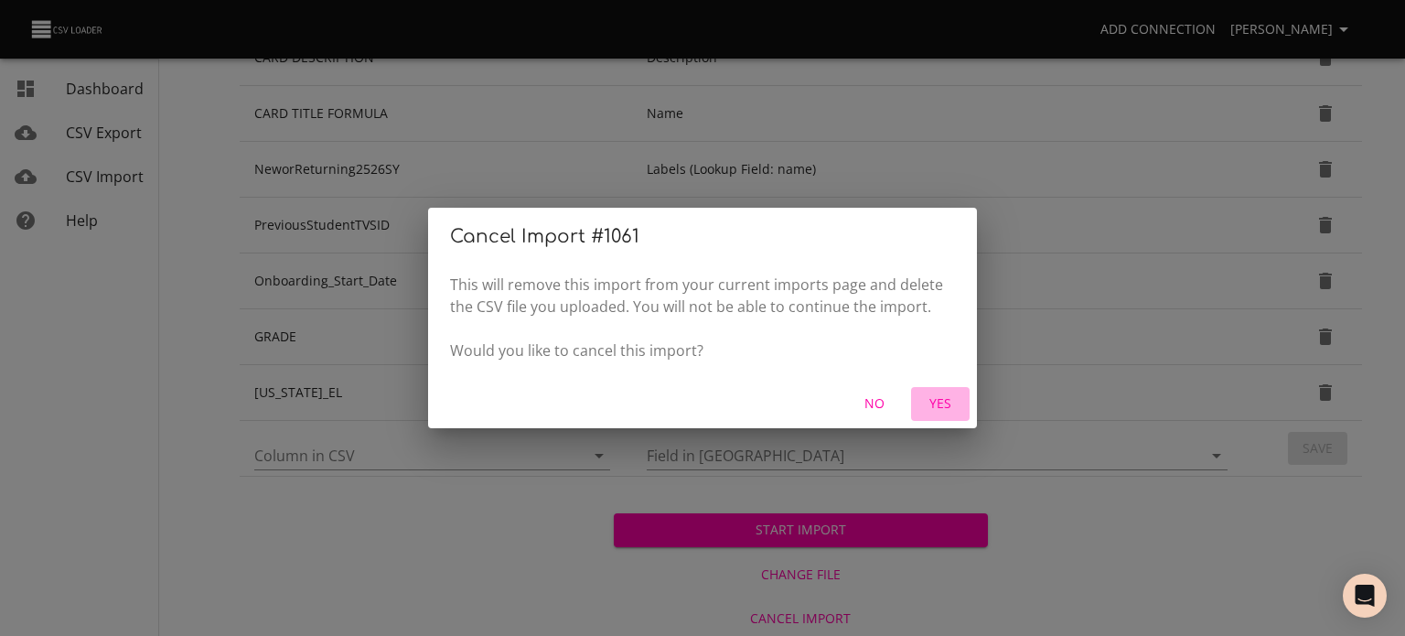
click at [937, 404] on span "Yes" at bounding box center [941, 404] width 44 height 23
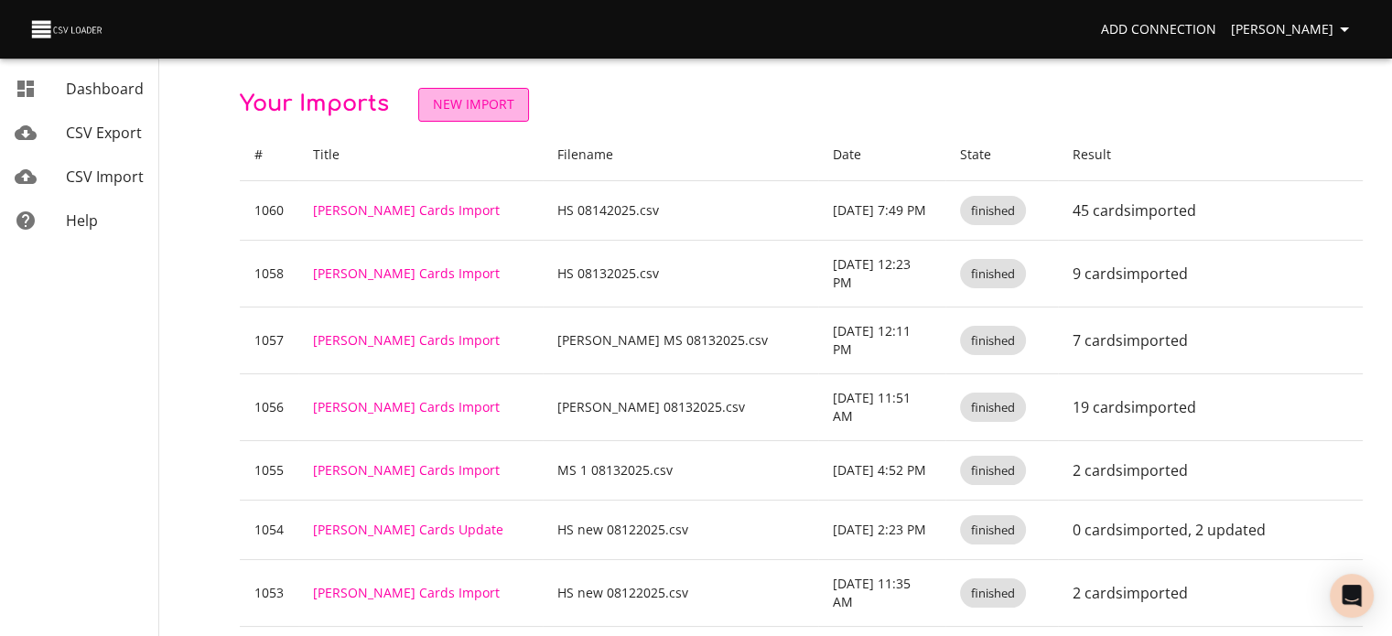
click at [502, 88] on link "New Import" at bounding box center [473, 105] width 111 height 34
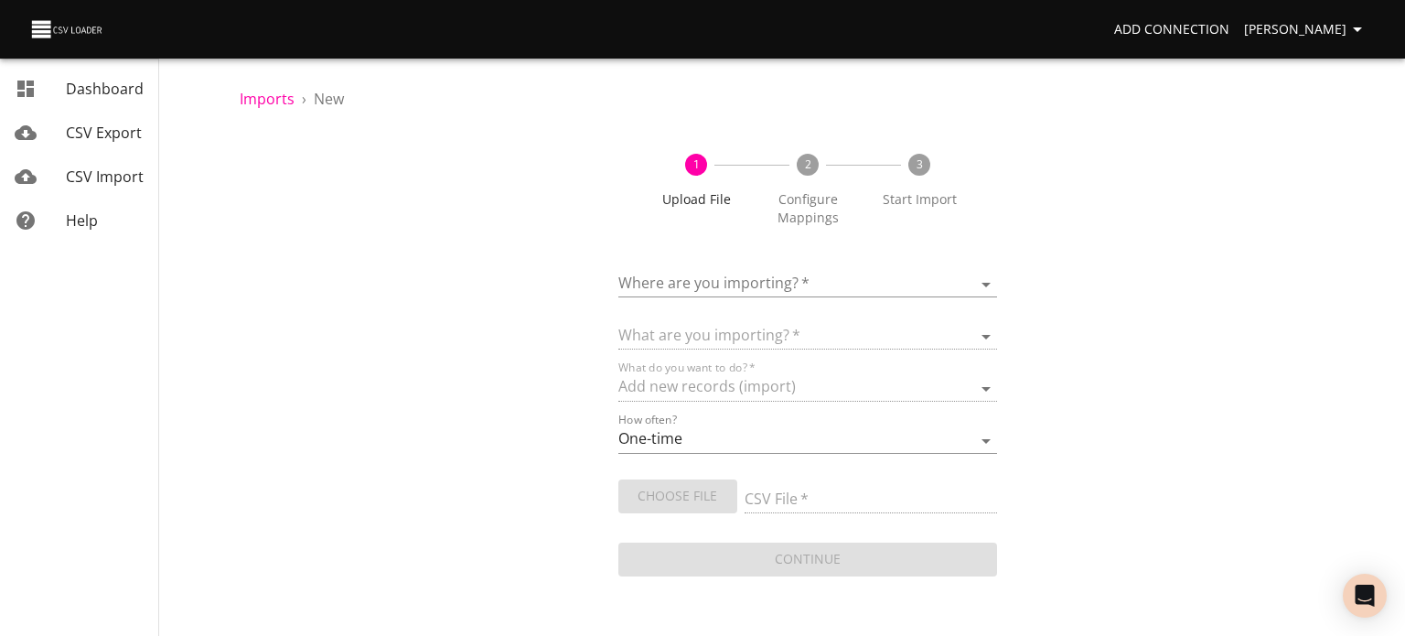
click at [681, 293] on body "Add Connection [PERSON_NAME] Dashboard CSV Export CSV Import Help Imports › New…" at bounding box center [702, 318] width 1405 height 636
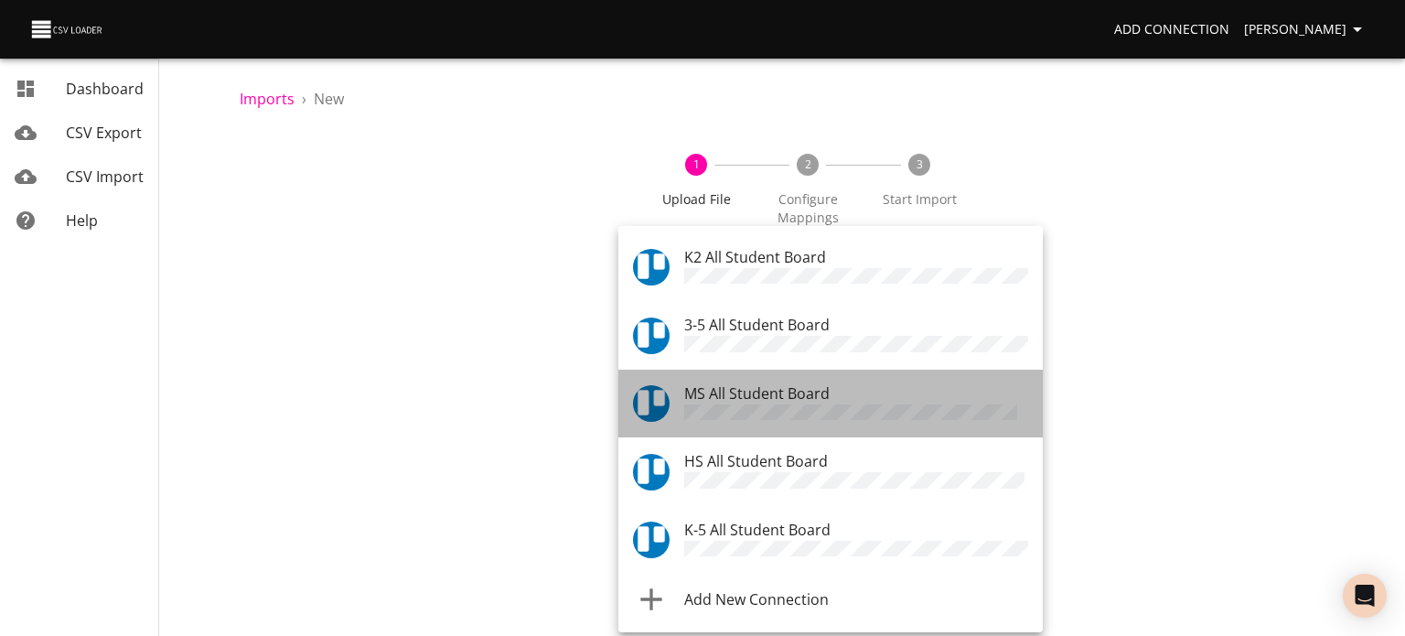
click at [706, 397] on span "MS All Student Board" at bounding box center [756, 393] width 145 height 20
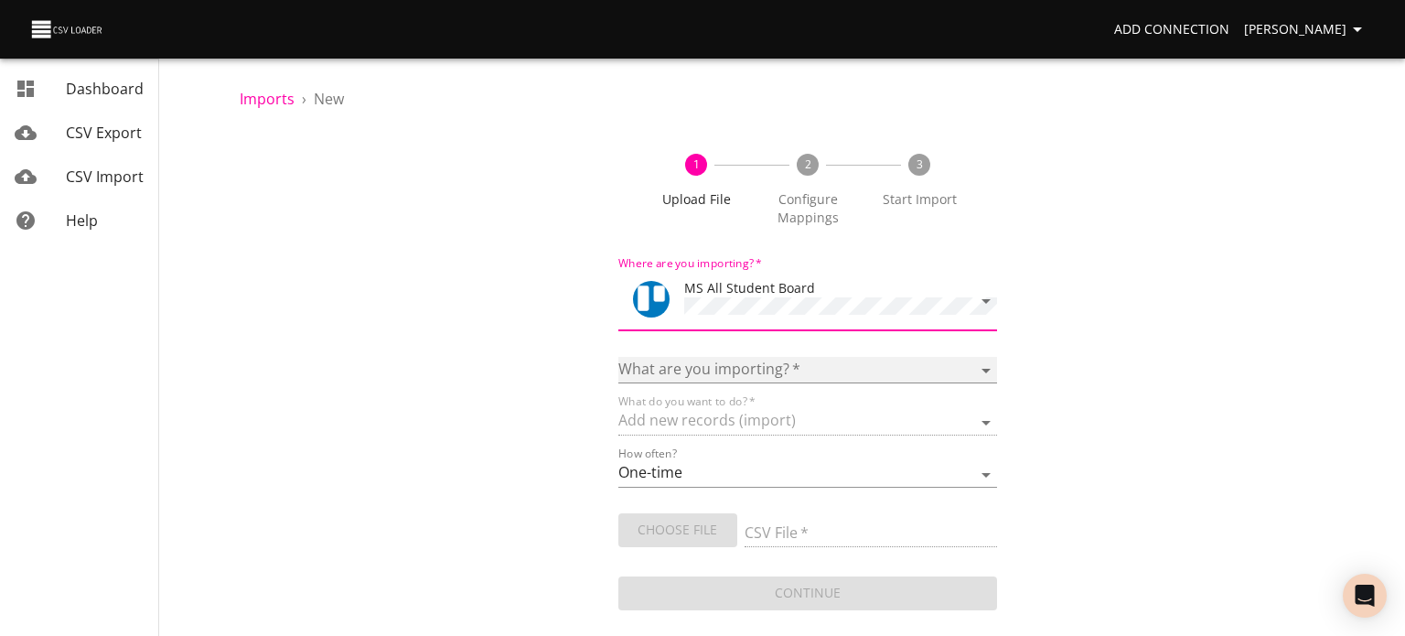
click at [698, 375] on select "Boards Cards Checkitems Checklists" at bounding box center [808, 370] width 379 height 27
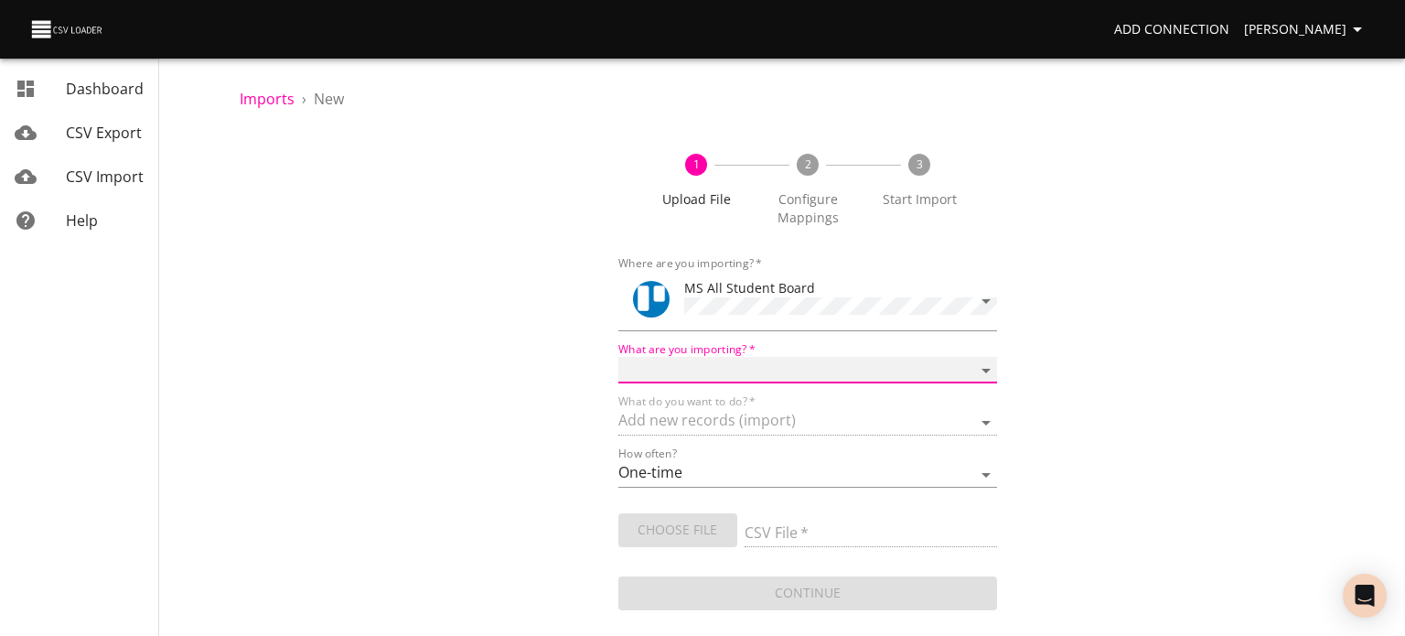
select select "cards"
click at [619, 357] on select "Boards Cards Checkitems Checklists" at bounding box center [808, 370] width 379 height 27
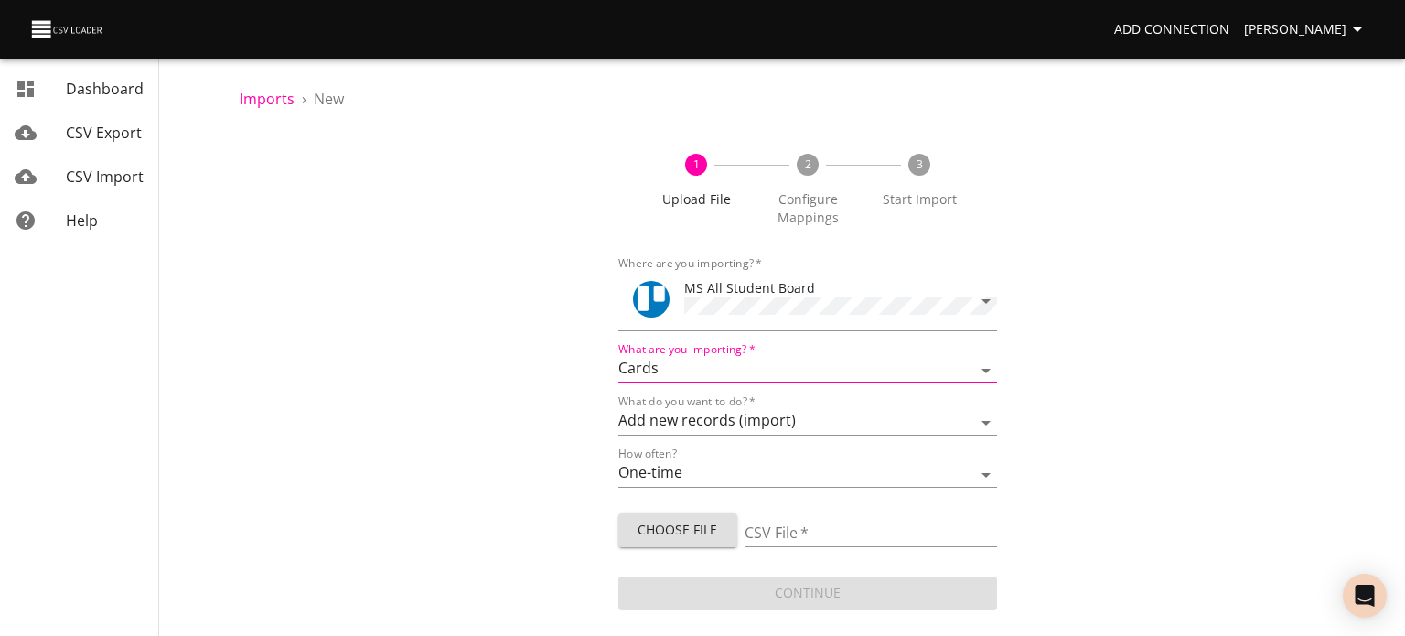
click at [660, 519] on span "Choose File" at bounding box center [678, 530] width 90 height 23
type input "MS 08142025.csv"
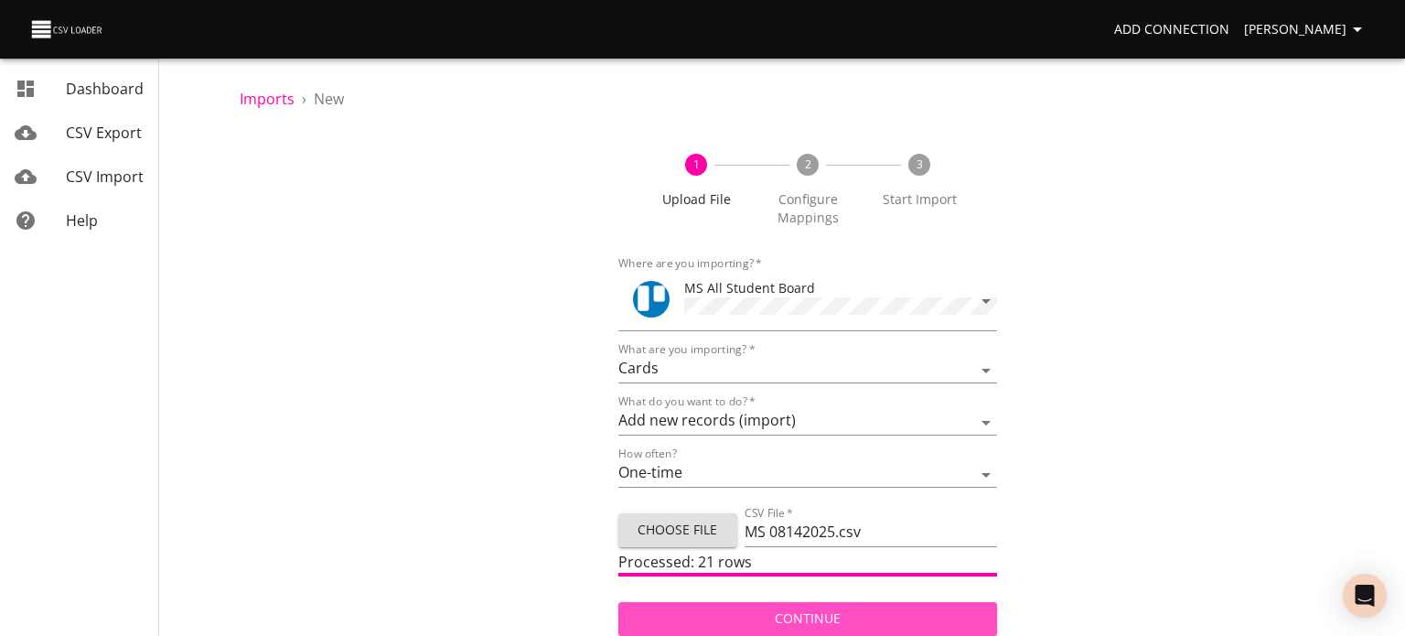
click at [797, 619] on span "Continue" at bounding box center [808, 619] width 350 height 23
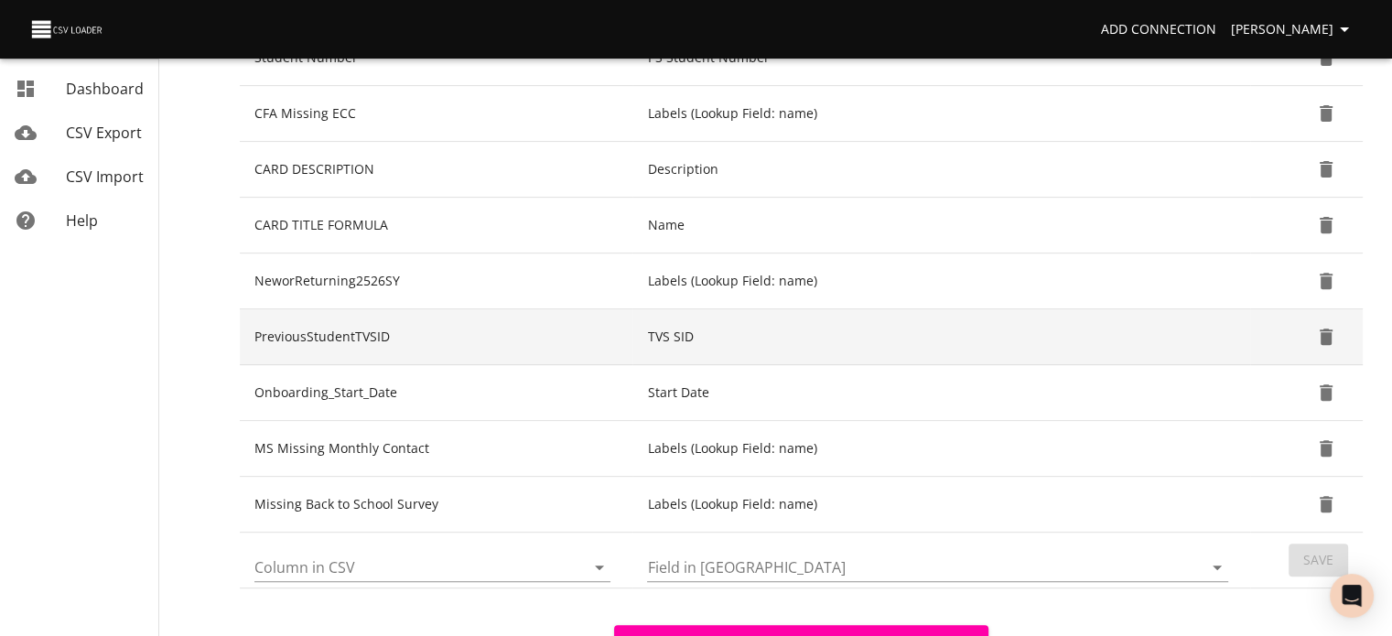
scroll to position [641, 0]
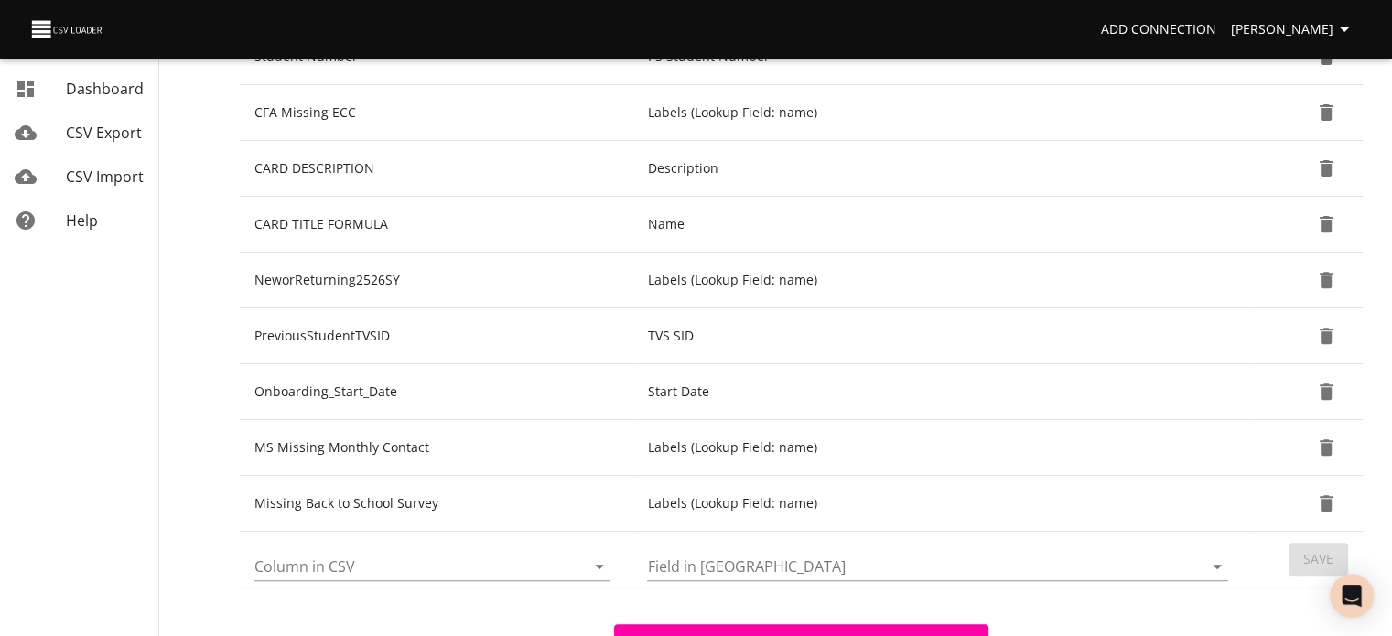
click at [602, 557] on icon "Open" at bounding box center [599, 566] width 22 height 22
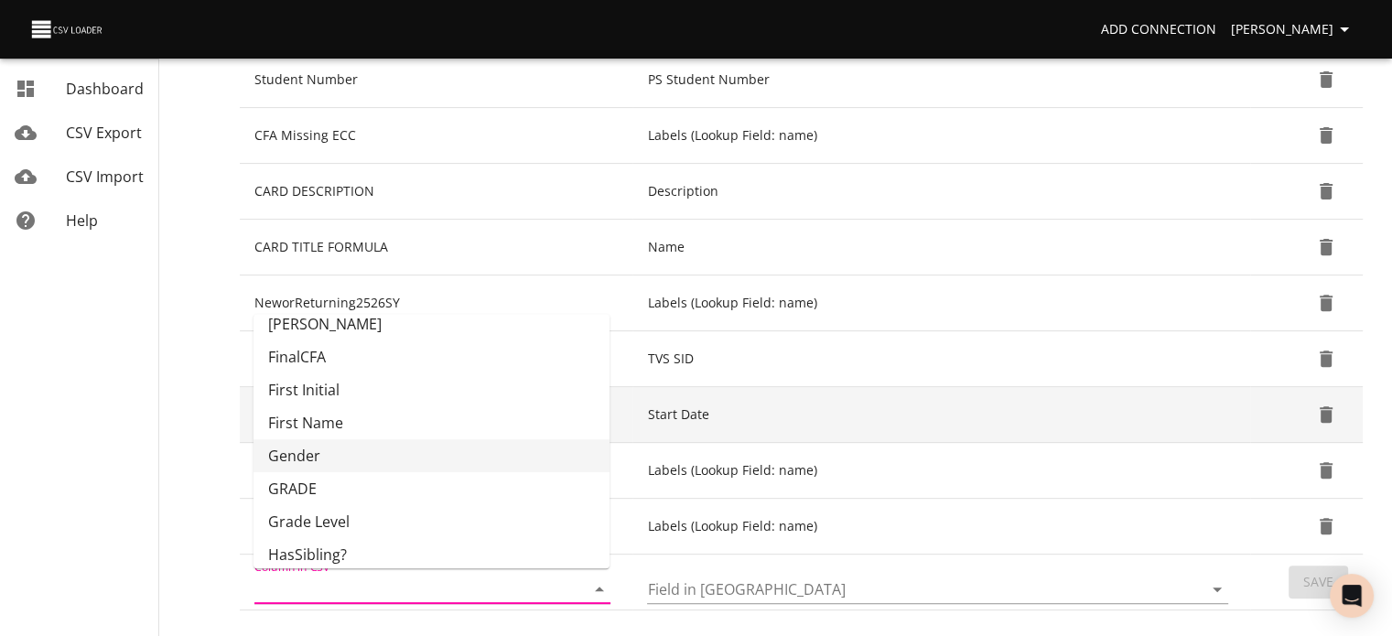
scroll to position [619, 0]
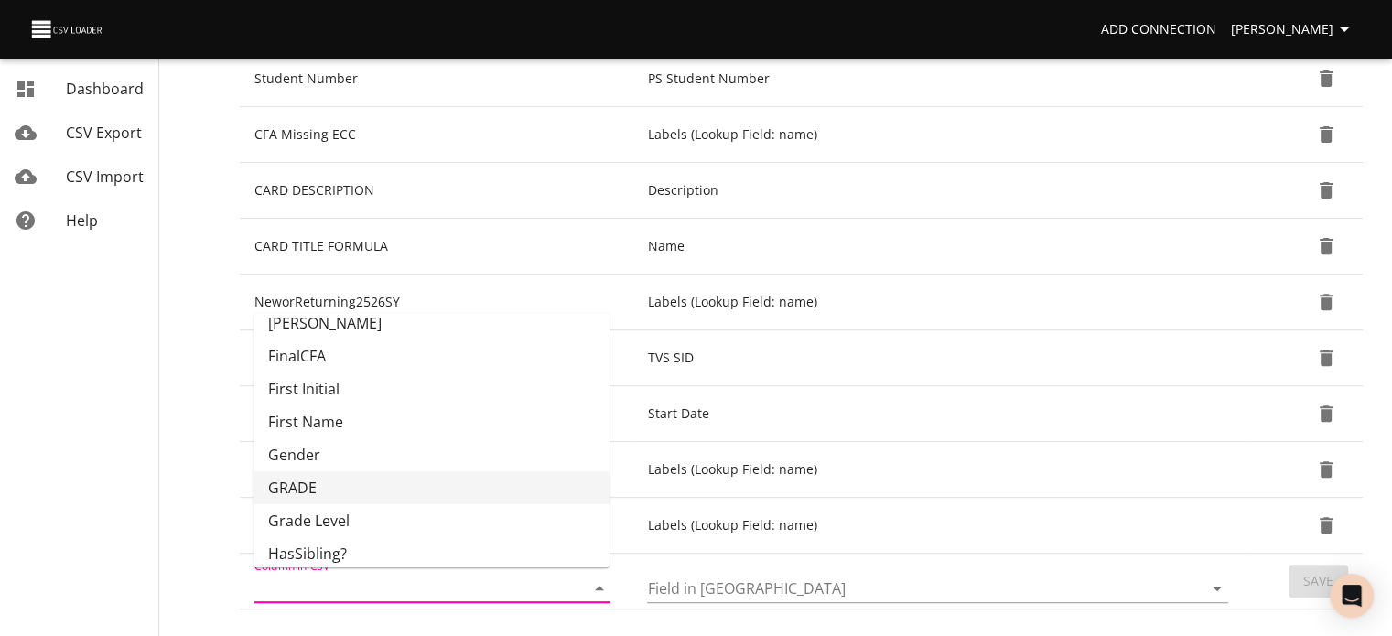
click at [517, 492] on li "GRADE" at bounding box center [431, 487] width 356 height 33
type input "GRADE"
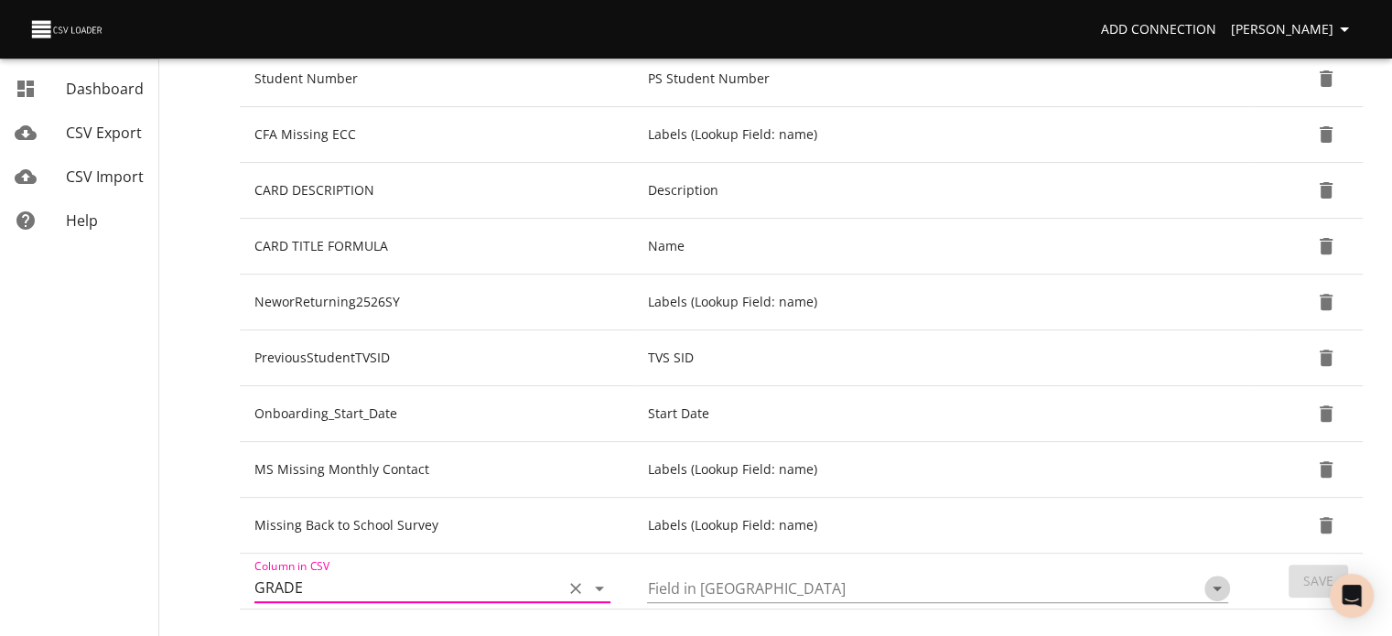
click at [1218, 586] on icon "Open" at bounding box center [1216, 588] width 9 height 5
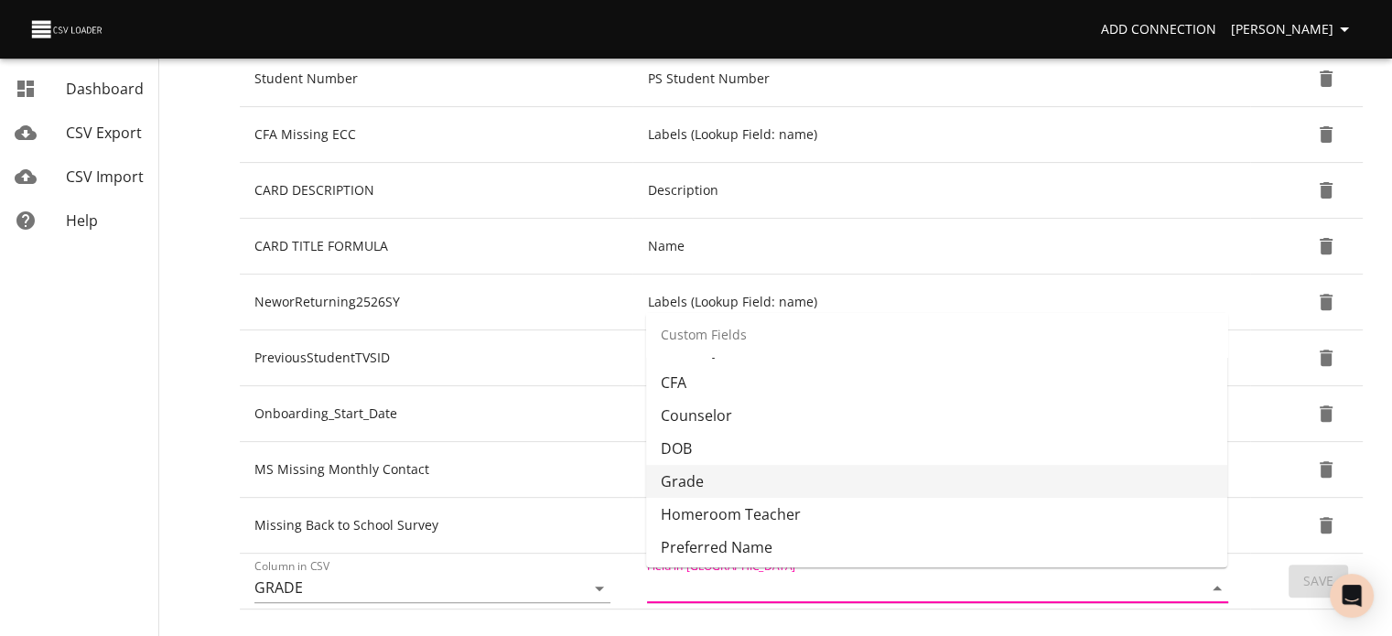
scroll to position [449, 0]
click at [999, 481] on li "Grade" at bounding box center [936, 480] width 581 height 33
type input "Grade"
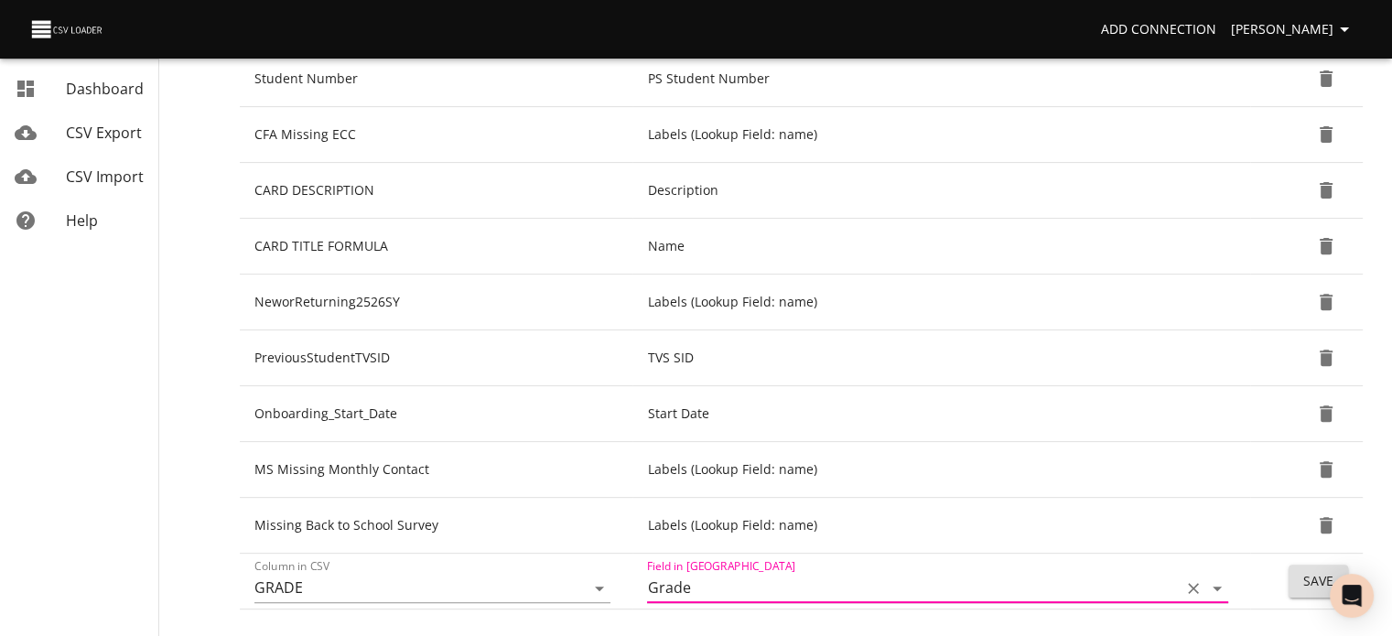
click at [1301, 575] on button "Save" at bounding box center [1317, 582] width 59 height 34
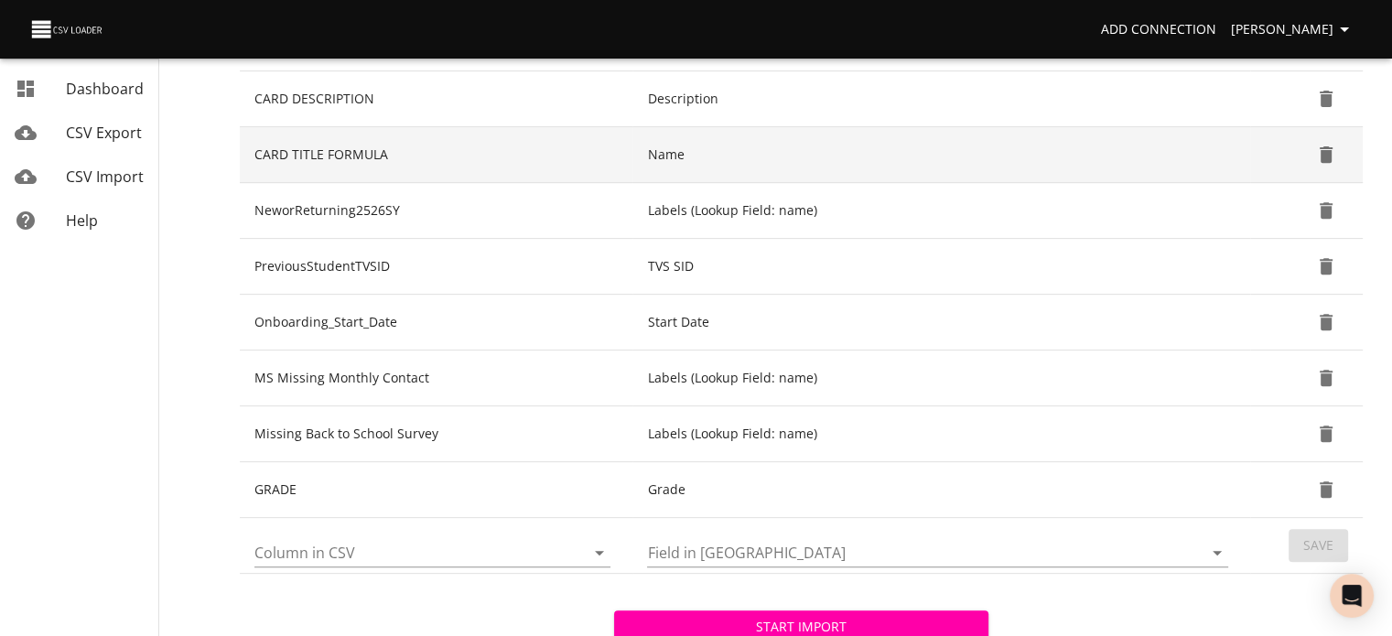
scroll to position [724, 0]
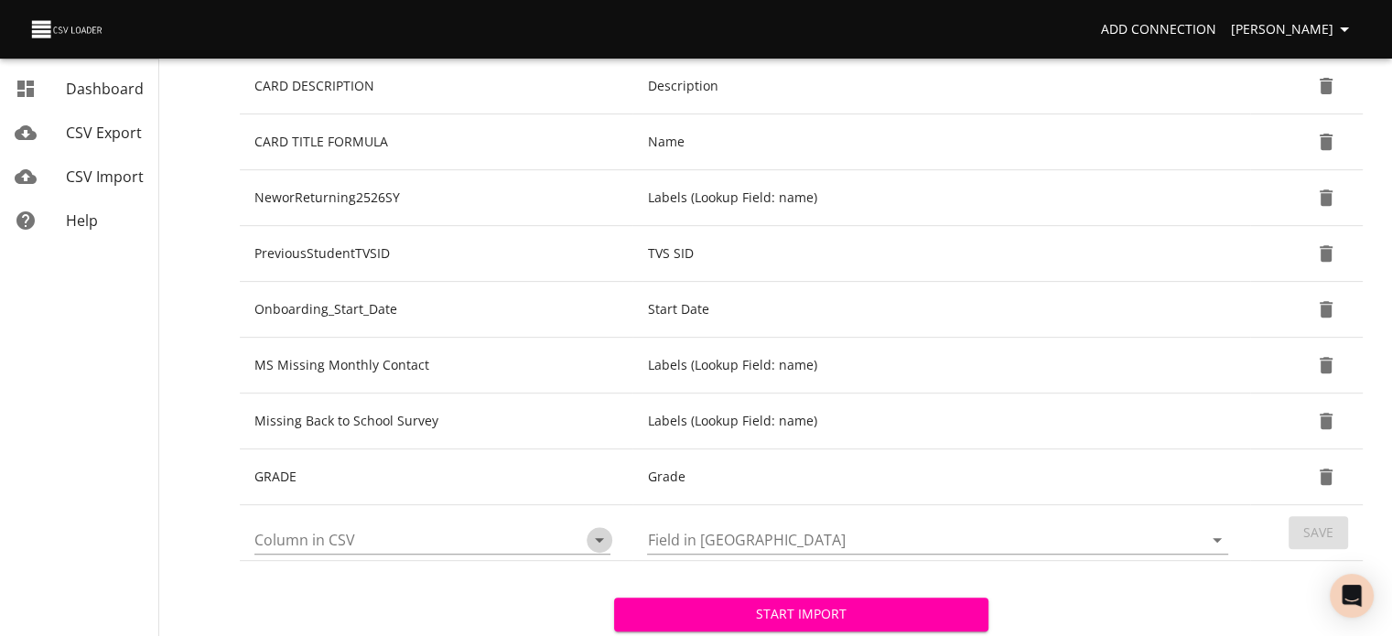
click at [609, 532] on icon "Open" at bounding box center [599, 540] width 22 height 22
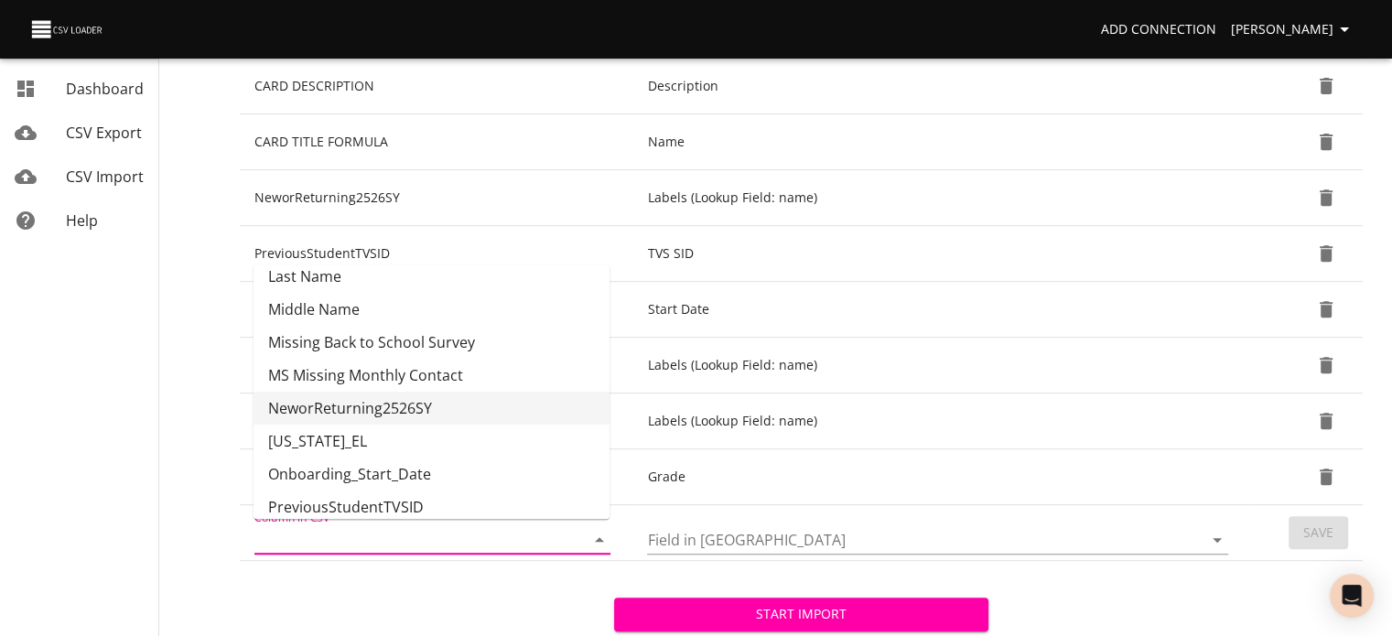
scroll to position [472, 0]
click at [543, 441] on li "[US_STATE]_EL" at bounding box center [431, 441] width 356 height 33
type input "[US_STATE]_EL"
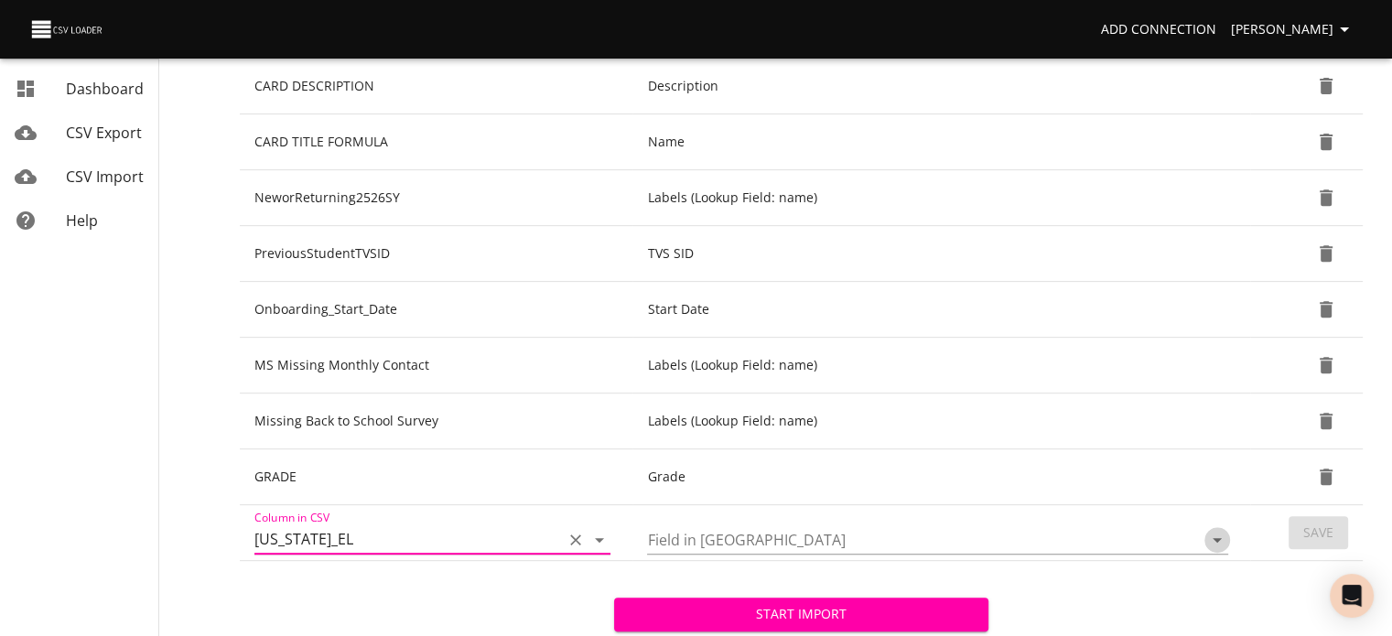
click at [1218, 541] on icon "Open" at bounding box center [1217, 540] width 22 height 22
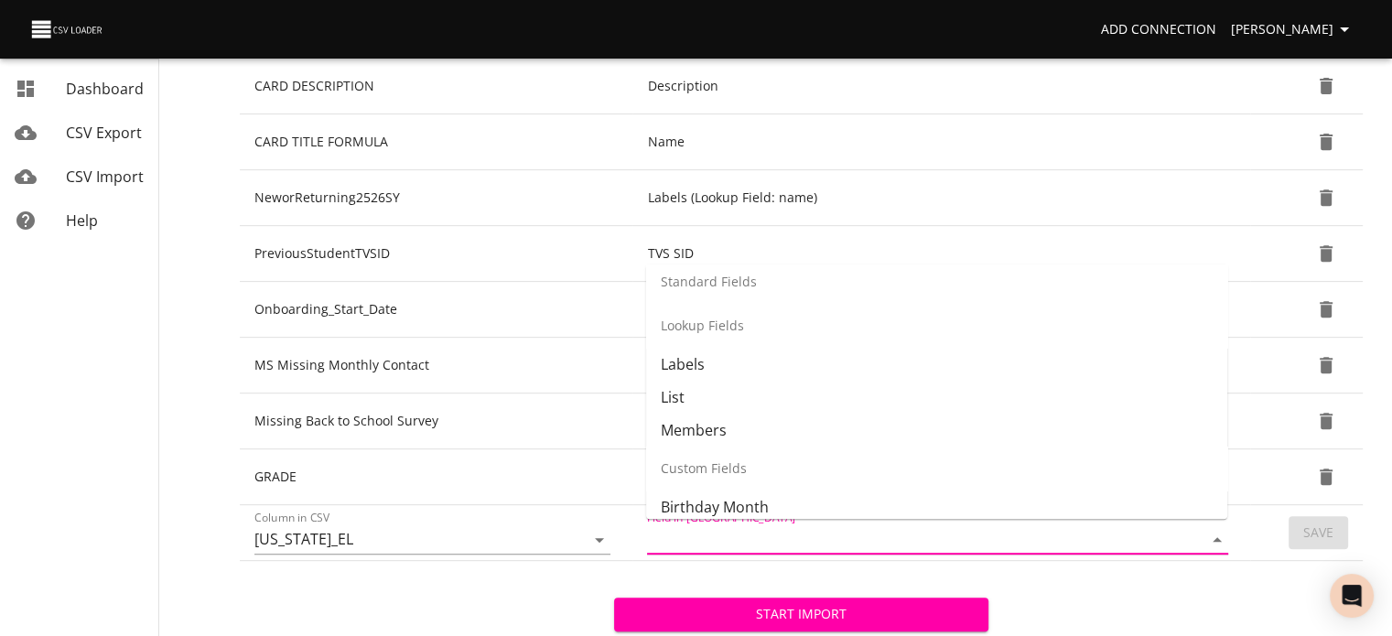
scroll to position [242, 0]
click at [978, 351] on li "Labels" at bounding box center [936, 365] width 581 height 33
type input "Labels"
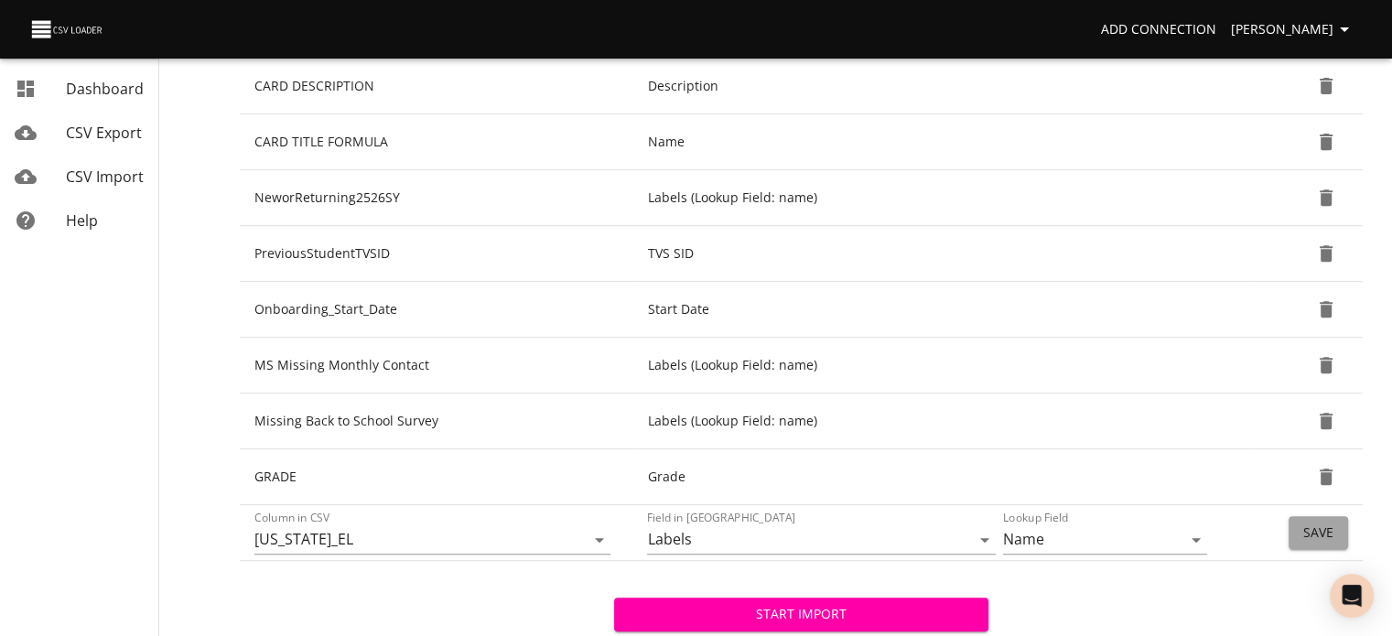
click at [1310, 523] on span "Save" at bounding box center [1318, 533] width 30 height 23
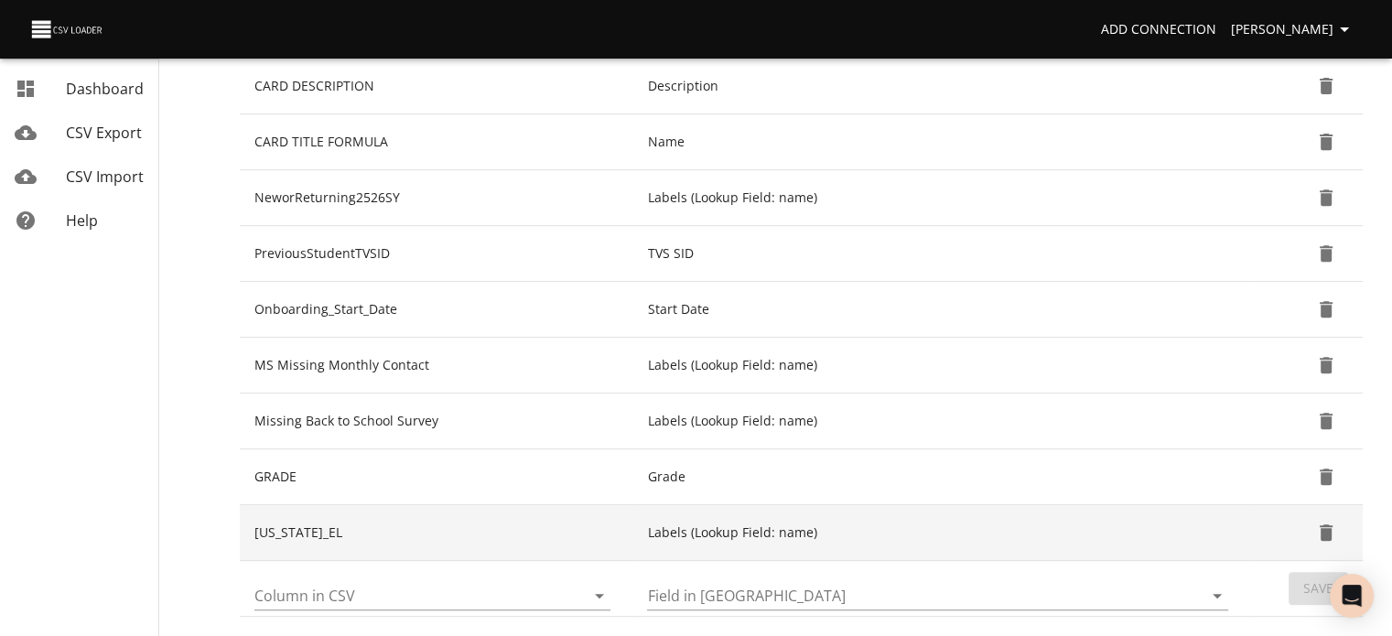
scroll to position [760, 0]
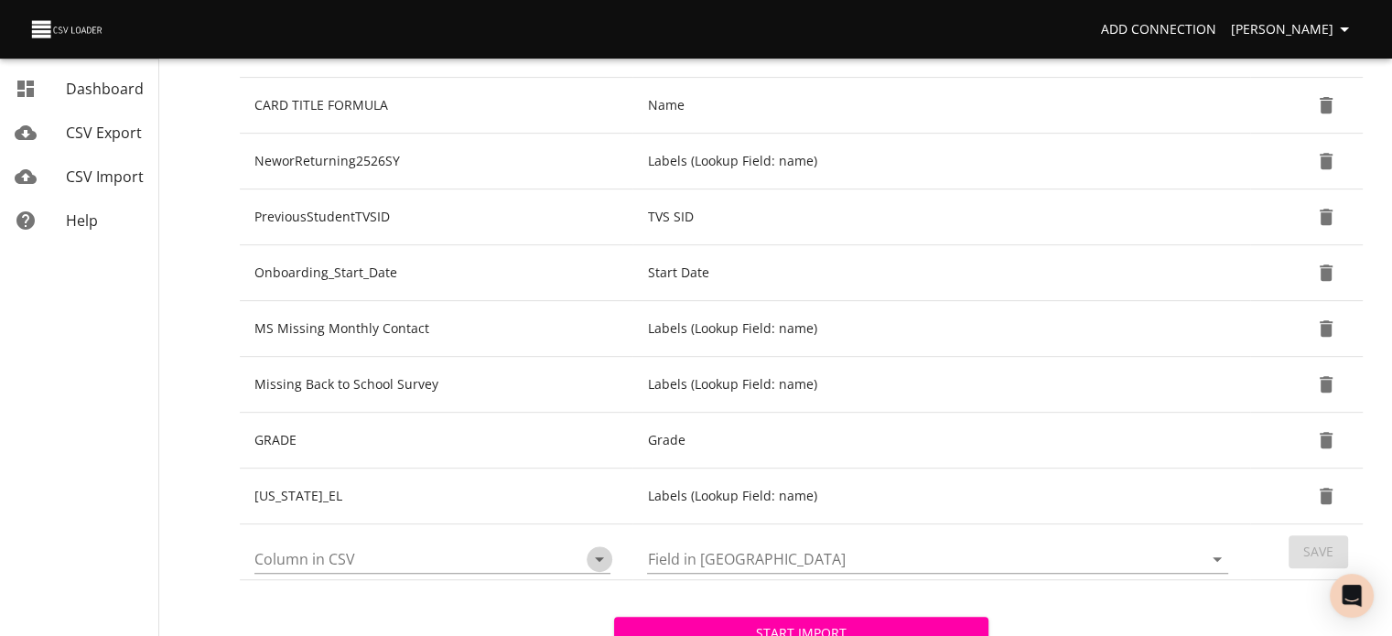
click at [600, 557] on icon "Open" at bounding box center [599, 559] width 9 height 5
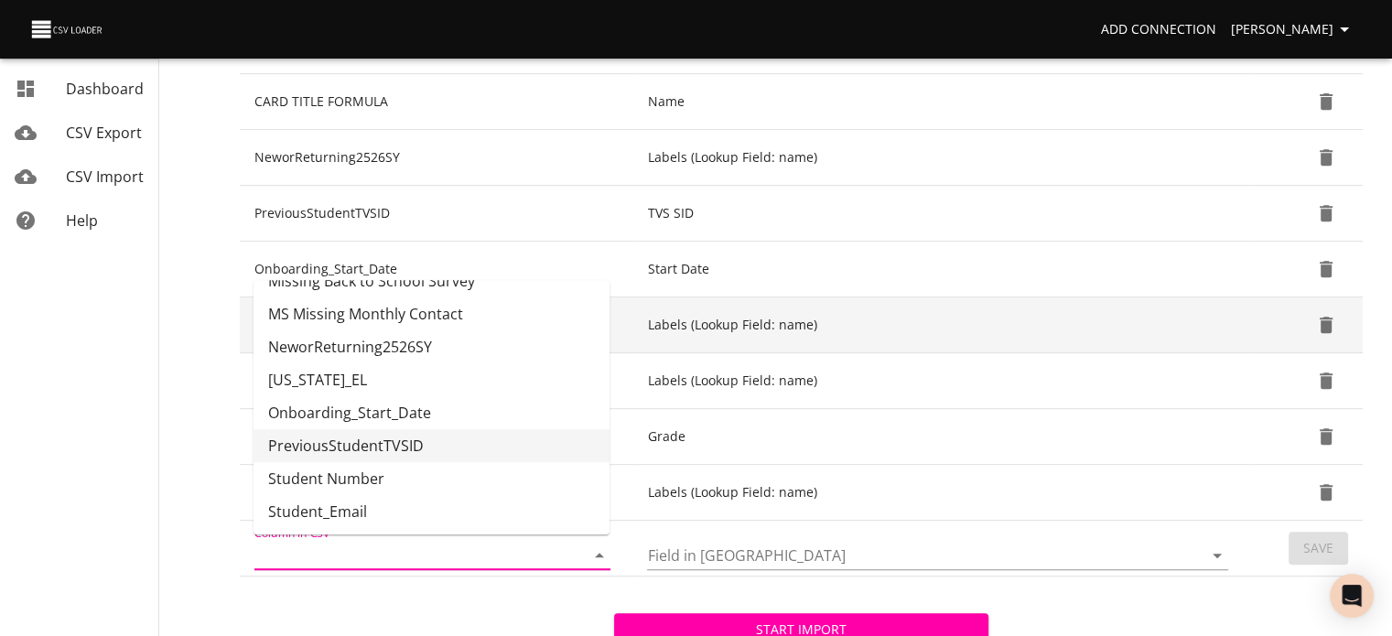
scroll to position [823, 0]
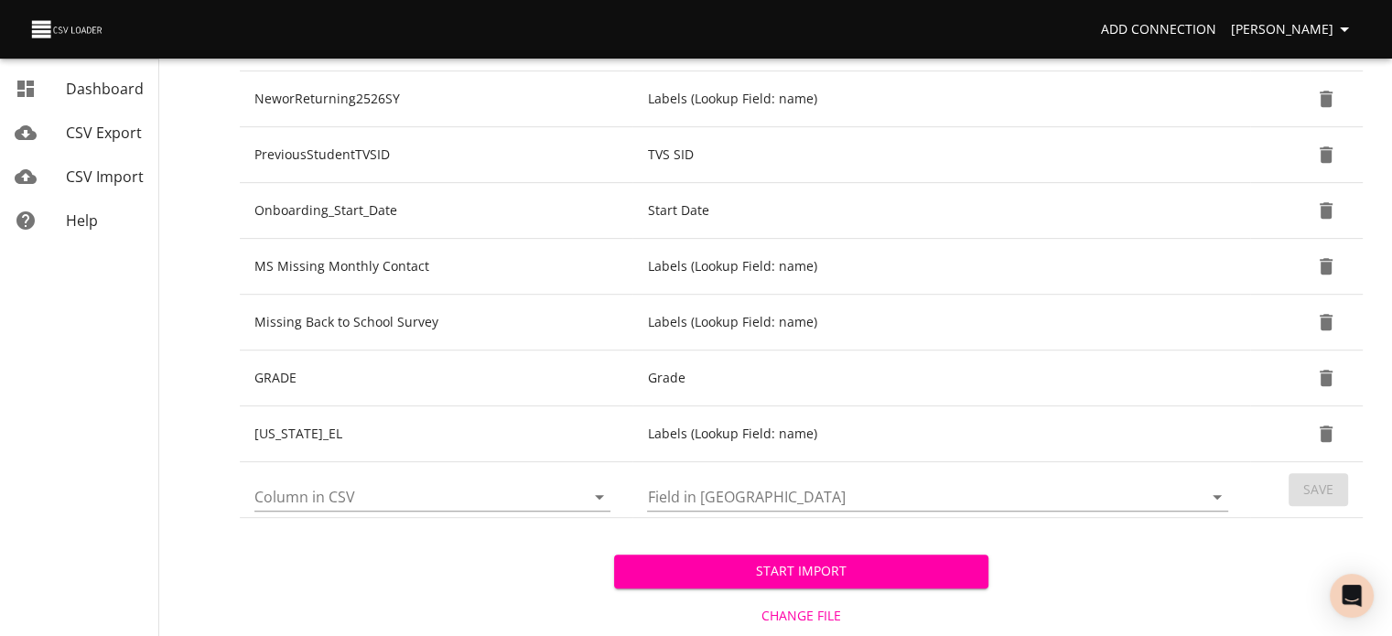
click at [601, 577] on div "Start Import Change File Cancel Import" at bounding box center [801, 599] width 1123 height 163
click at [728, 574] on span "Start Import" at bounding box center [801, 571] width 345 height 23
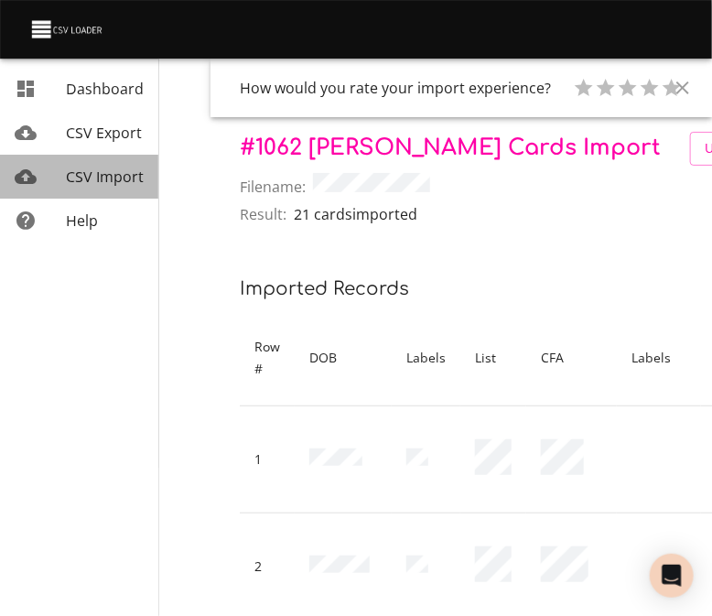
click at [110, 163] on link "CSV Import" at bounding box center [79, 177] width 158 height 44
